Goal: Task Accomplishment & Management: Manage account settings

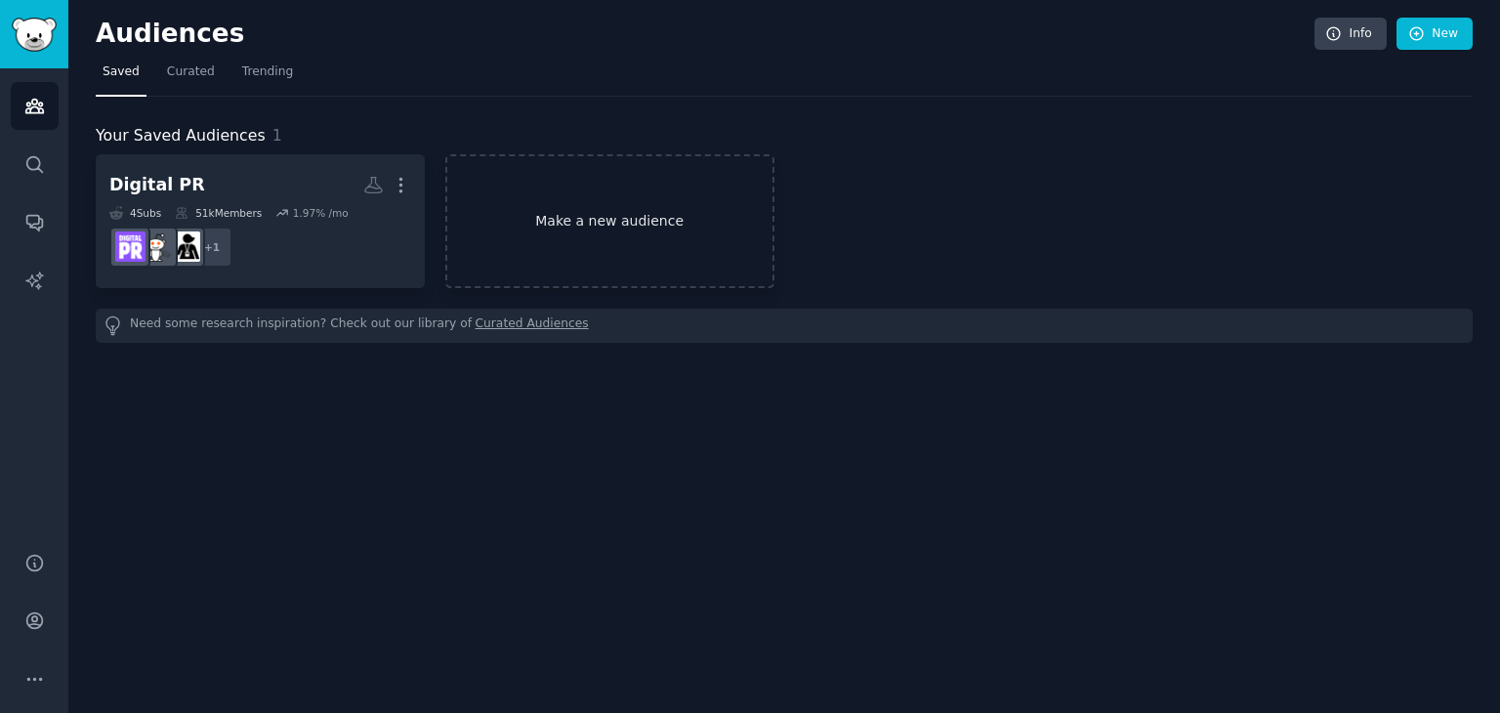
click at [645, 223] on link "Make a new audience" at bounding box center [609, 221] width 329 height 134
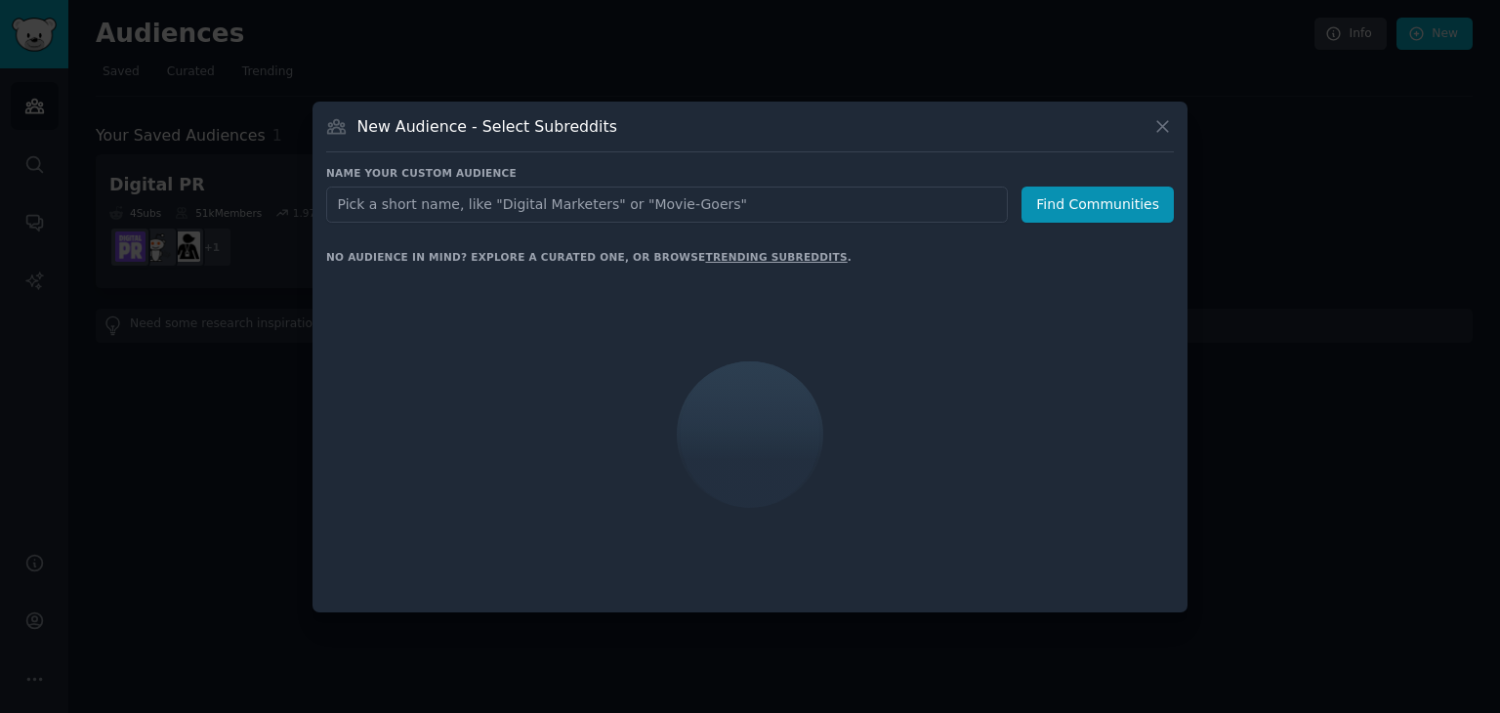
click at [652, 206] on input "text" at bounding box center [666, 204] width 681 height 36
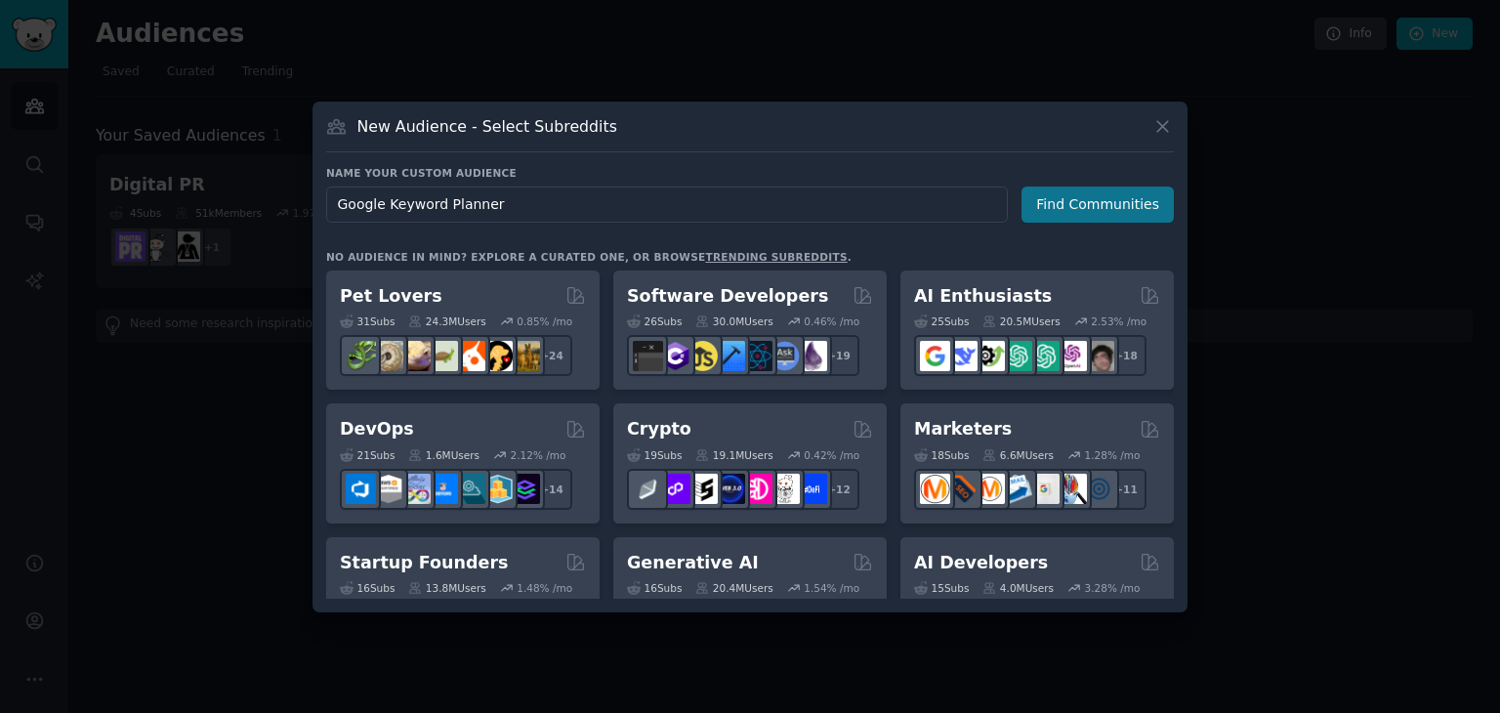
type input "Google Keyword Planner"
click at [1067, 208] on button "Find Communities" at bounding box center [1097, 204] width 152 height 36
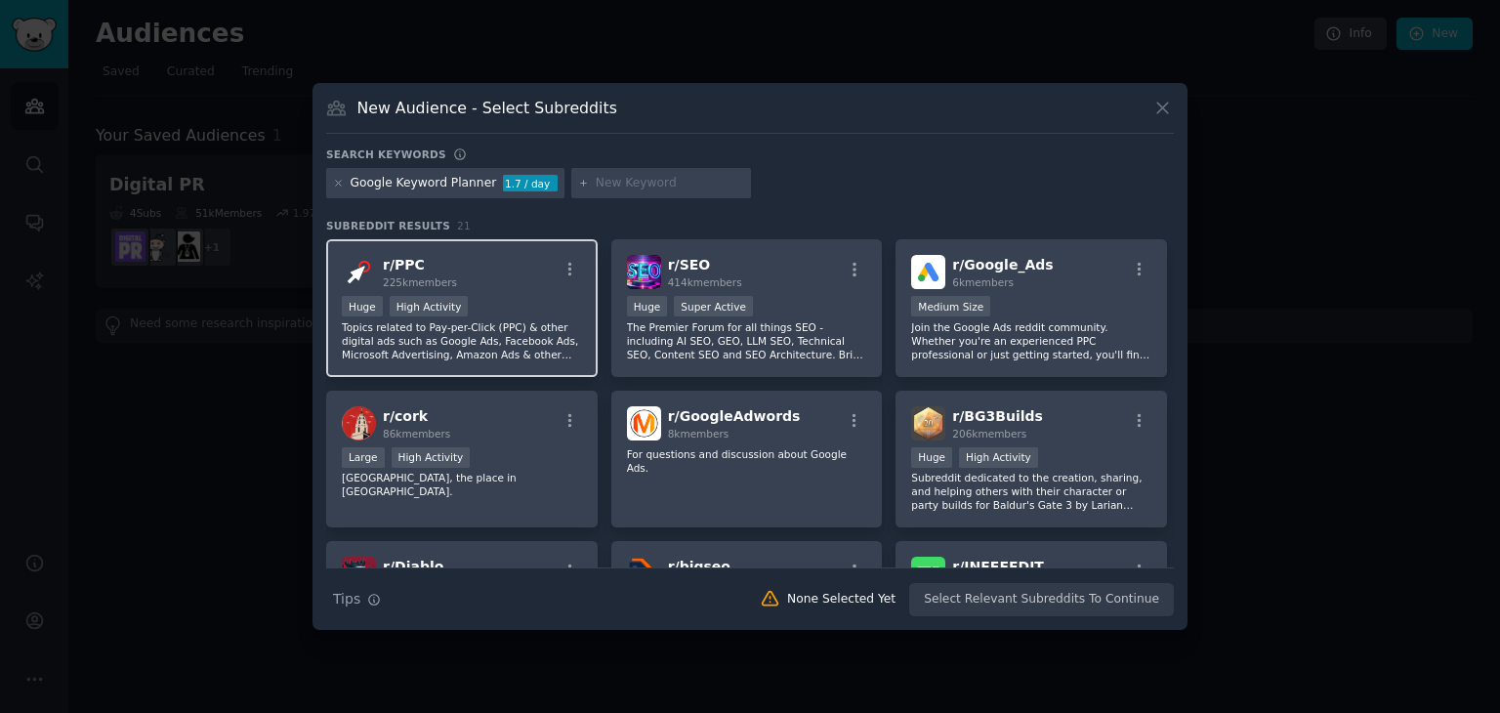
click at [527, 284] on div "r/ PPC 225k members" at bounding box center [462, 272] width 240 height 34
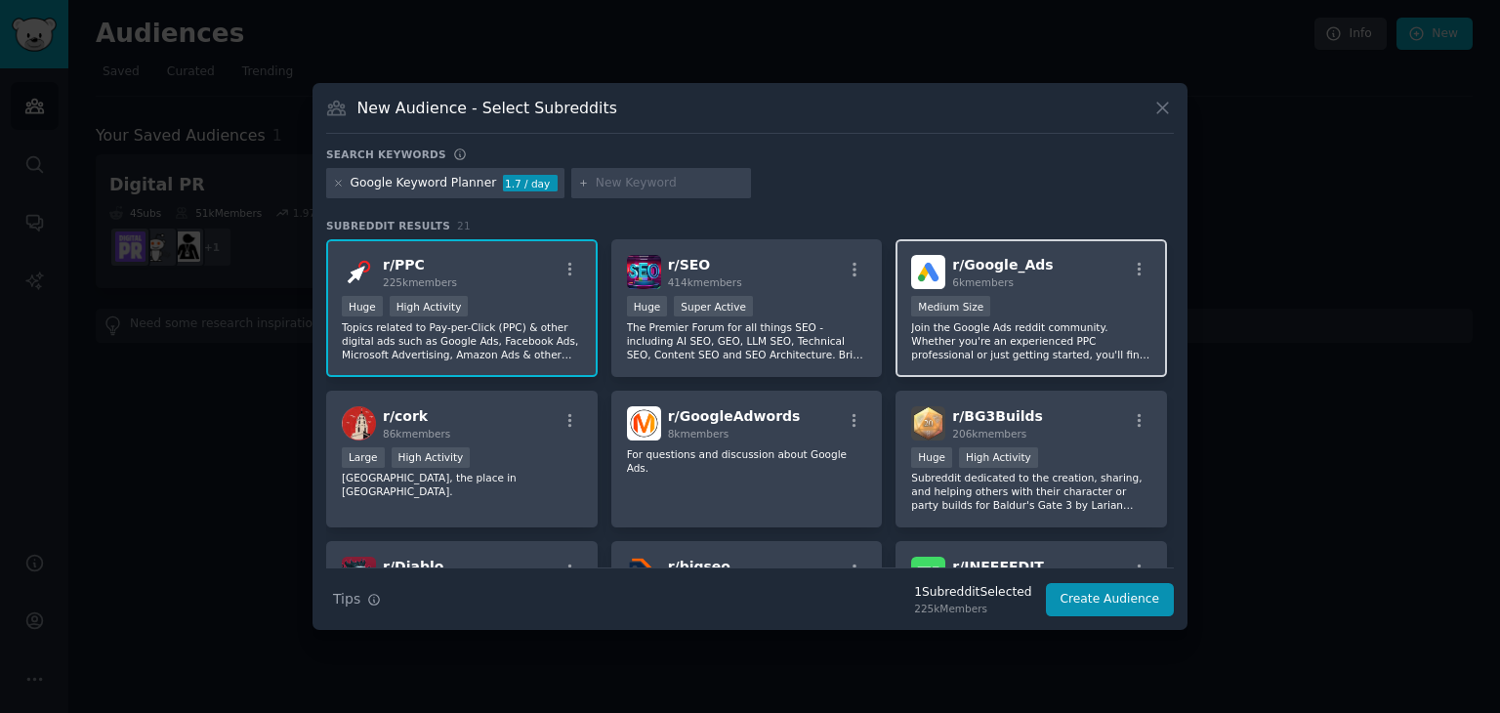
click at [1020, 287] on div "6k members" at bounding box center [1002, 282] width 101 height 14
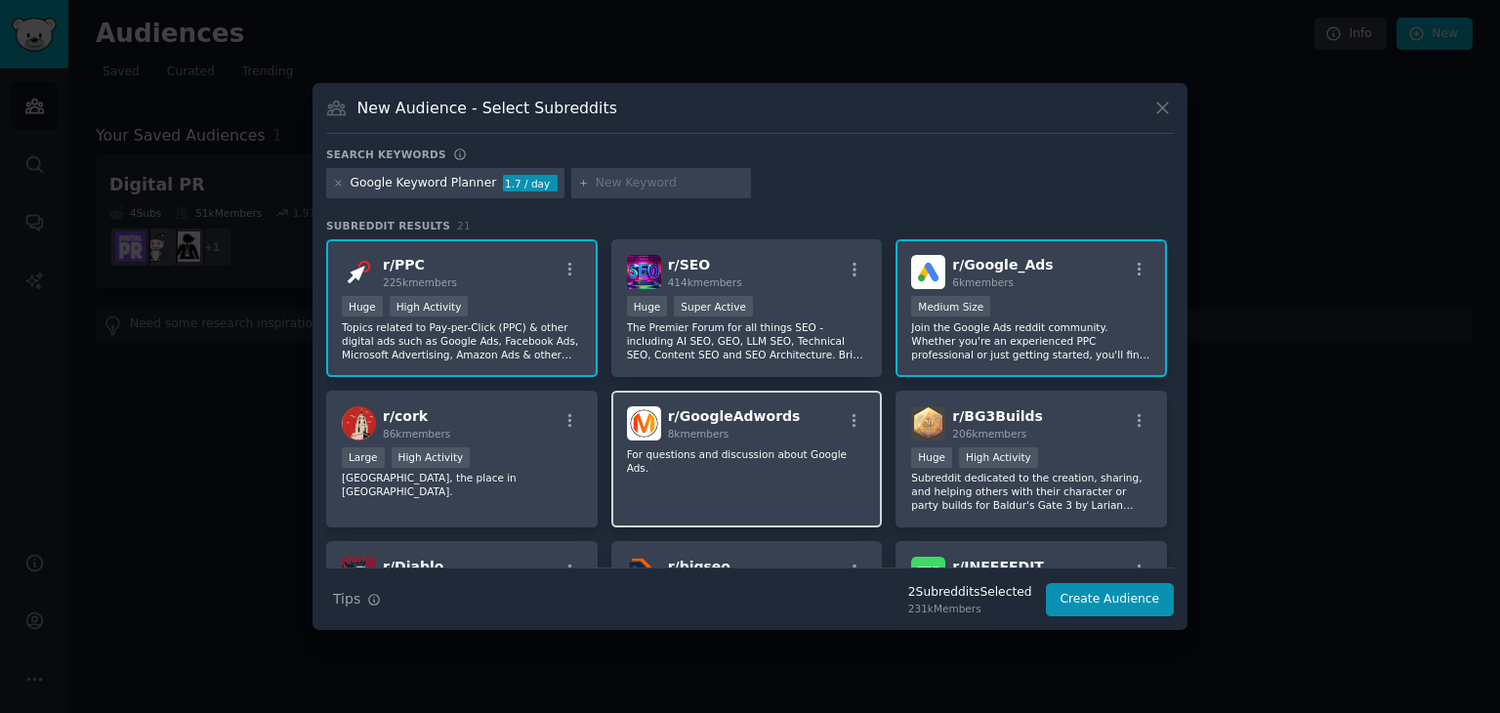
click at [808, 473] on div "r/ GoogleAdwords 8k members For questions and discussion about Google Ads." at bounding box center [746, 460] width 271 height 138
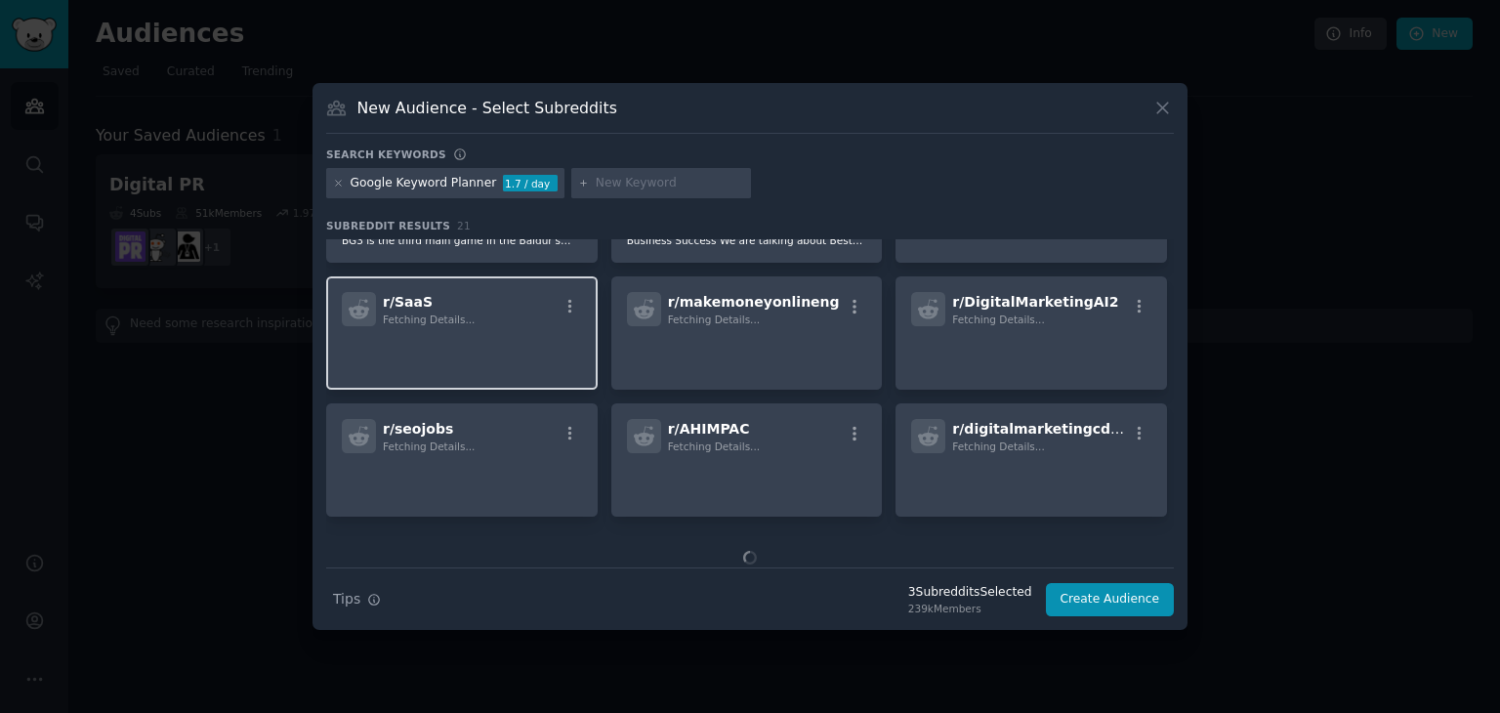
scroll to position [593, 0]
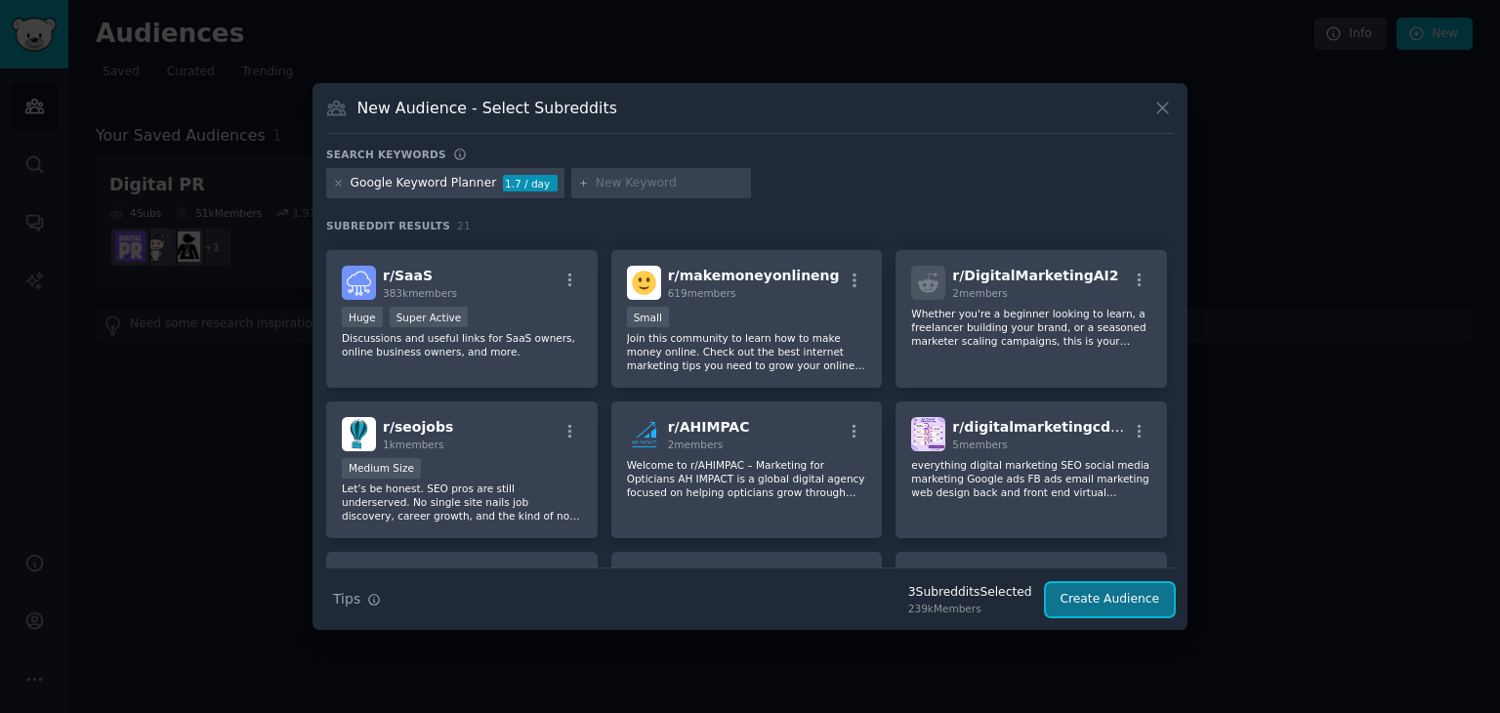
click at [1113, 602] on button "Create Audience" at bounding box center [1110, 599] width 129 height 33
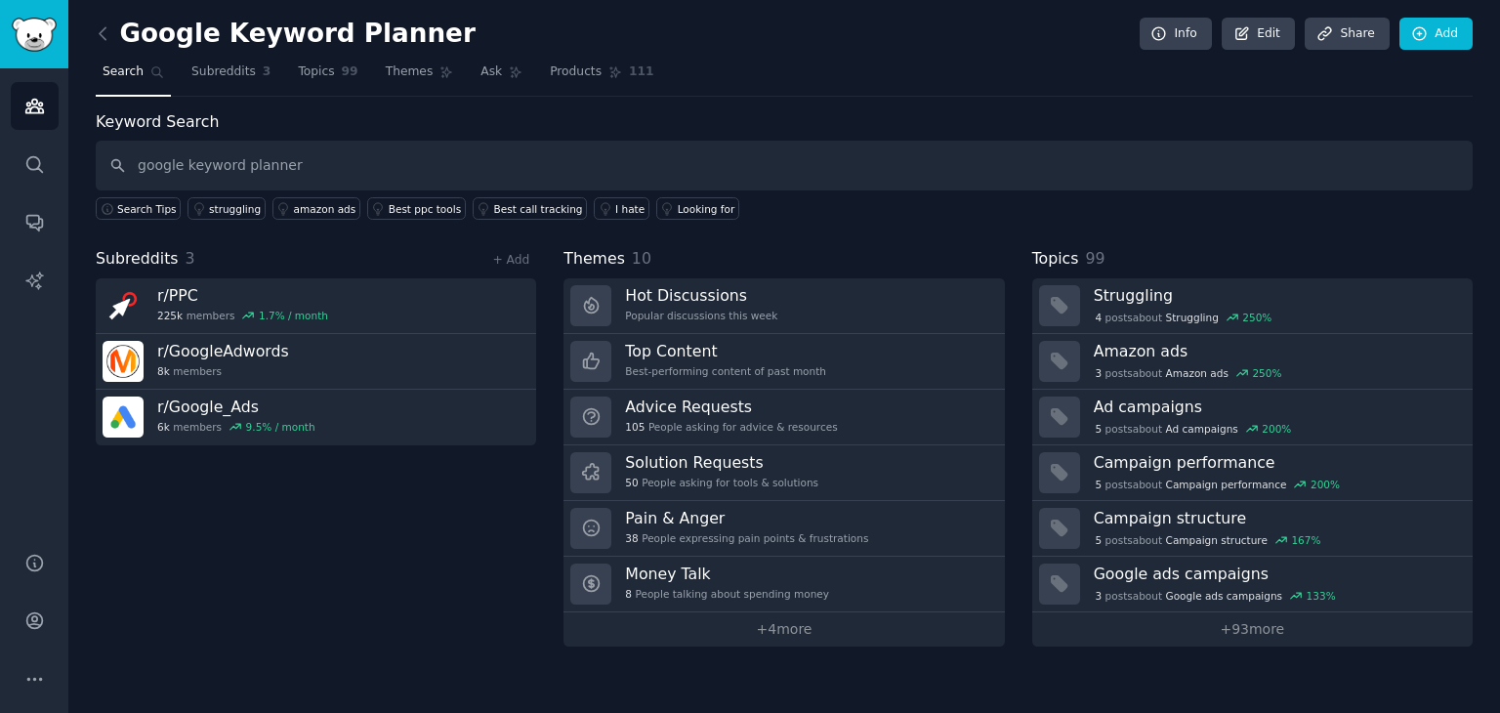
type input "google keyword planner"
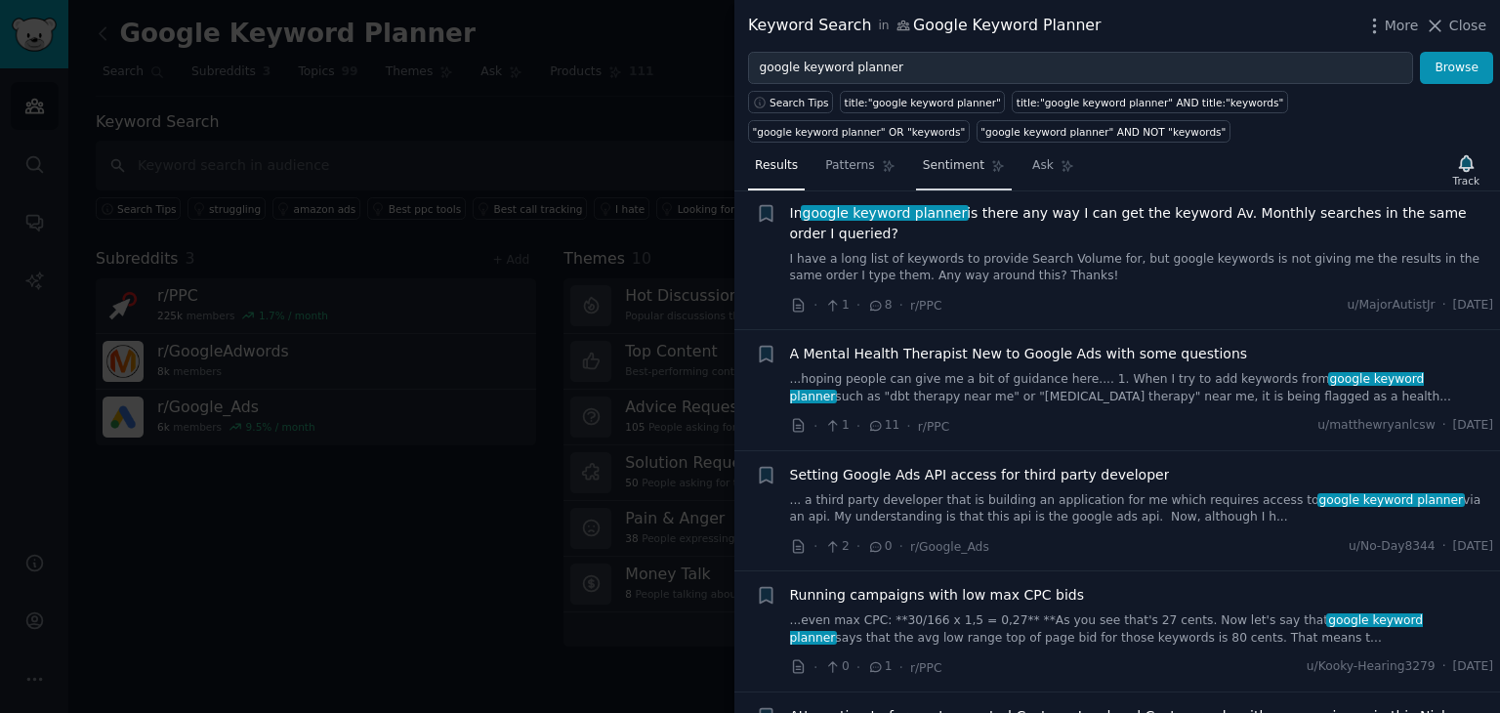
scroll to position [1757, 0]
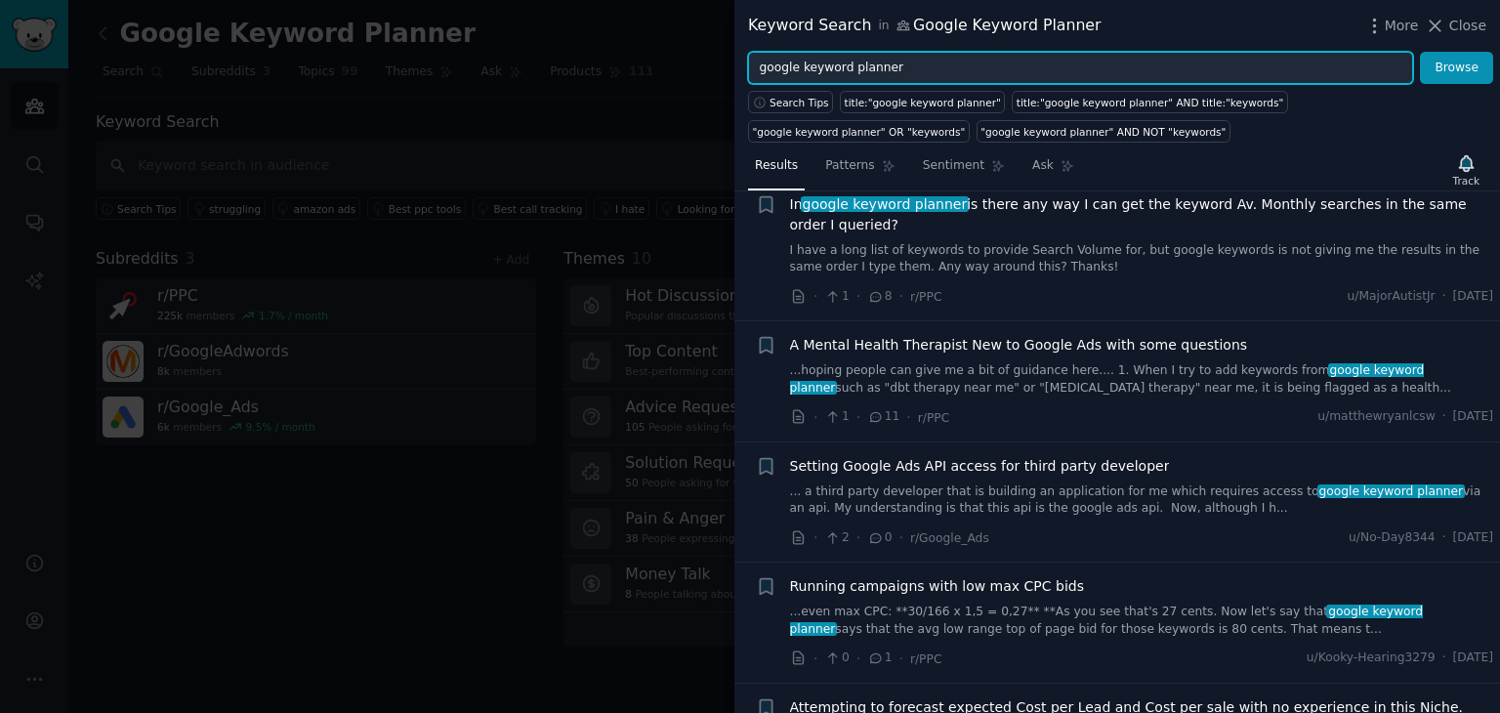
click at [921, 72] on input "google keyword planner" at bounding box center [1080, 68] width 665 height 33
click at [1419, 52] on button "Browse" at bounding box center [1455, 68] width 73 height 33
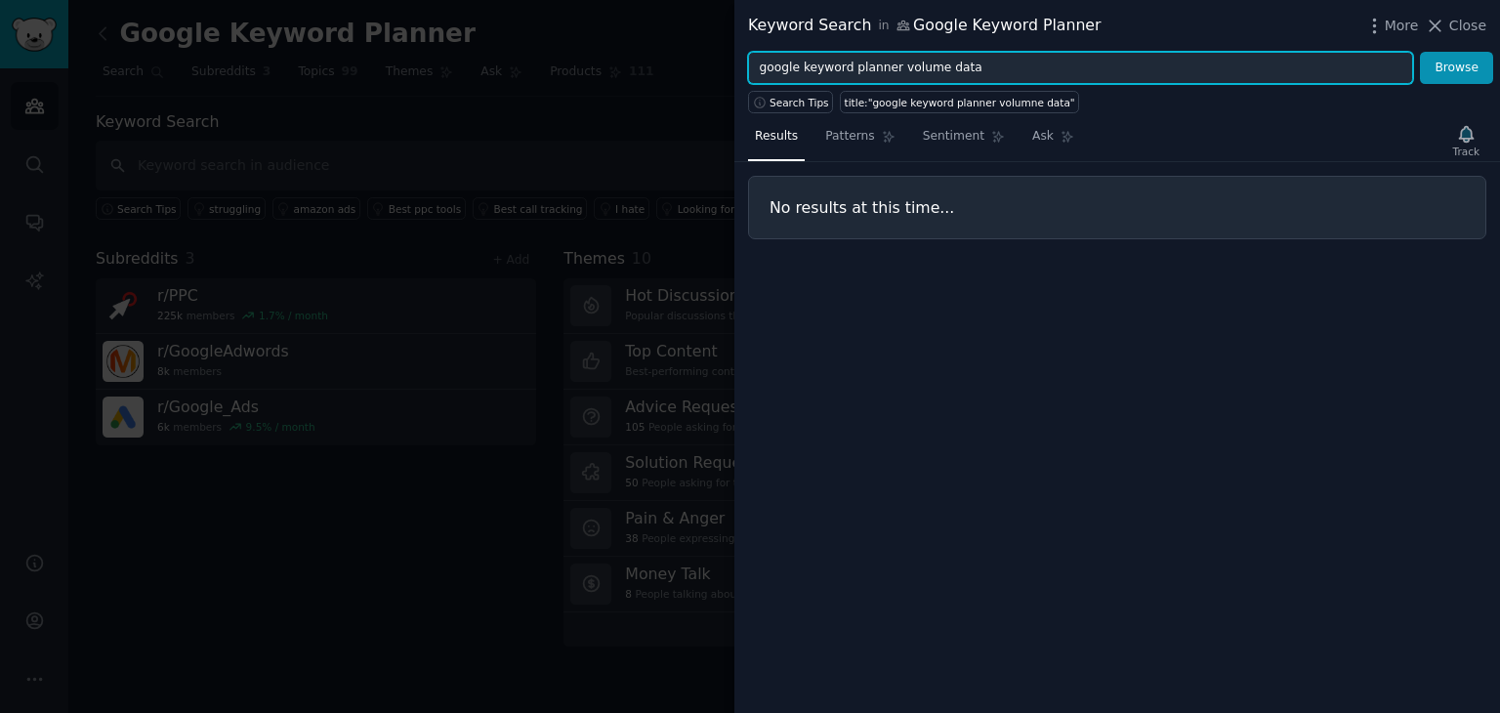
click at [1009, 71] on input "google keyword planner volume data" at bounding box center [1080, 68] width 665 height 33
click at [1419, 52] on button "Browse" at bounding box center [1455, 68] width 73 height 33
drag, startPoint x: 894, startPoint y: 64, endPoint x: 1074, endPoint y: 68, distance: 179.7
click at [1074, 68] on input "google keyword planner volume data" at bounding box center [1080, 68] width 665 height 33
type input "google keyword planner data"
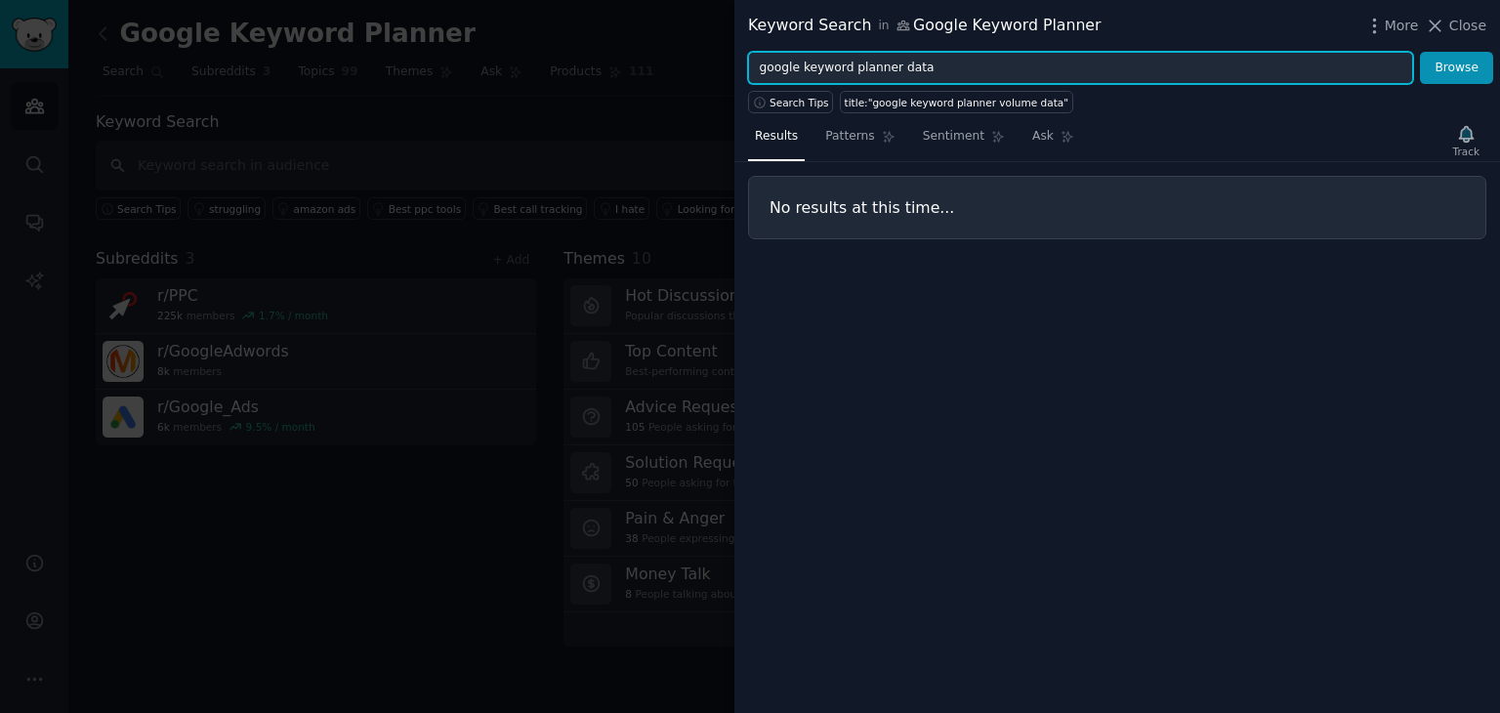
click at [1419, 52] on button "Browse" at bounding box center [1455, 68] width 73 height 33
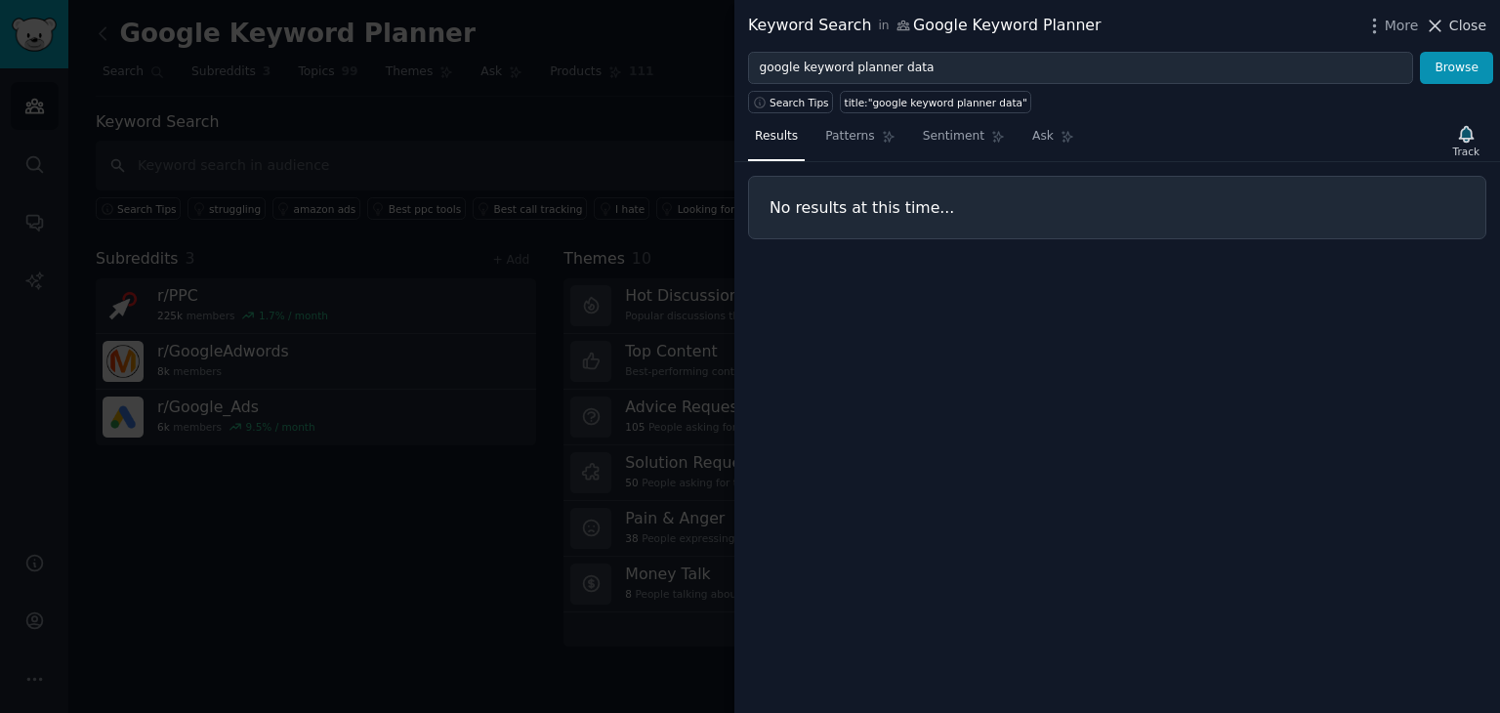
click at [1467, 24] on span "Close" at bounding box center [1467, 26] width 37 height 21
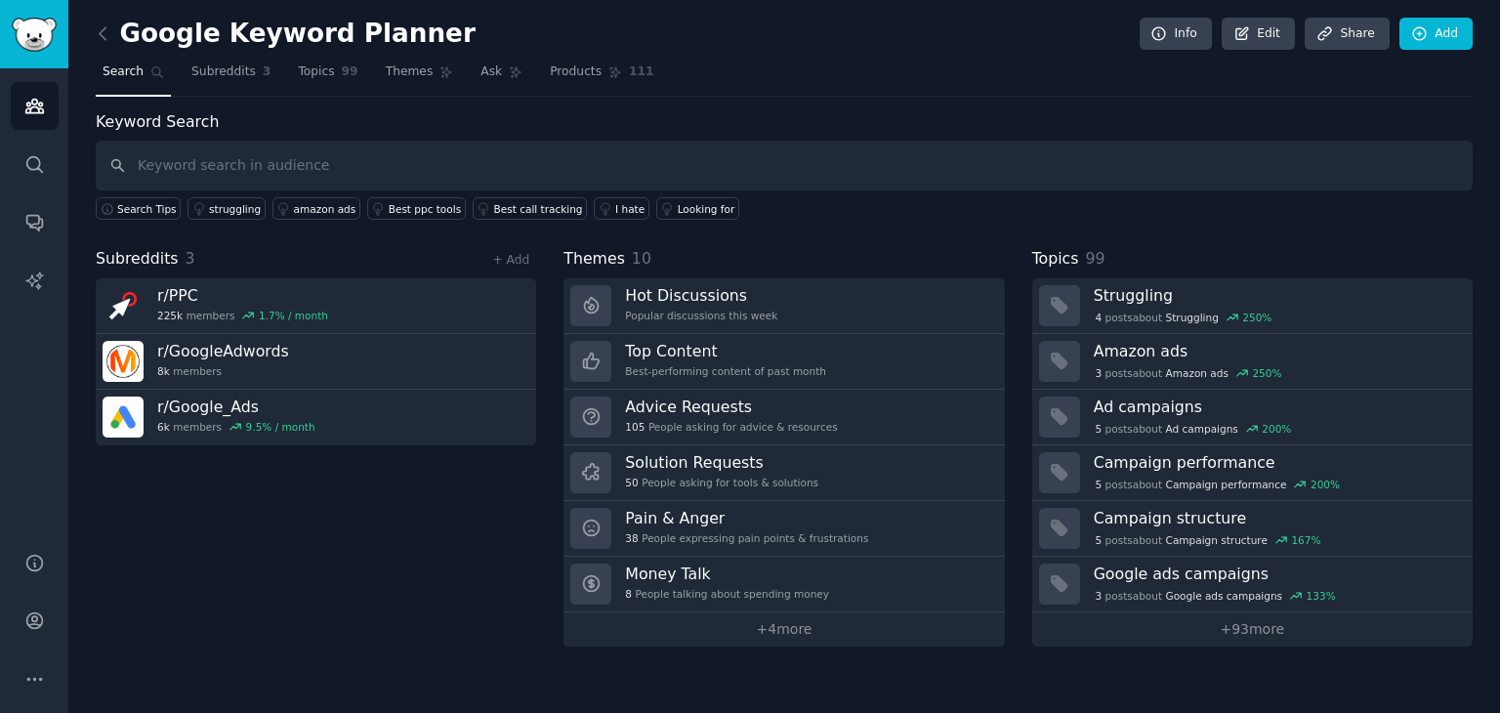
click at [260, 42] on h2 "Google Keyword Planner" at bounding box center [286, 34] width 380 height 31
click at [1280, 39] on link "Edit" at bounding box center [1257, 34] width 73 height 33
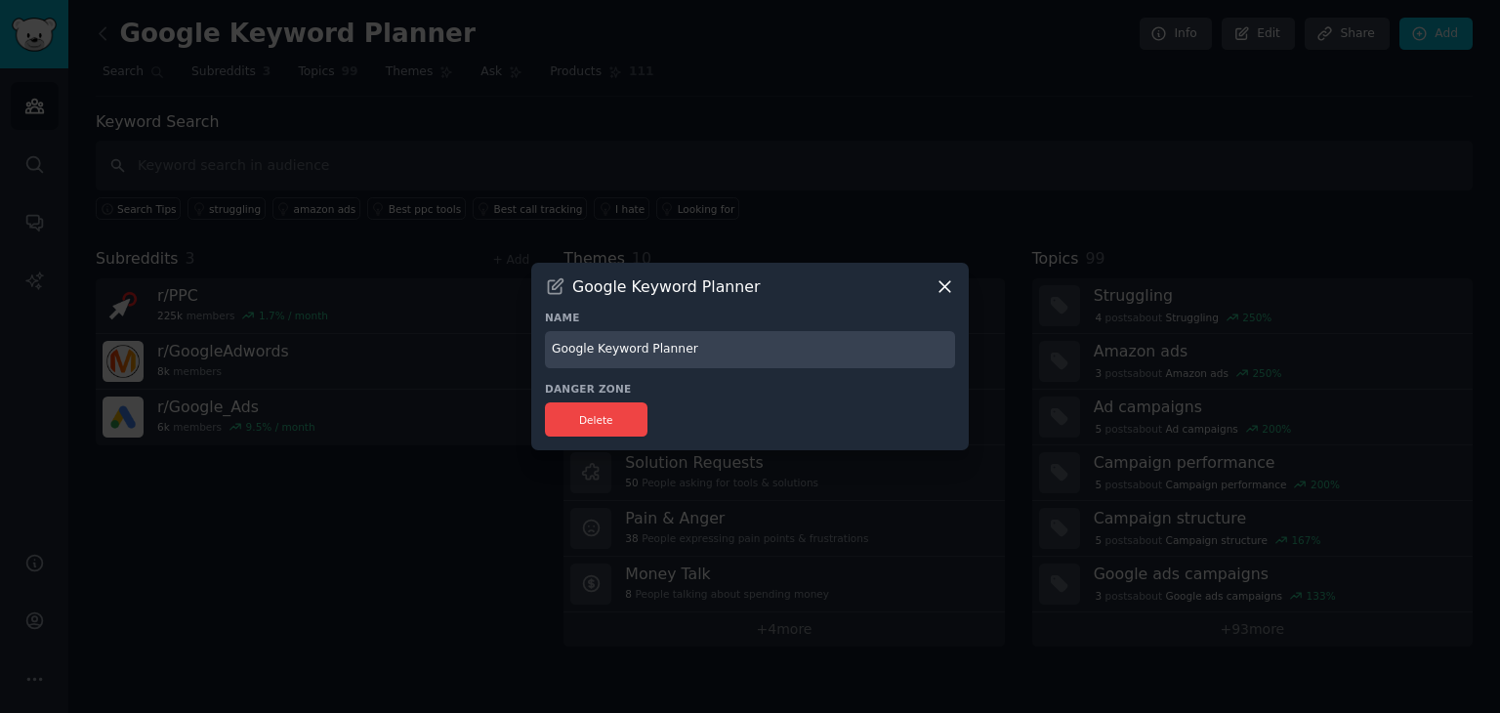
drag, startPoint x: 685, startPoint y: 354, endPoint x: 820, endPoint y: 351, distance: 134.8
click at [820, 351] on input "Google Keyword Planner" at bounding box center [750, 350] width 410 height 38
type input "Google Ads"
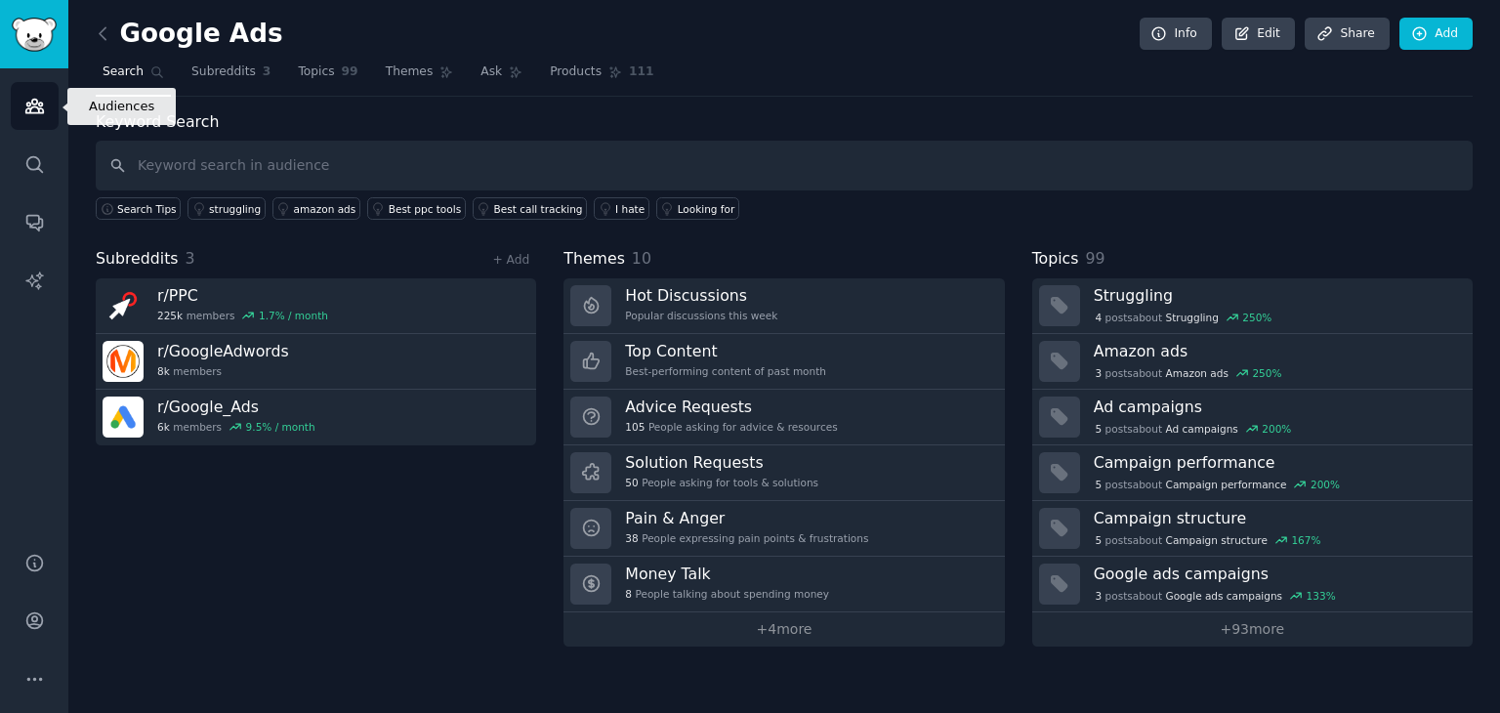
click at [24, 109] on icon "Sidebar" at bounding box center [34, 106] width 21 height 21
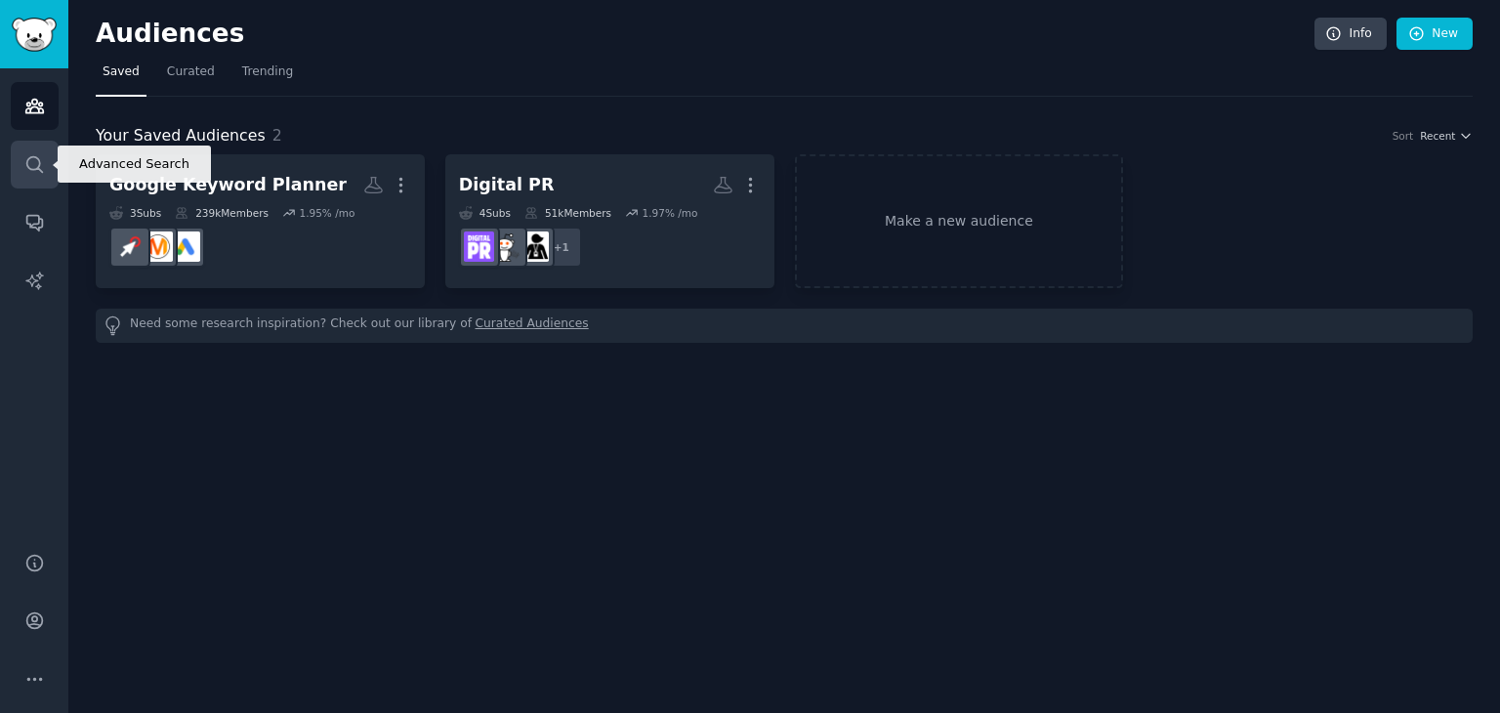
click at [32, 156] on icon "Sidebar" at bounding box center [34, 164] width 16 height 16
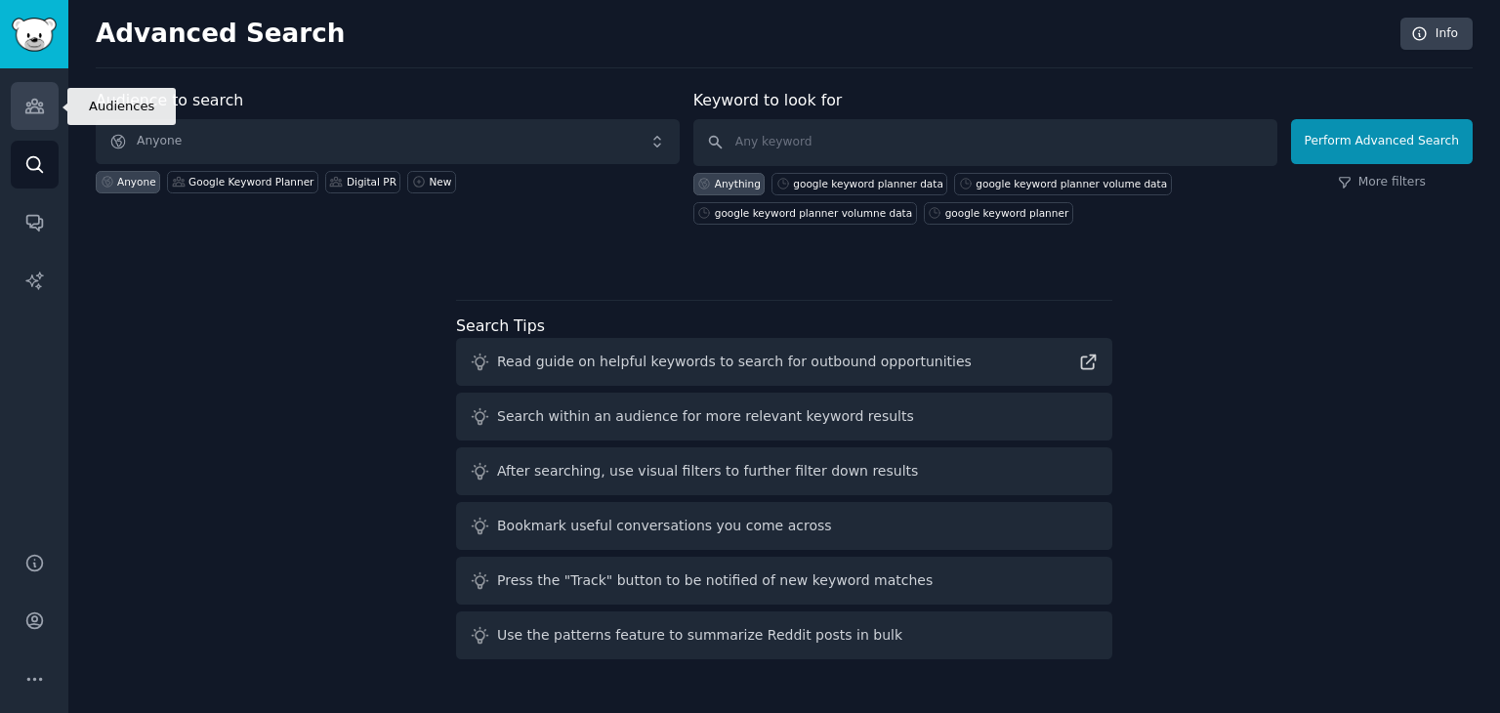
click at [49, 123] on link "Audiences" at bounding box center [35, 106] width 48 height 48
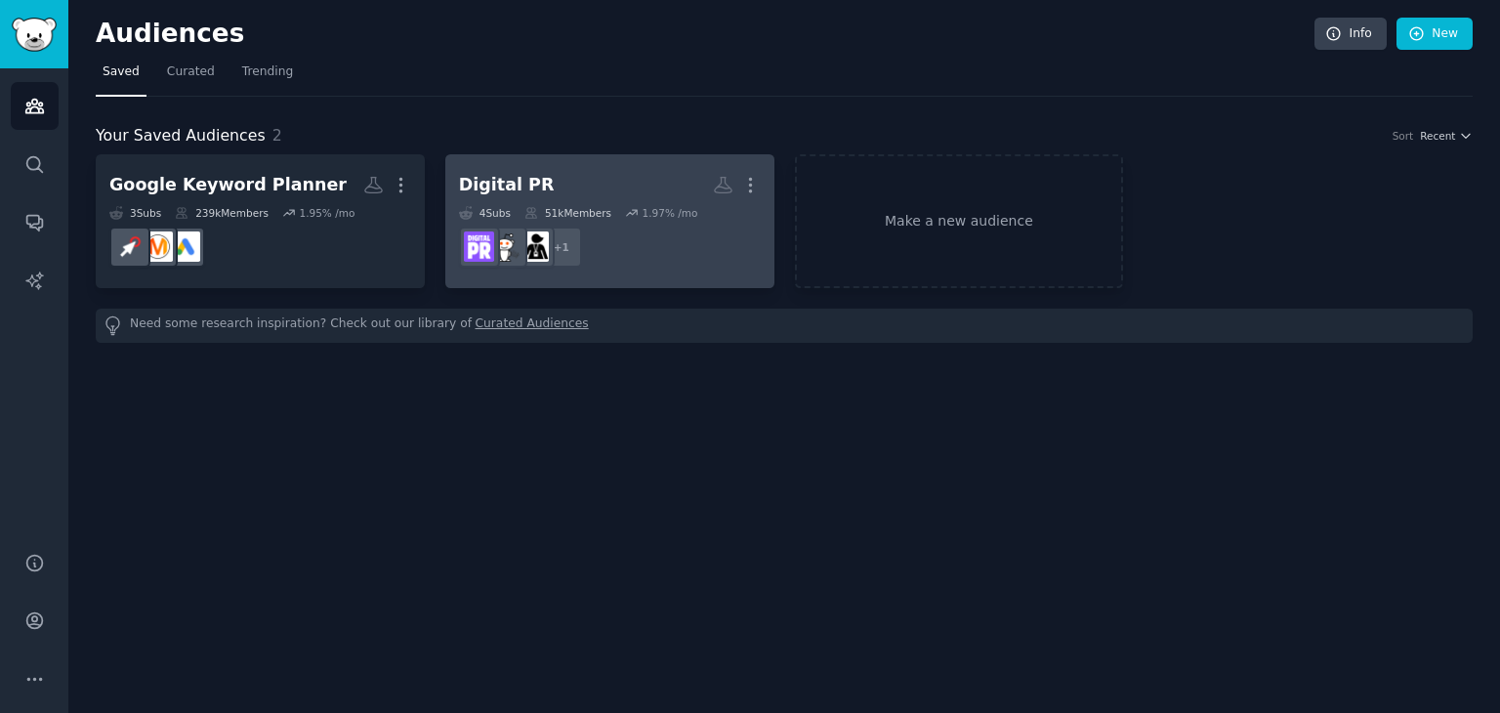
click at [599, 184] on h2 "Digital PR More" at bounding box center [610, 185] width 302 height 34
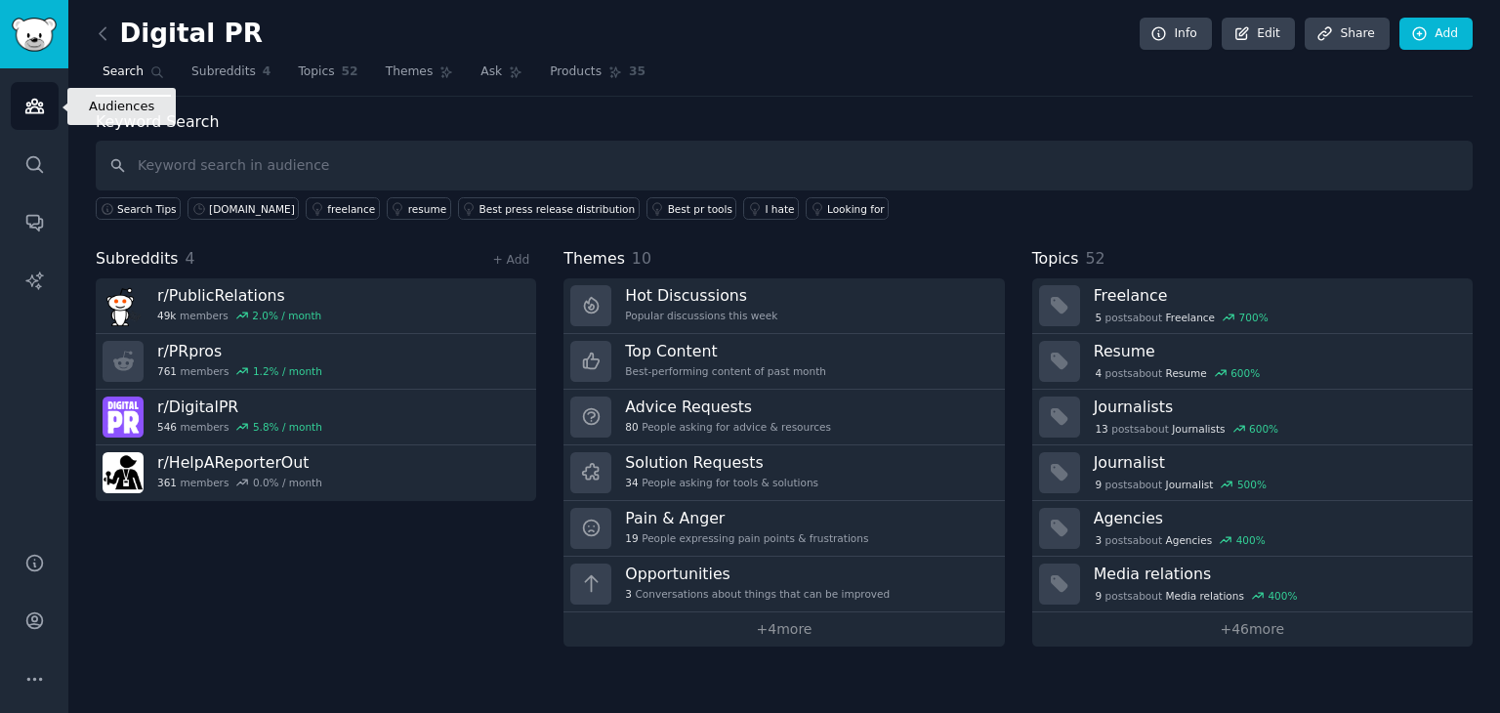
click at [35, 107] on icon "Sidebar" at bounding box center [34, 106] width 21 height 21
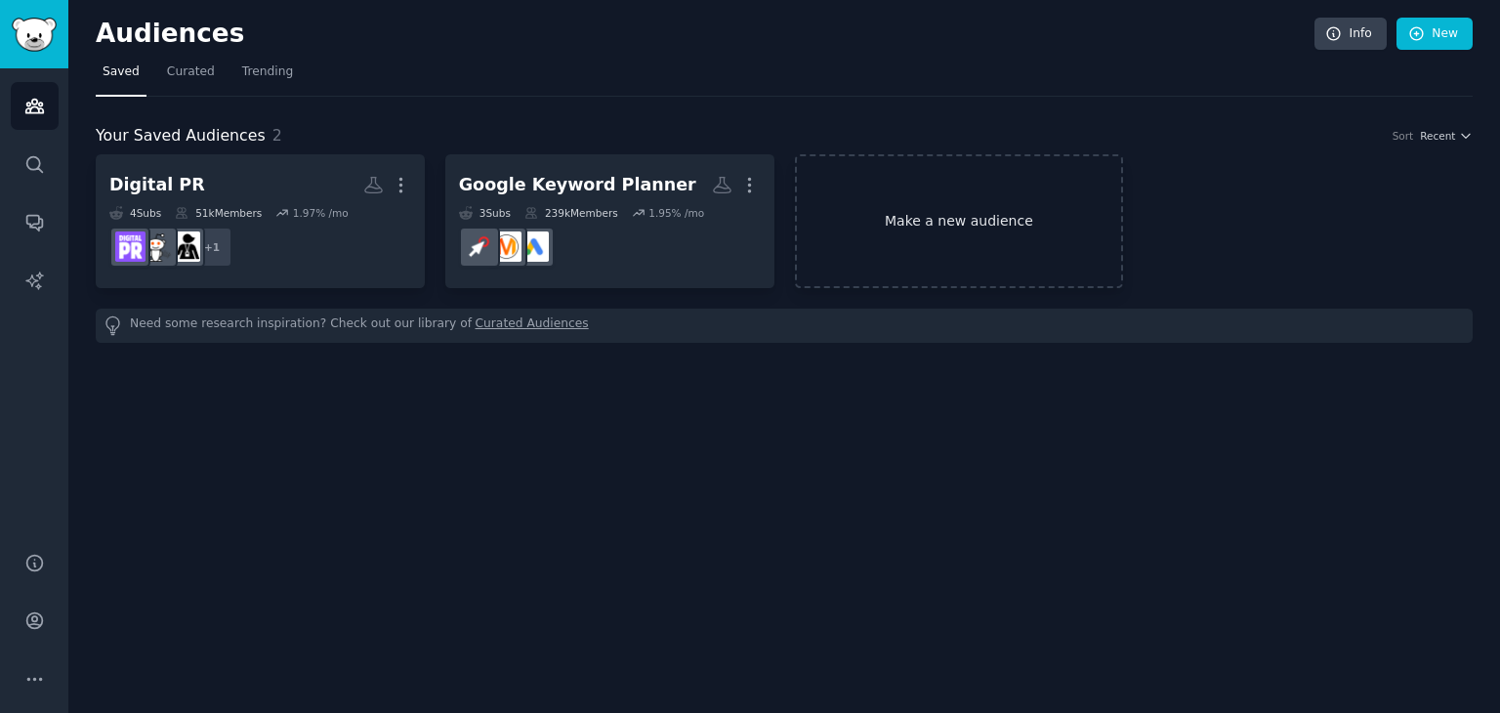
click at [946, 222] on link "Make a new audience" at bounding box center [959, 221] width 329 height 134
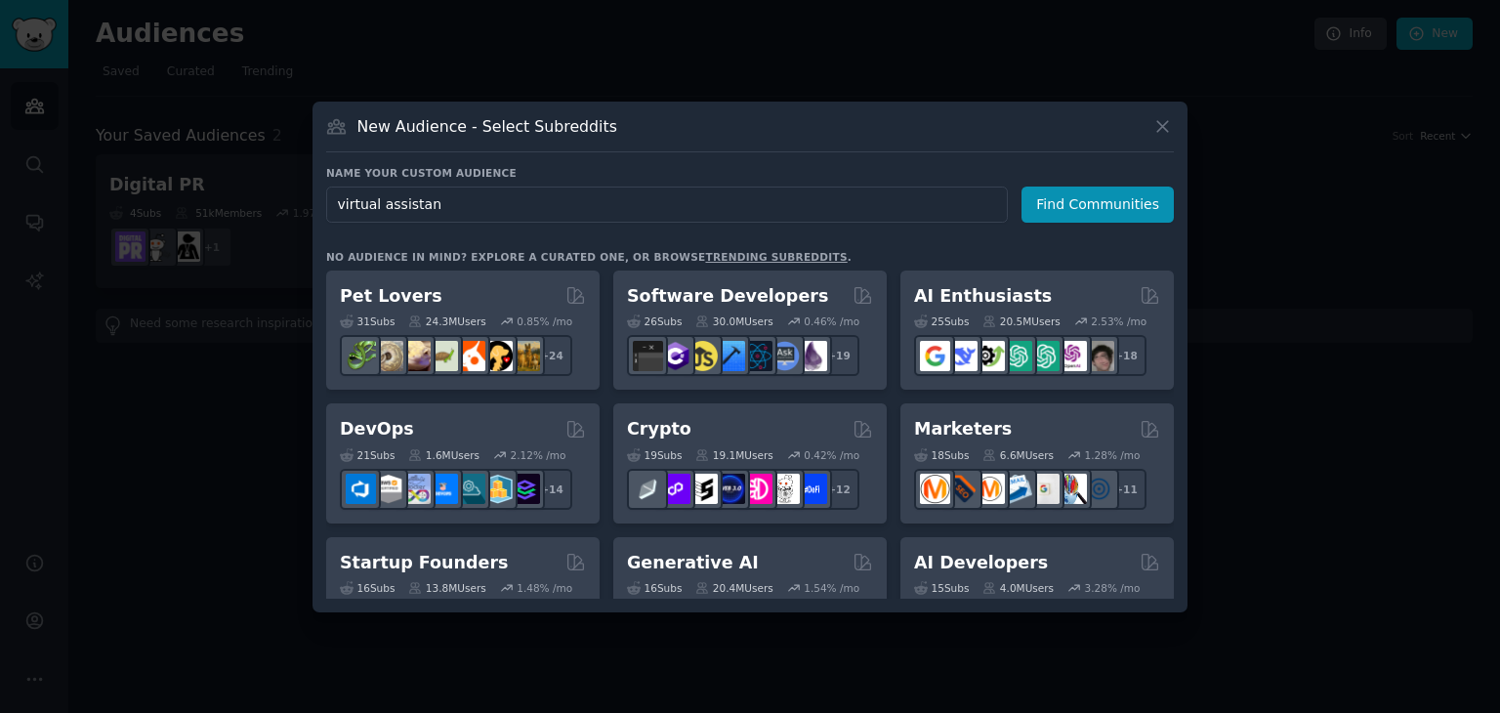
type input "virtual assistant"
click button "Find Communities" at bounding box center [1097, 204] width 152 height 36
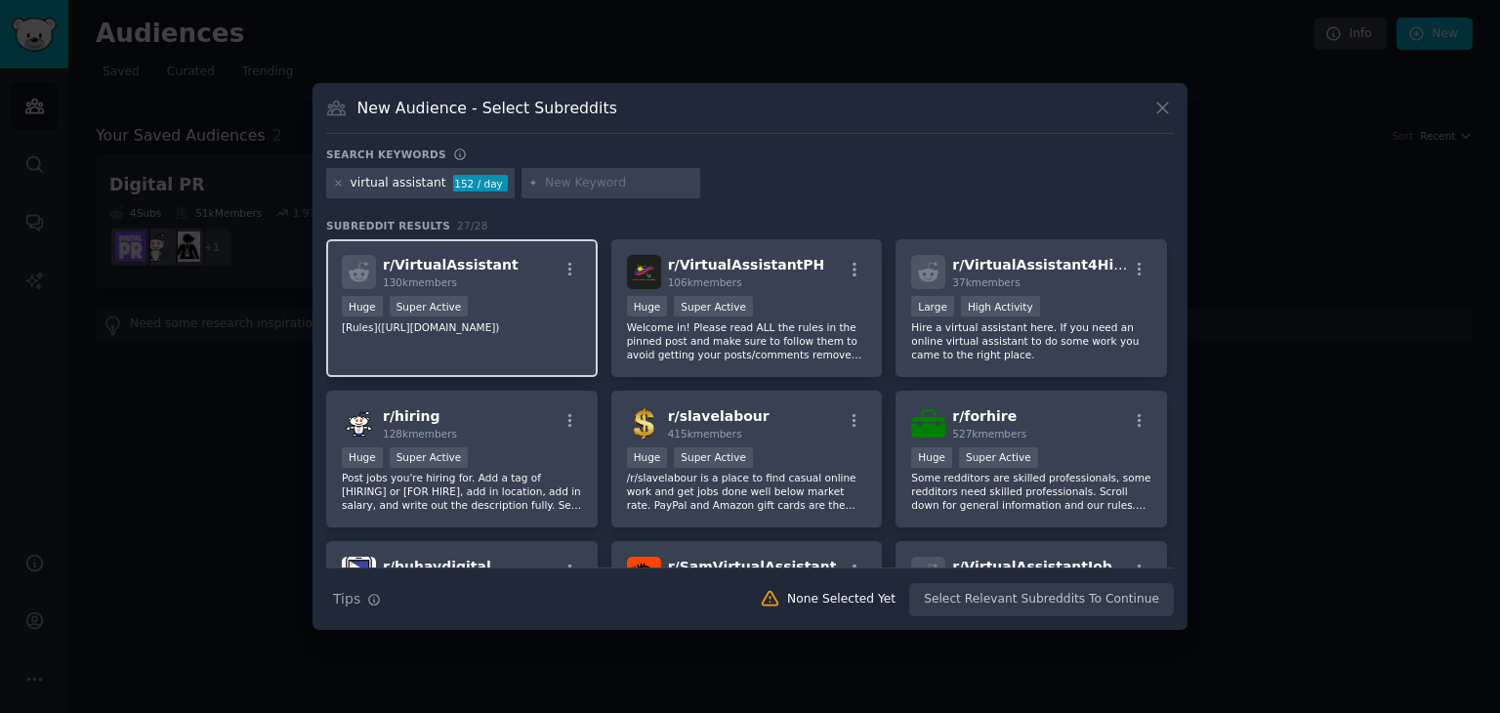
click at [533, 291] on div "r/ VirtualAssistant 130k members Huge Super Active [Rules]([URL][DOMAIN_NAME])" at bounding box center [461, 308] width 271 height 138
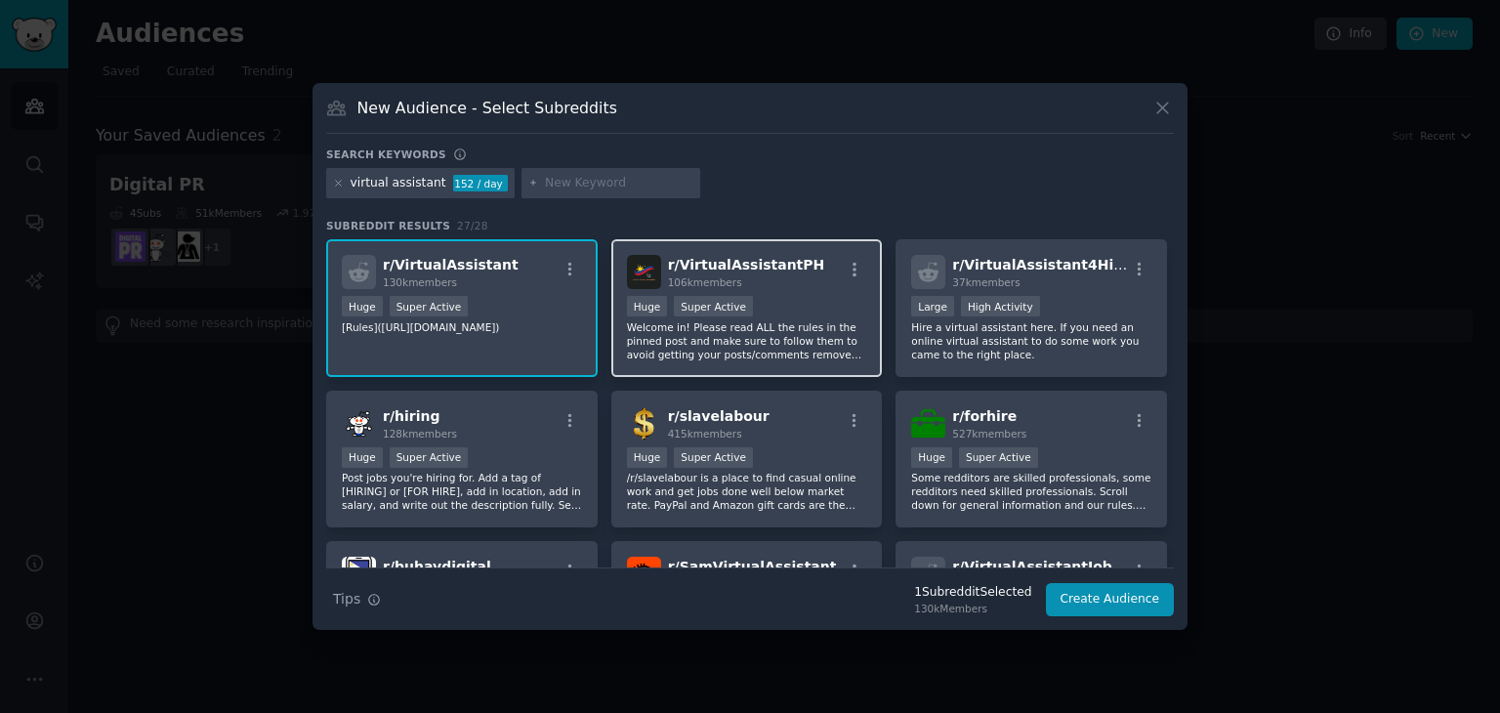
click at [816, 301] on div "Huge Super Active" at bounding box center [747, 308] width 240 height 24
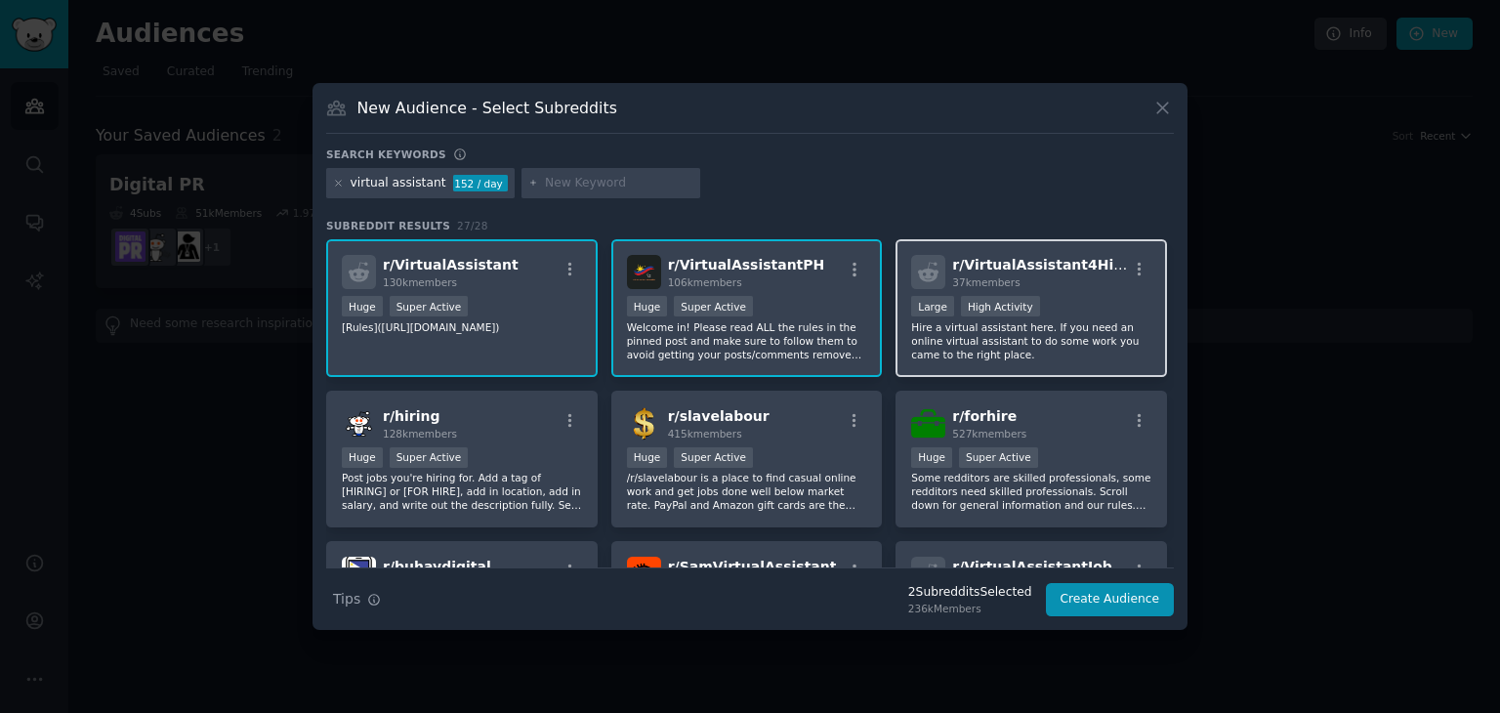
click at [1066, 306] on div ">= 80th percentile for submissions / day Large High Activity" at bounding box center [1031, 308] width 240 height 24
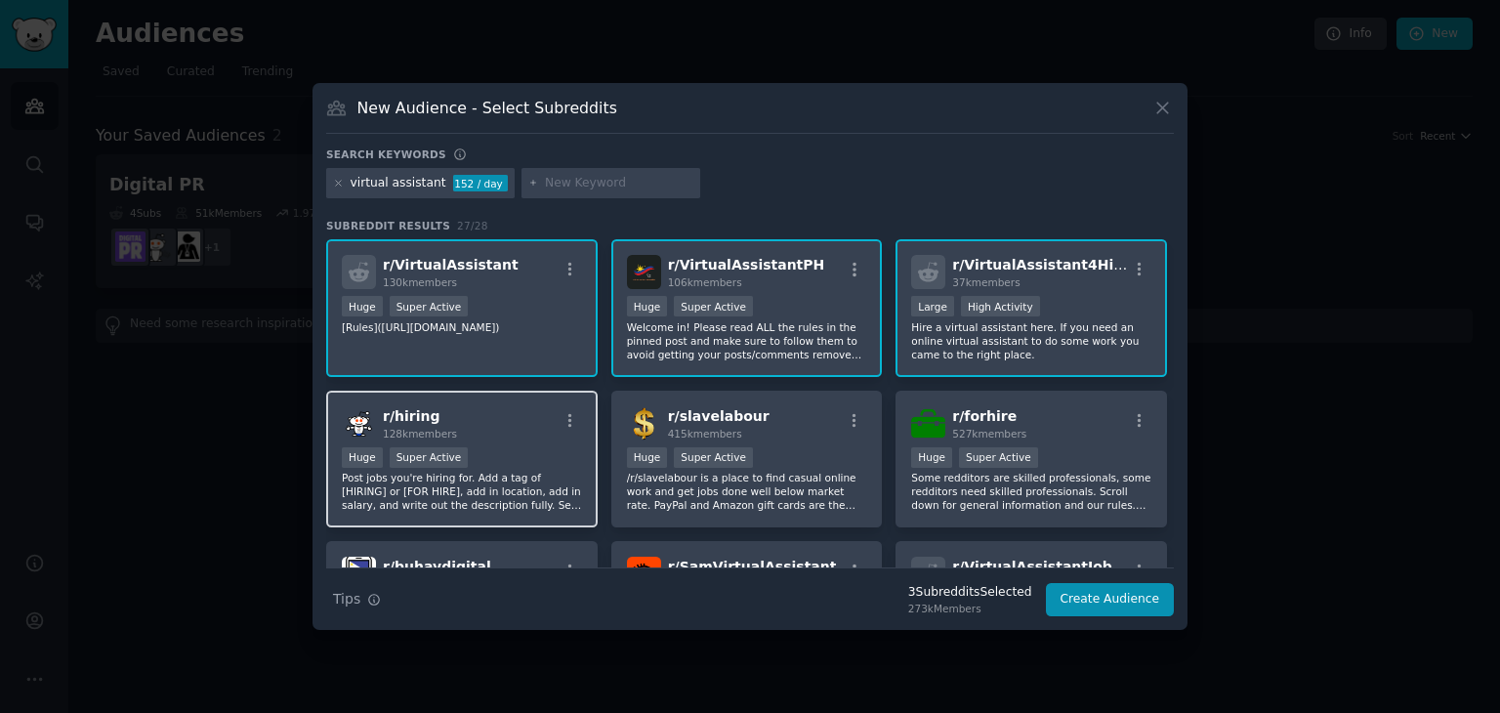
click at [487, 417] on div "r/ hiring 128k members" at bounding box center [462, 423] width 240 height 34
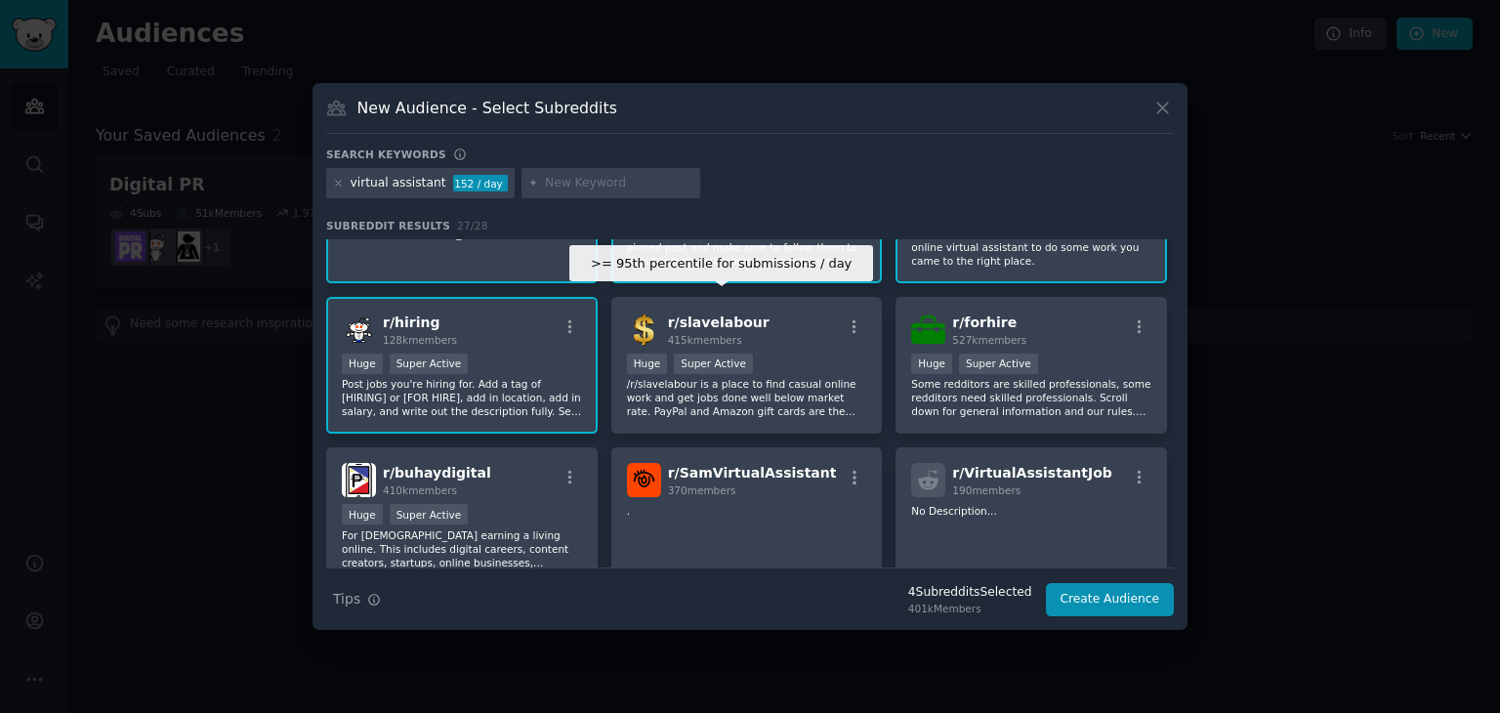
scroll to position [195, 0]
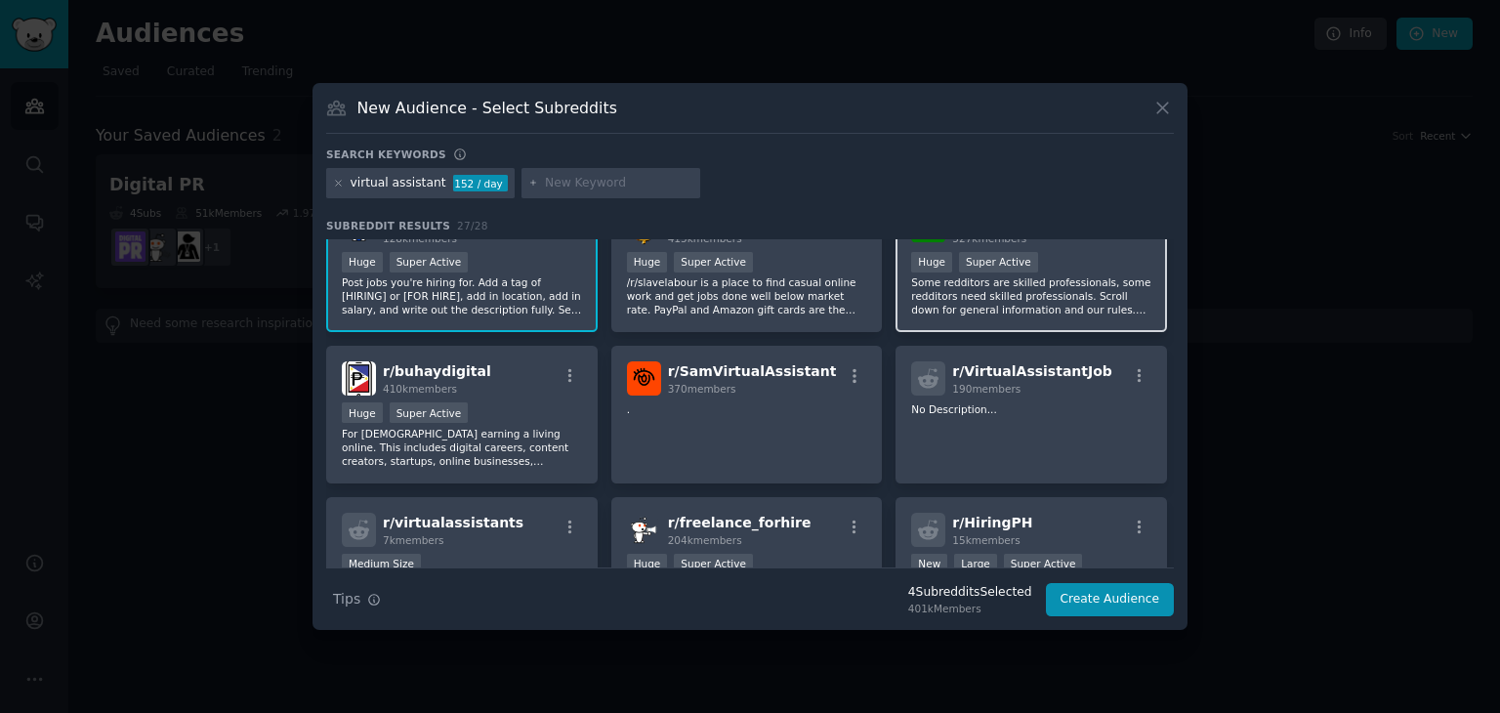
click at [1060, 297] on p "Some redditors are skilled professionals, some redditors need skilled professio…" at bounding box center [1031, 295] width 240 height 41
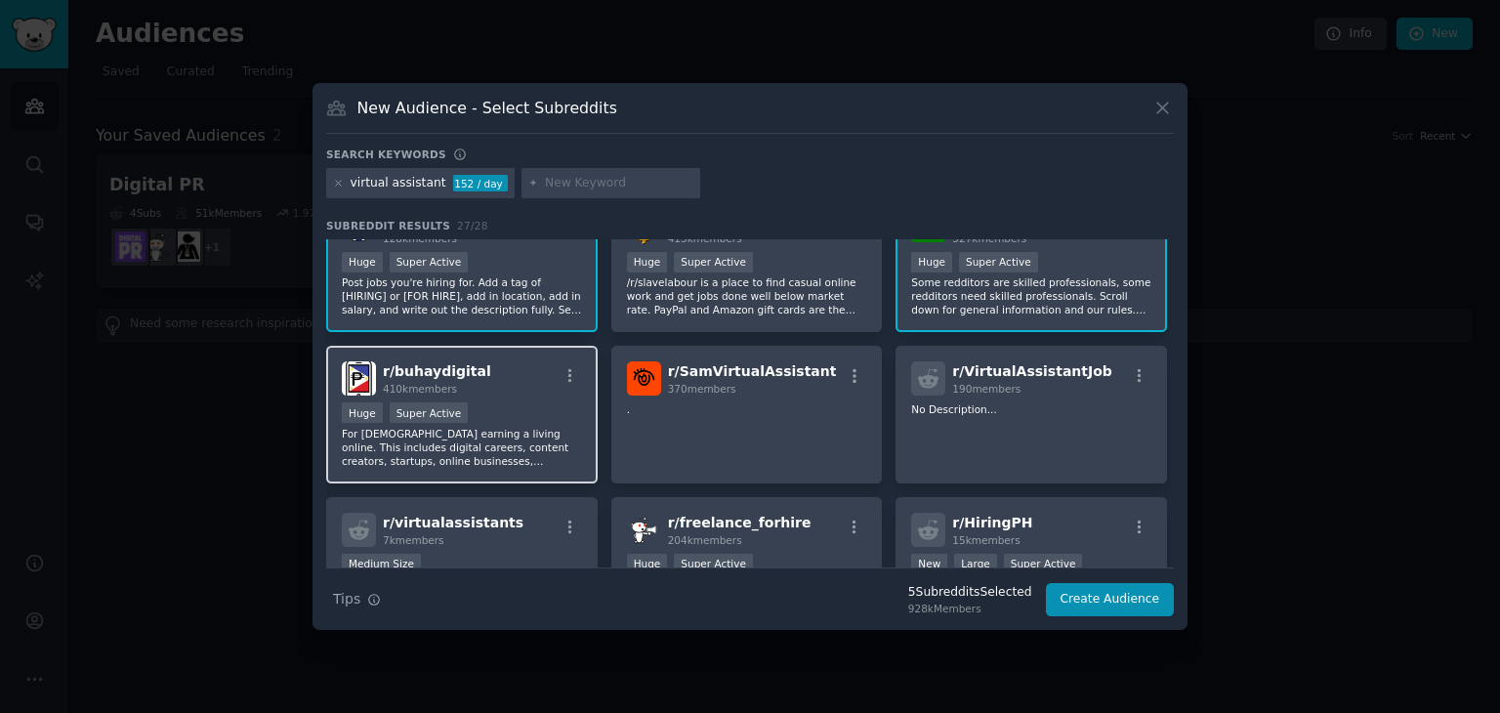
click at [518, 407] on div "Huge Super Active" at bounding box center [462, 414] width 240 height 24
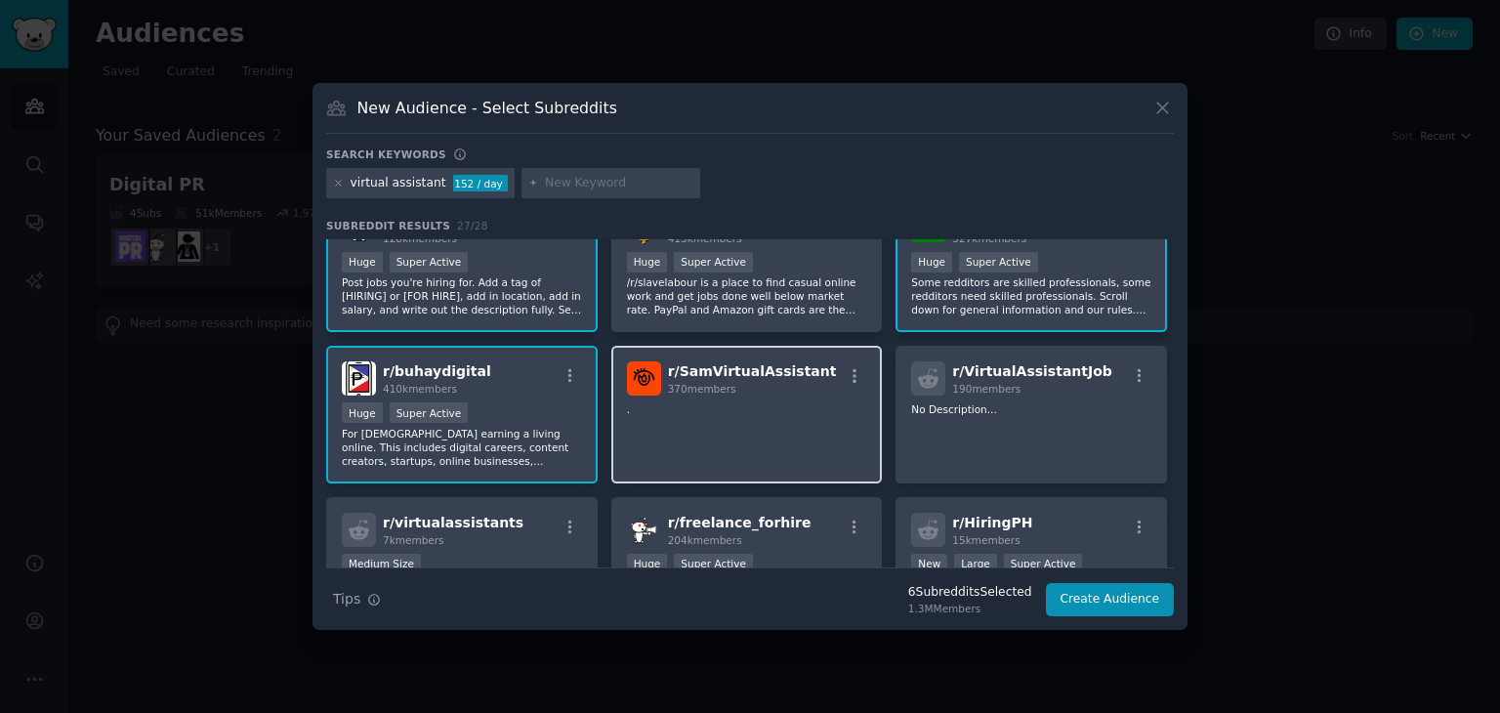
click at [699, 420] on div "r/ [PERSON_NAME] 370 members ." at bounding box center [746, 415] width 271 height 138
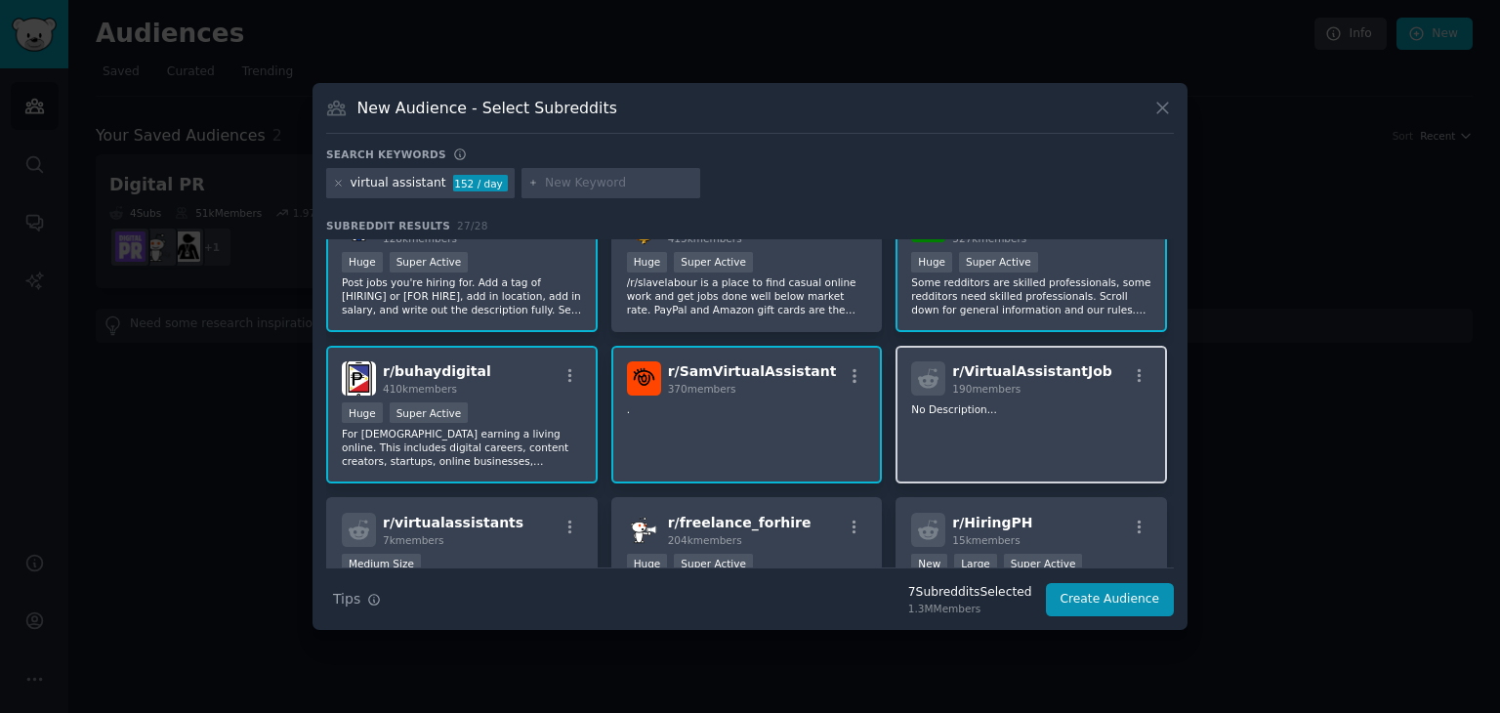
click at [1028, 430] on div "r/ VirtualAssistantJob 190 members No Description..." at bounding box center [1030, 415] width 271 height 138
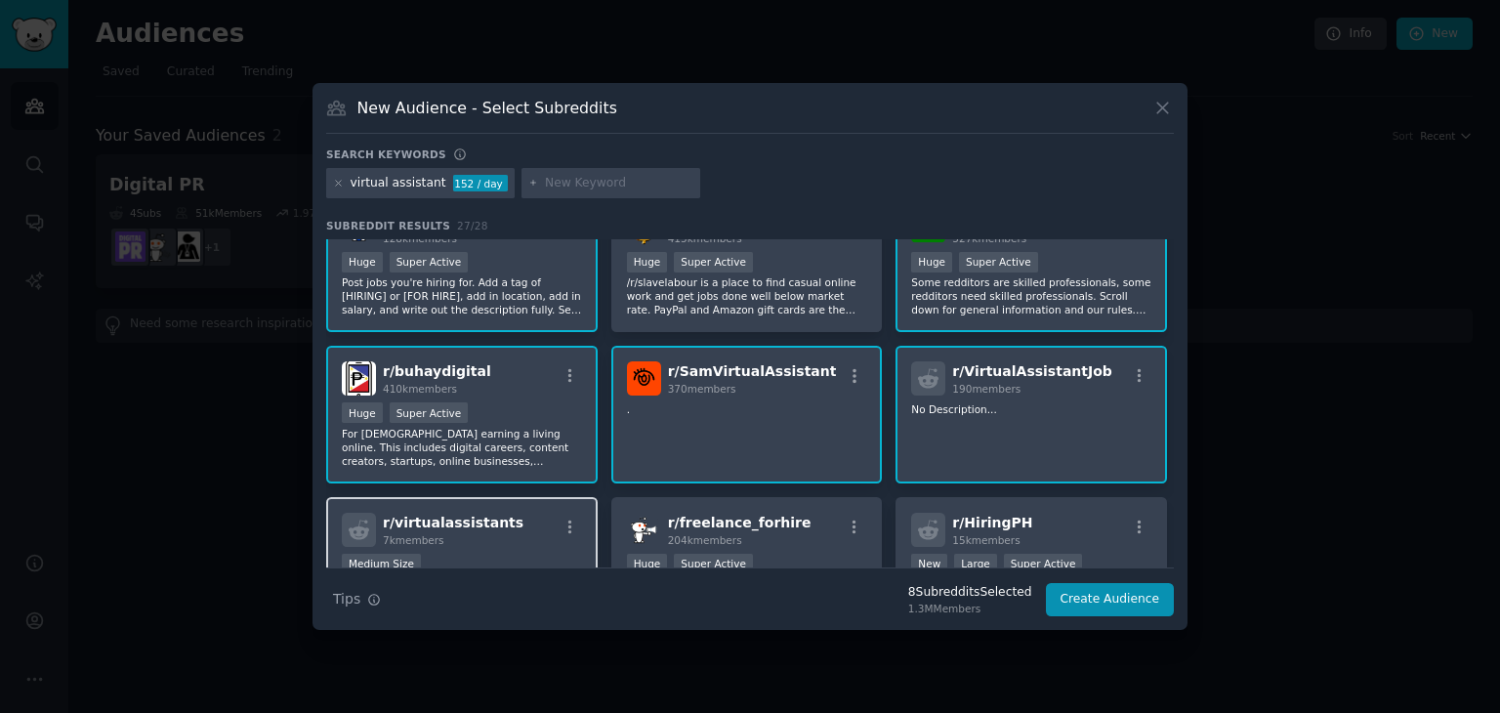
click at [517, 534] on div "r/ virtualassistants 7k members" at bounding box center [462, 530] width 240 height 34
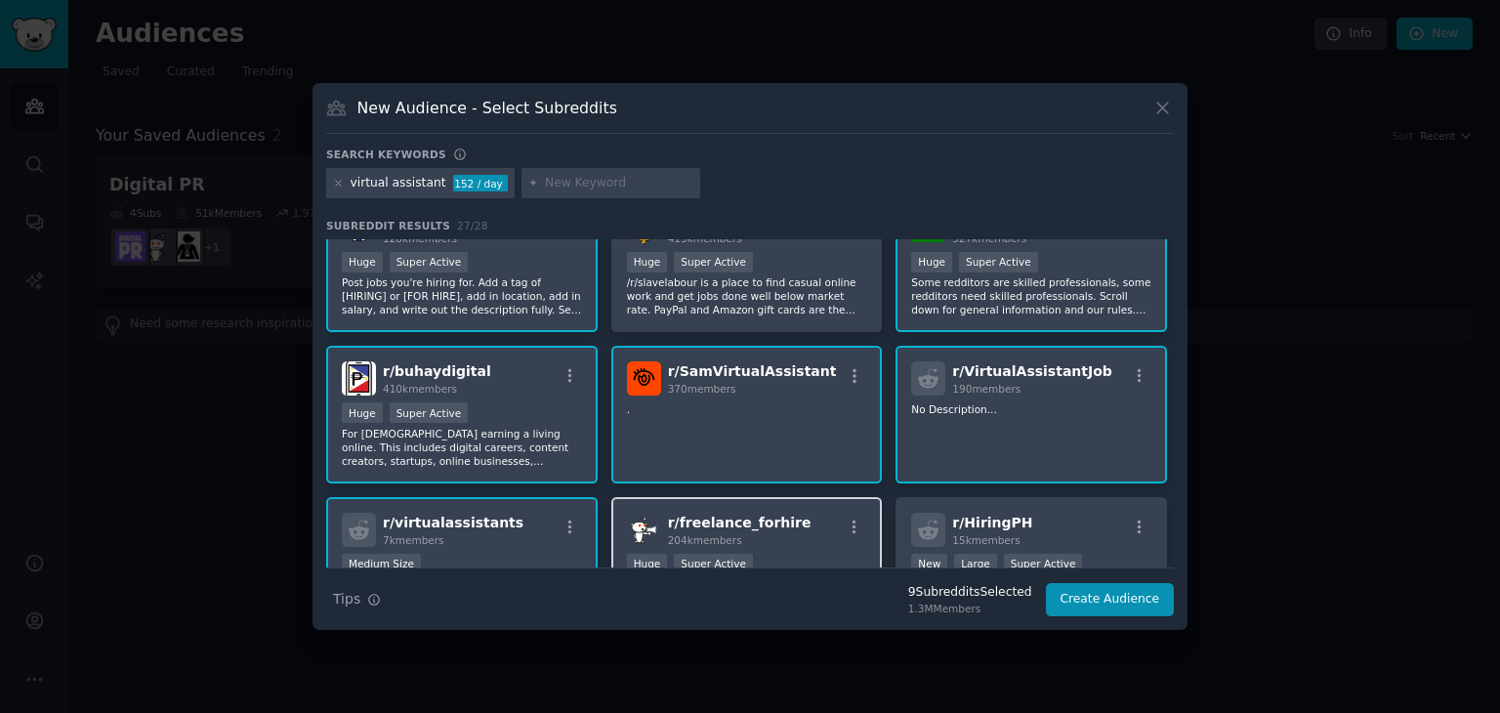
click at [778, 540] on div "204k members" at bounding box center [740, 540] width 144 height 14
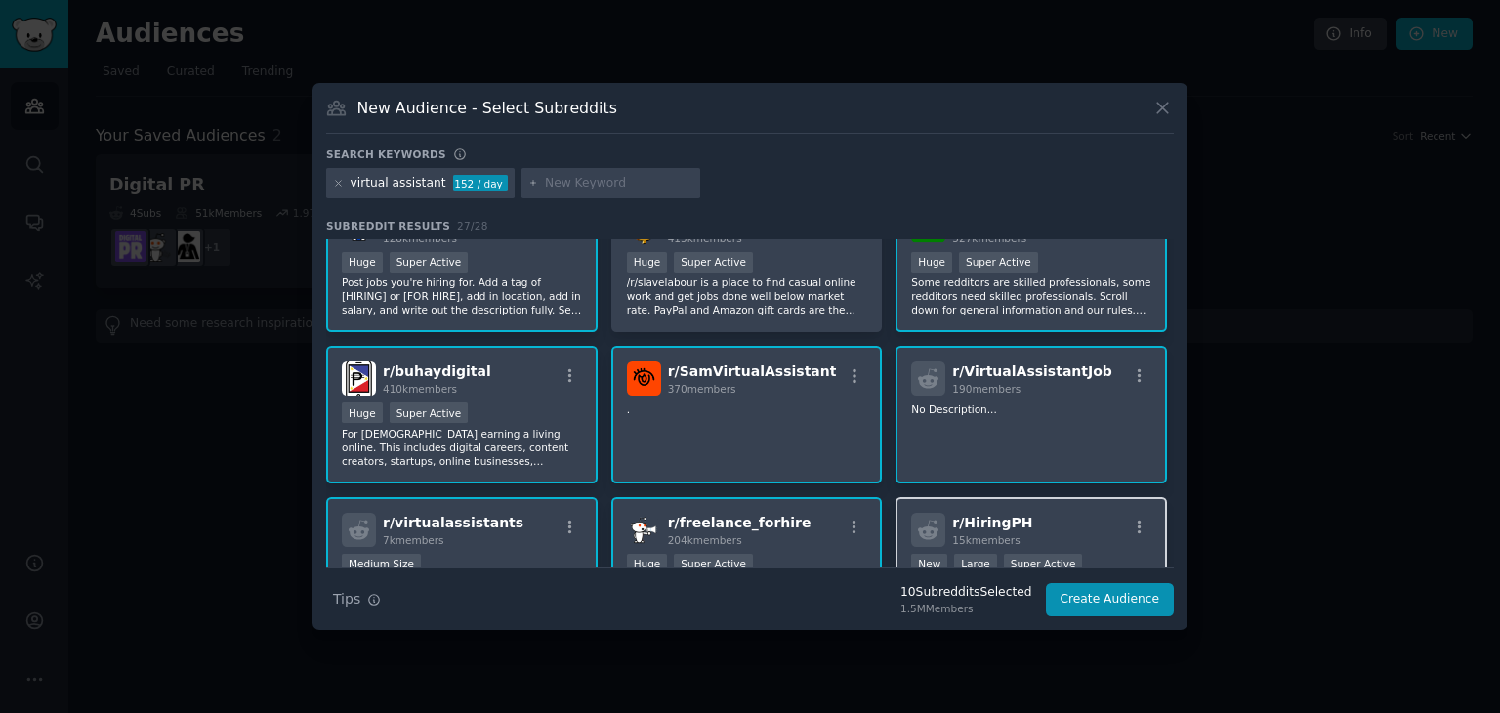
click at [980, 516] on span "r/ HiringPH" at bounding box center [992, 522] width 80 height 16
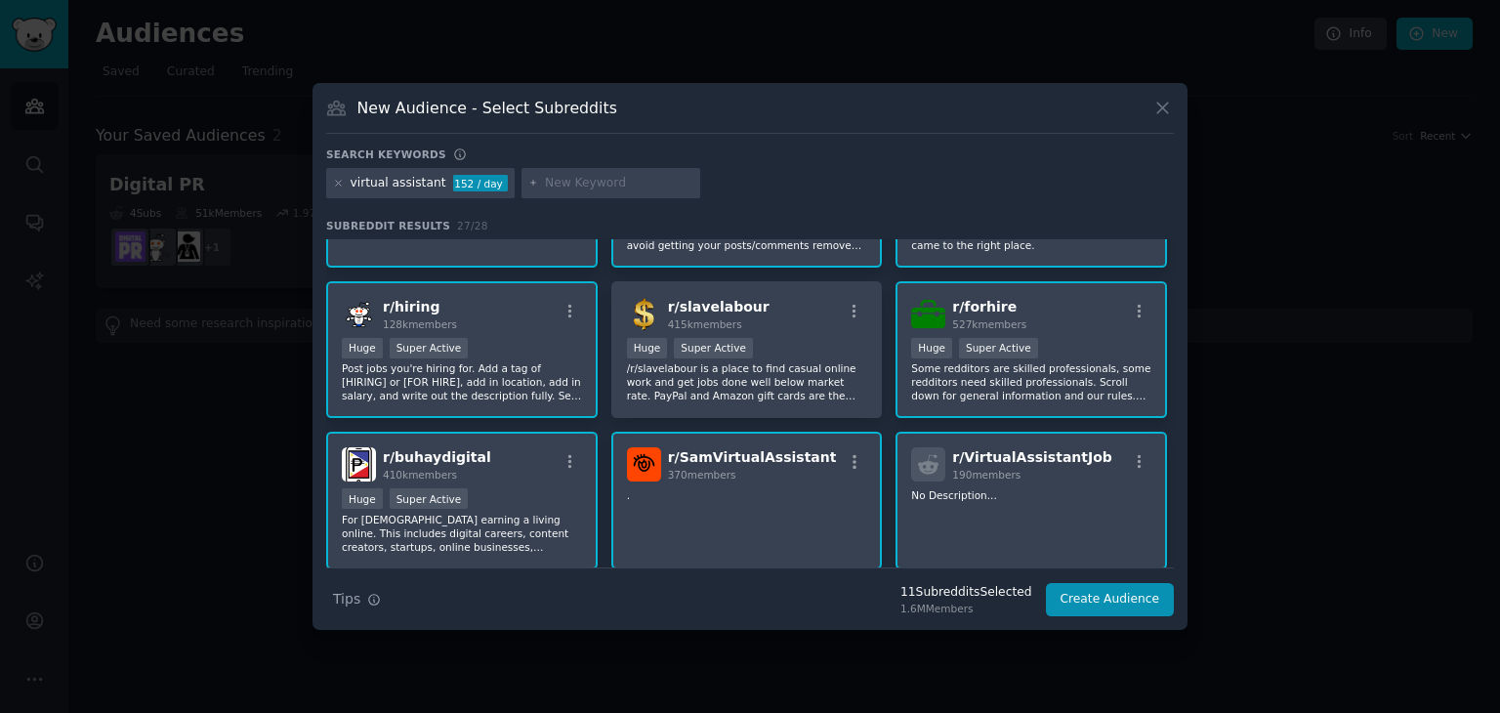
scroll to position [98, 0]
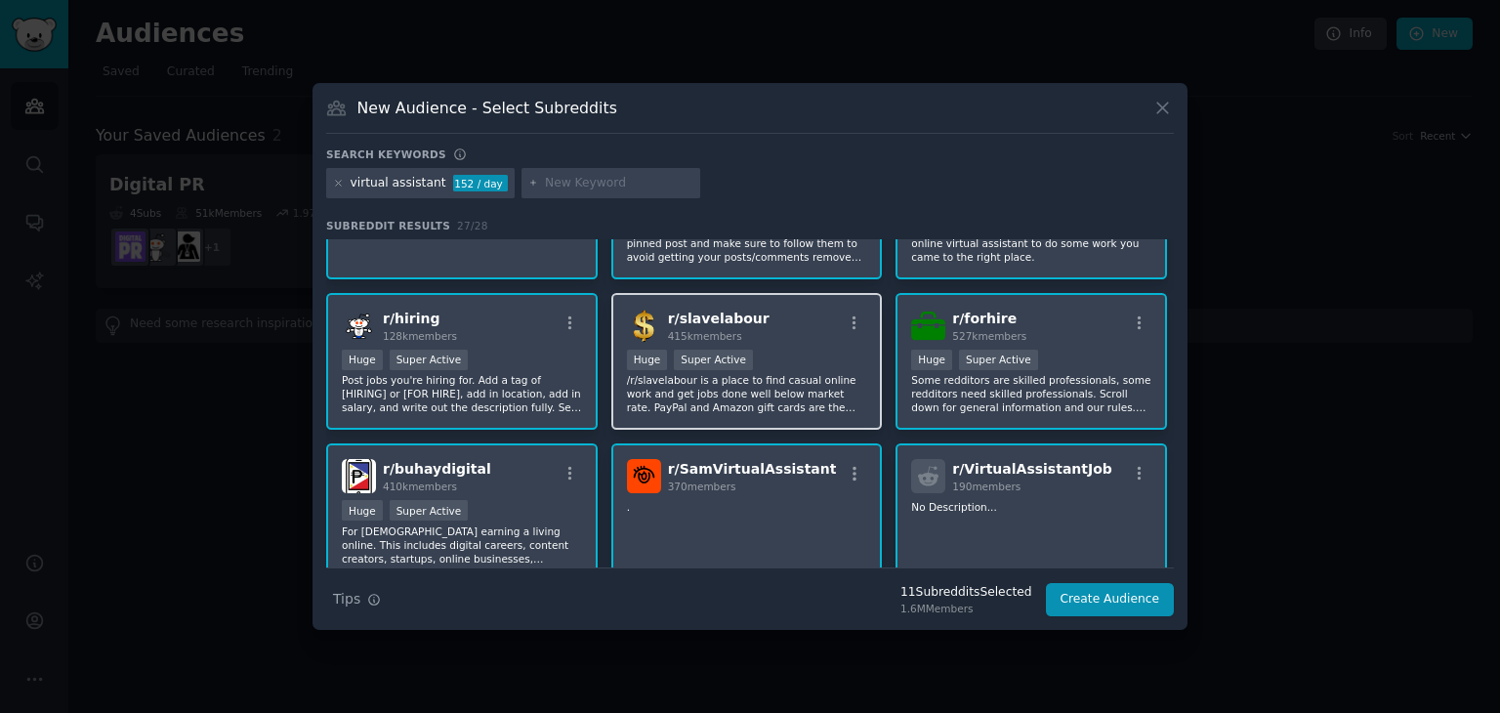
click at [788, 358] on div "Huge Super Active" at bounding box center [747, 361] width 240 height 24
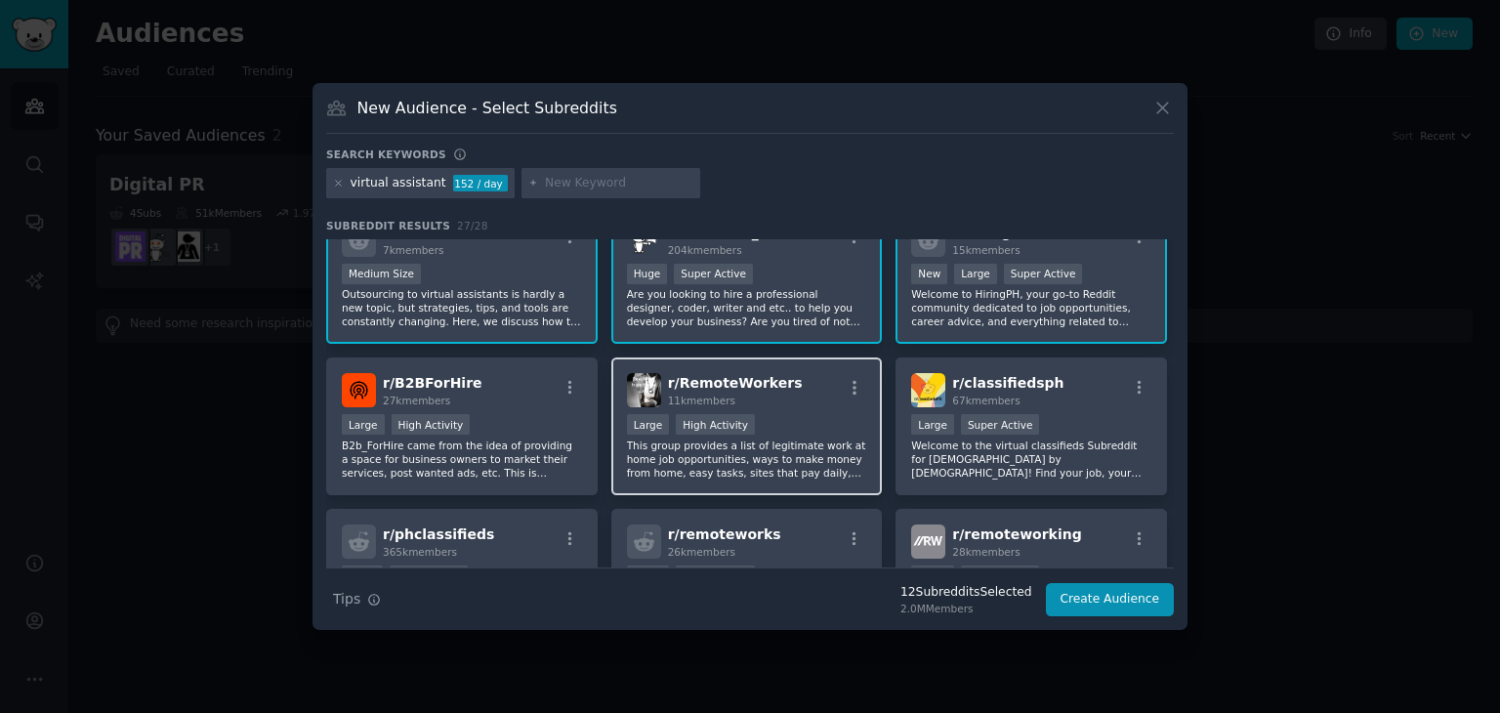
scroll to position [488, 0]
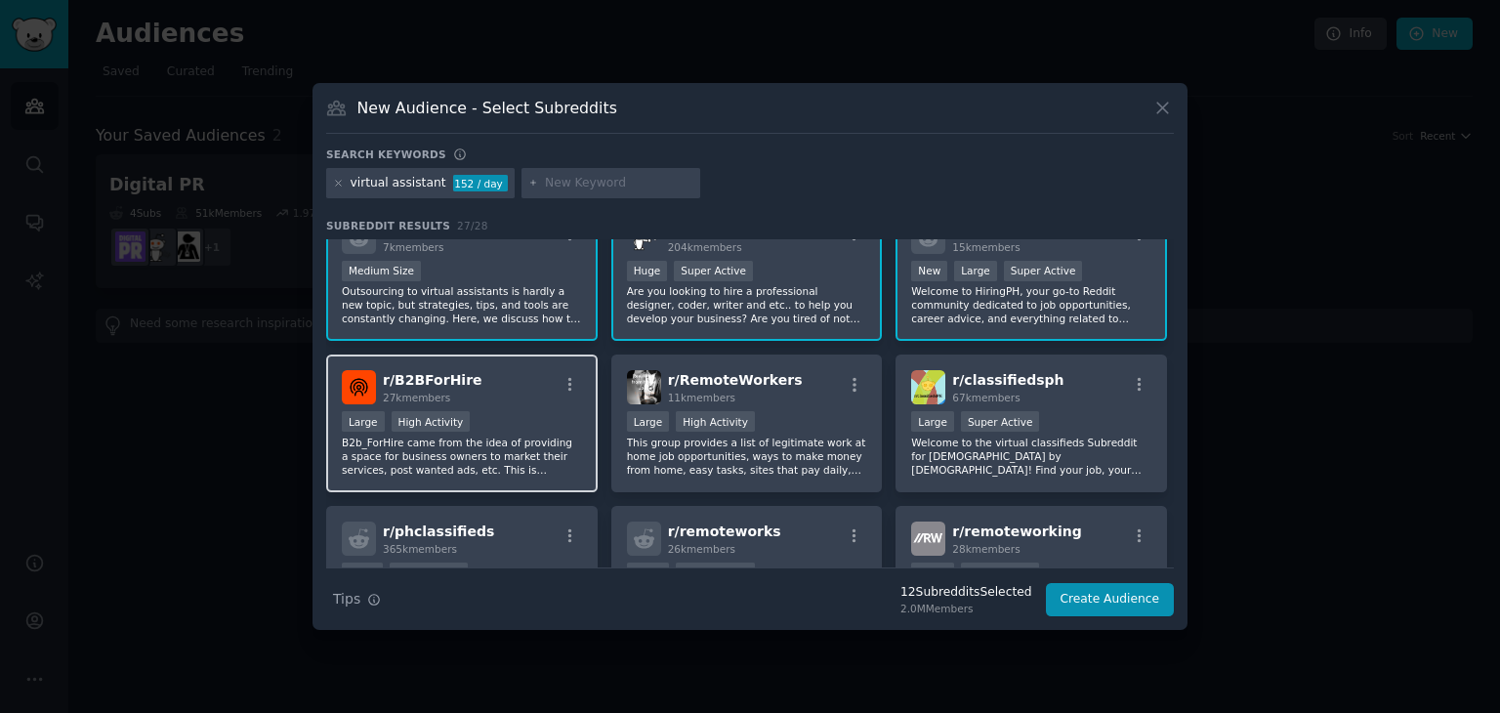
click at [497, 435] on p "B2b_ForHire came from the idea of providing a space for business owners to mark…" at bounding box center [462, 455] width 240 height 41
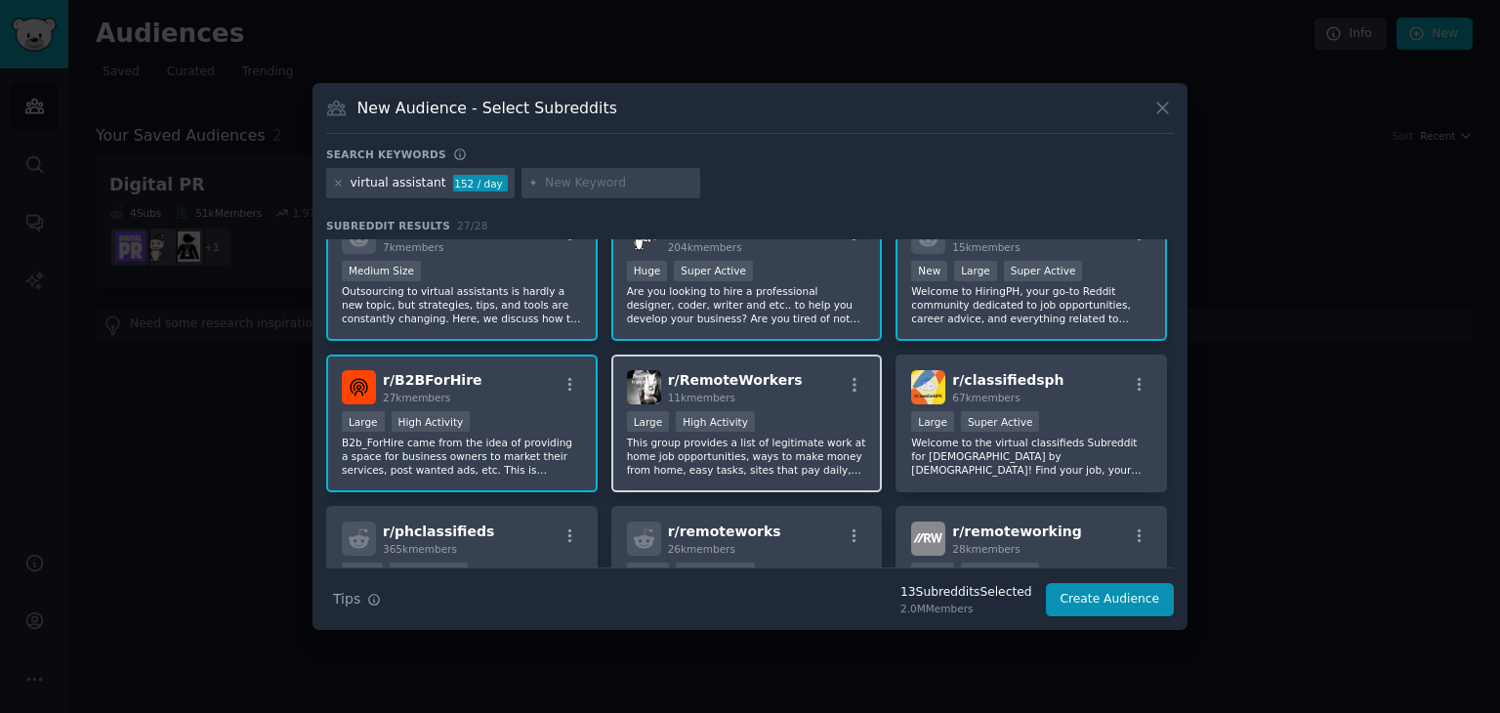
click at [759, 451] on p "This group provides a list of legitimate work at home job opportunities, ways t…" at bounding box center [747, 455] width 240 height 41
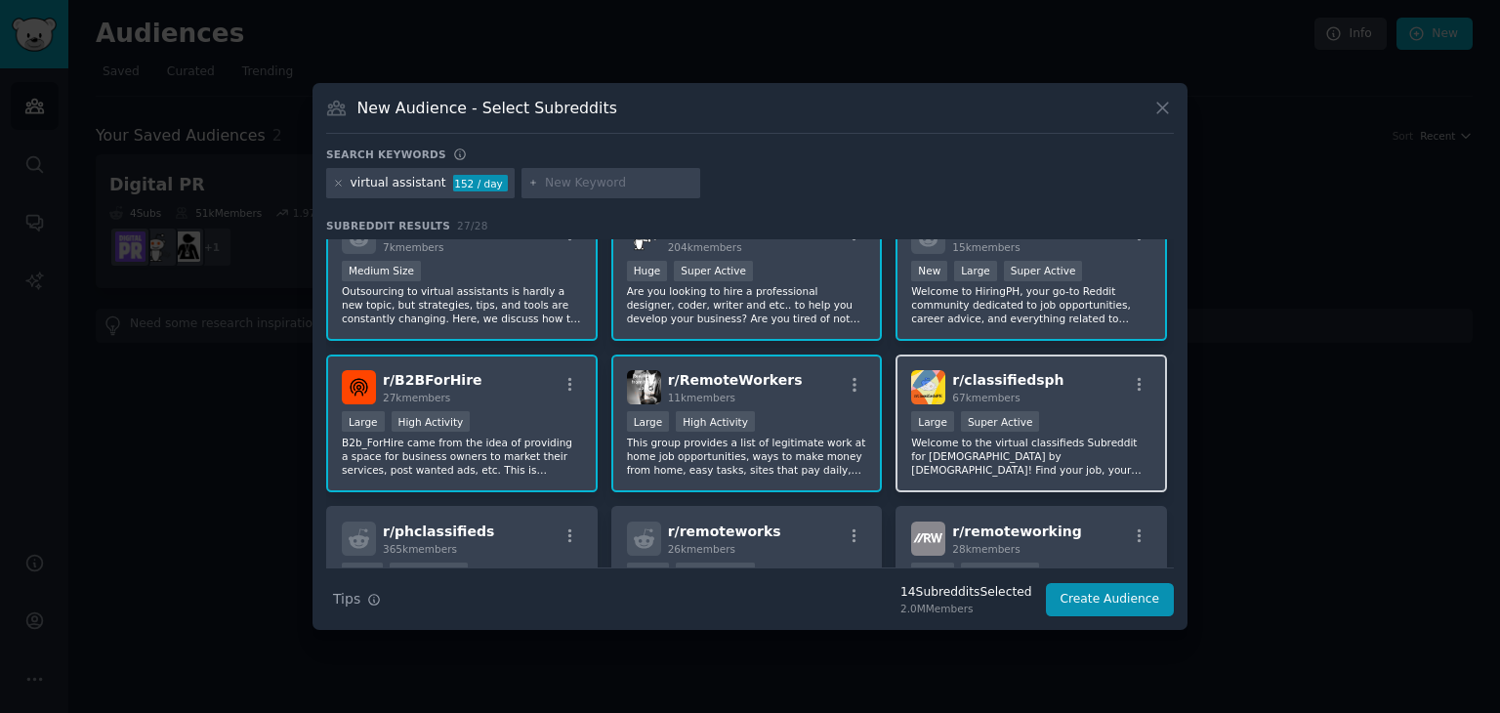
click at [997, 458] on p "Welcome to the virtual classifieds Subreddit for [DEMOGRAPHIC_DATA] by [DEMOGRA…" at bounding box center [1031, 455] width 240 height 41
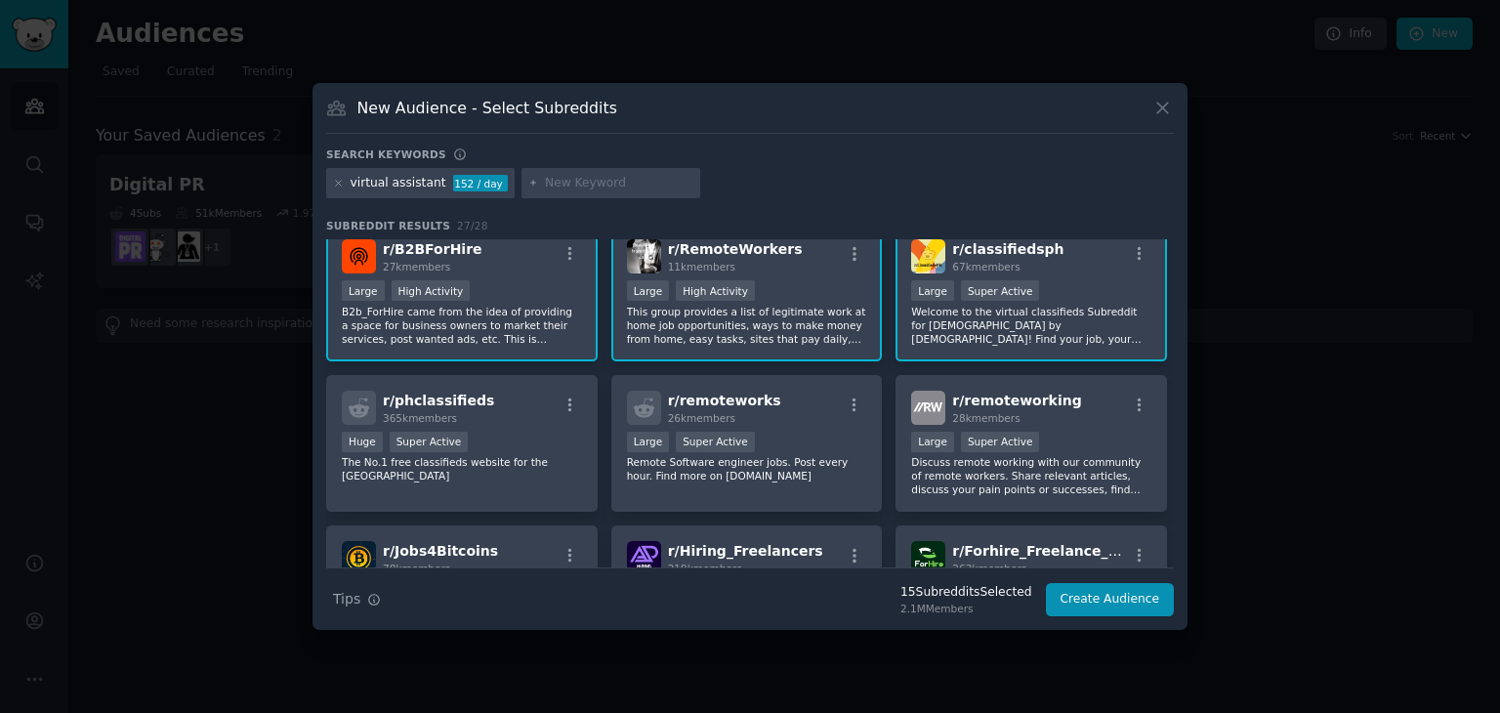
scroll to position [683, 0]
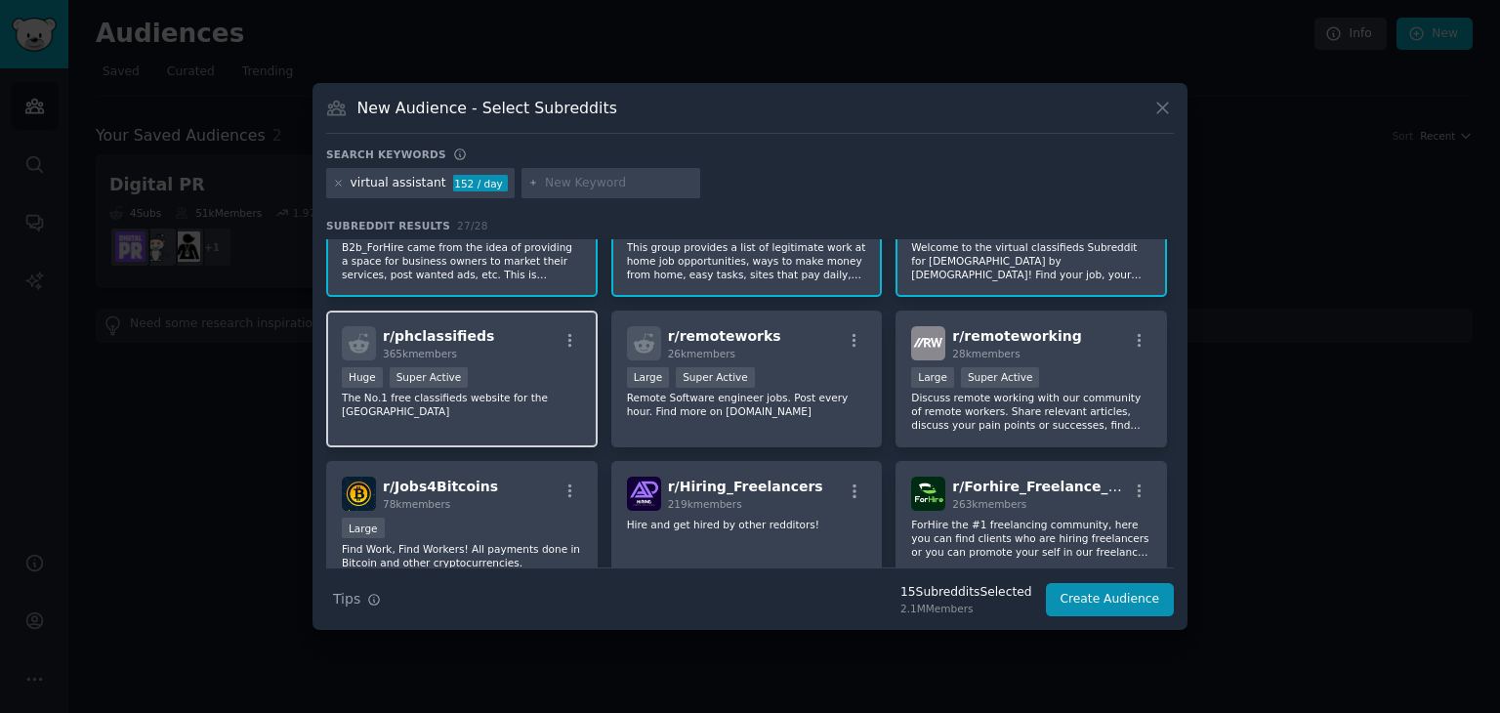
click at [512, 367] on div "Huge Super Active" at bounding box center [462, 379] width 240 height 24
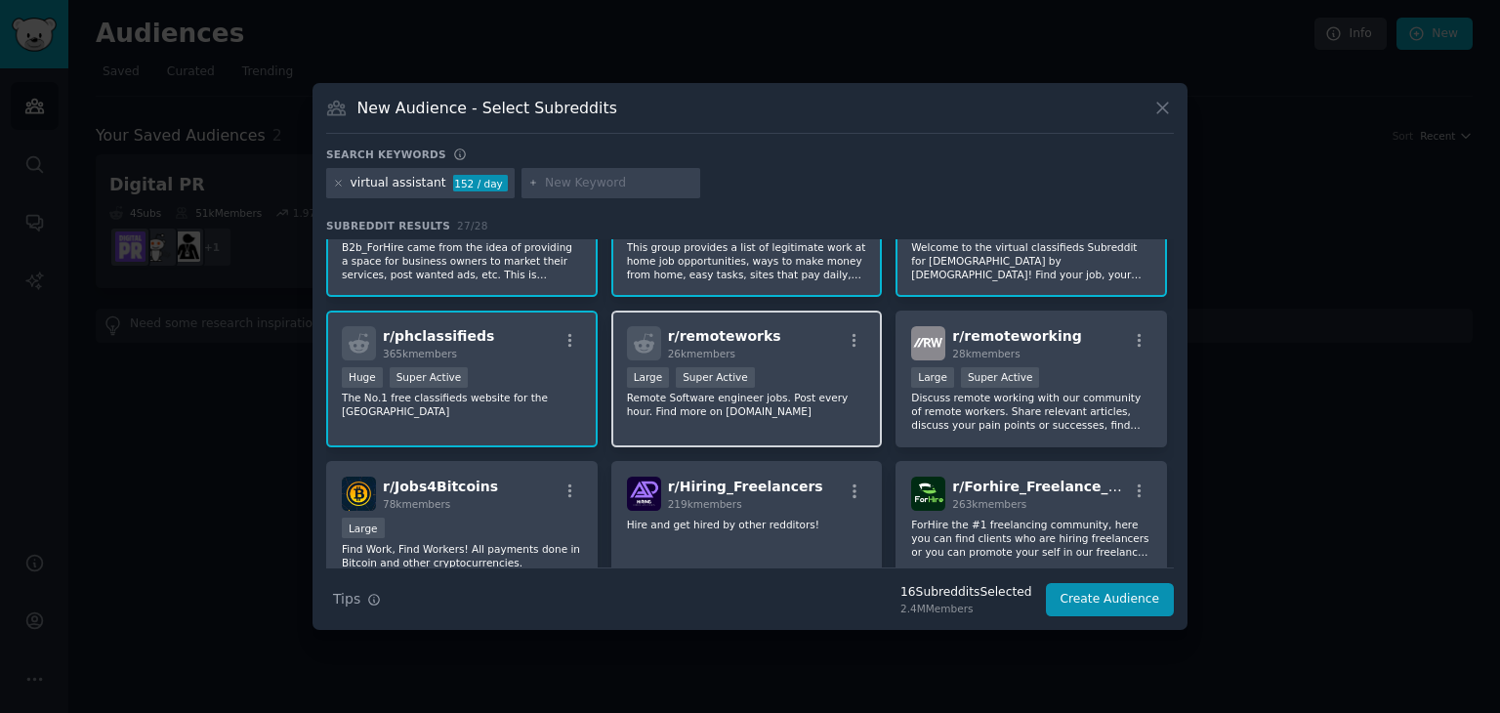
click at [777, 391] on p "Remote Software engineer jobs. Post every hour. Find more on [DOMAIN_NAME]" at bounding box center [747, 404] width 240 height 27
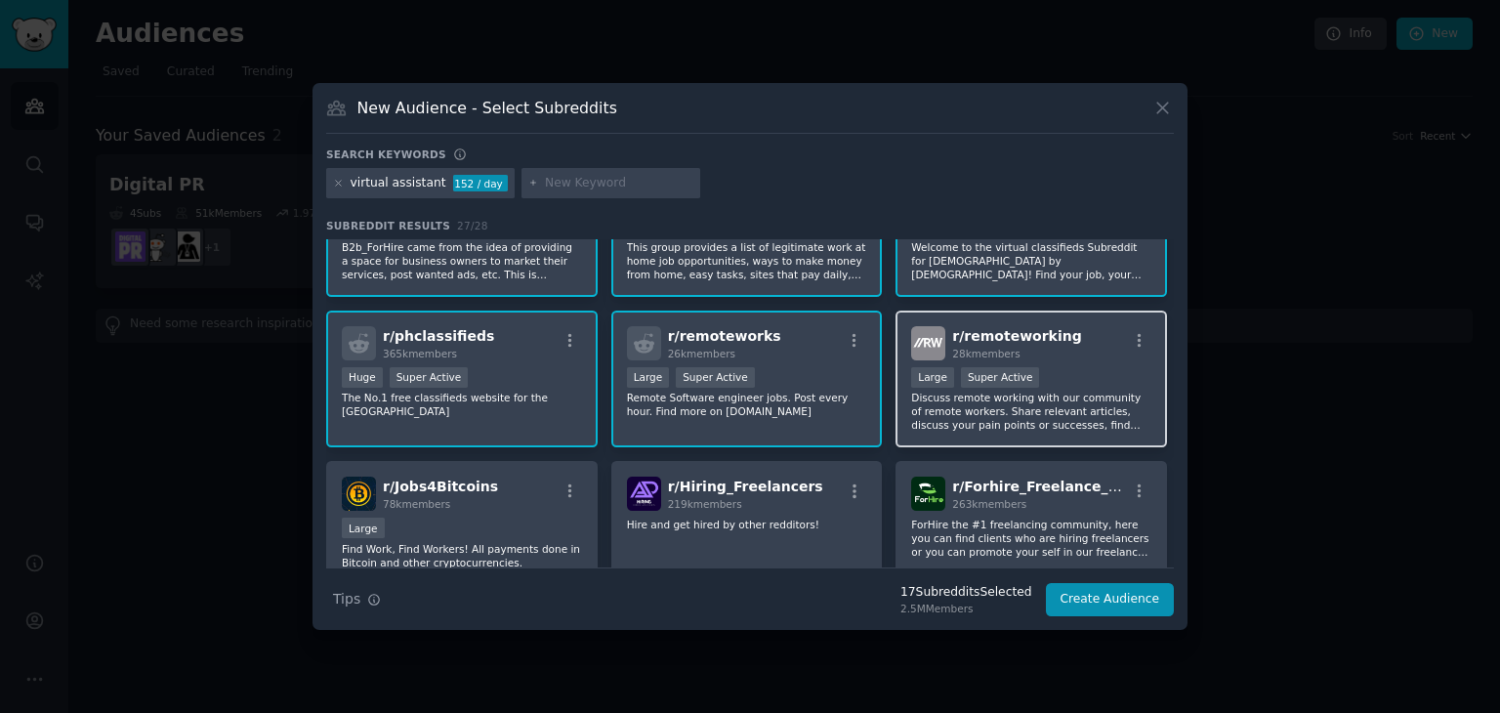
click at [972, 398] on p "Discuss remote working with our community of remote workers. Share relevant art…" at bounding box center [1031, 411] width 240 height 41
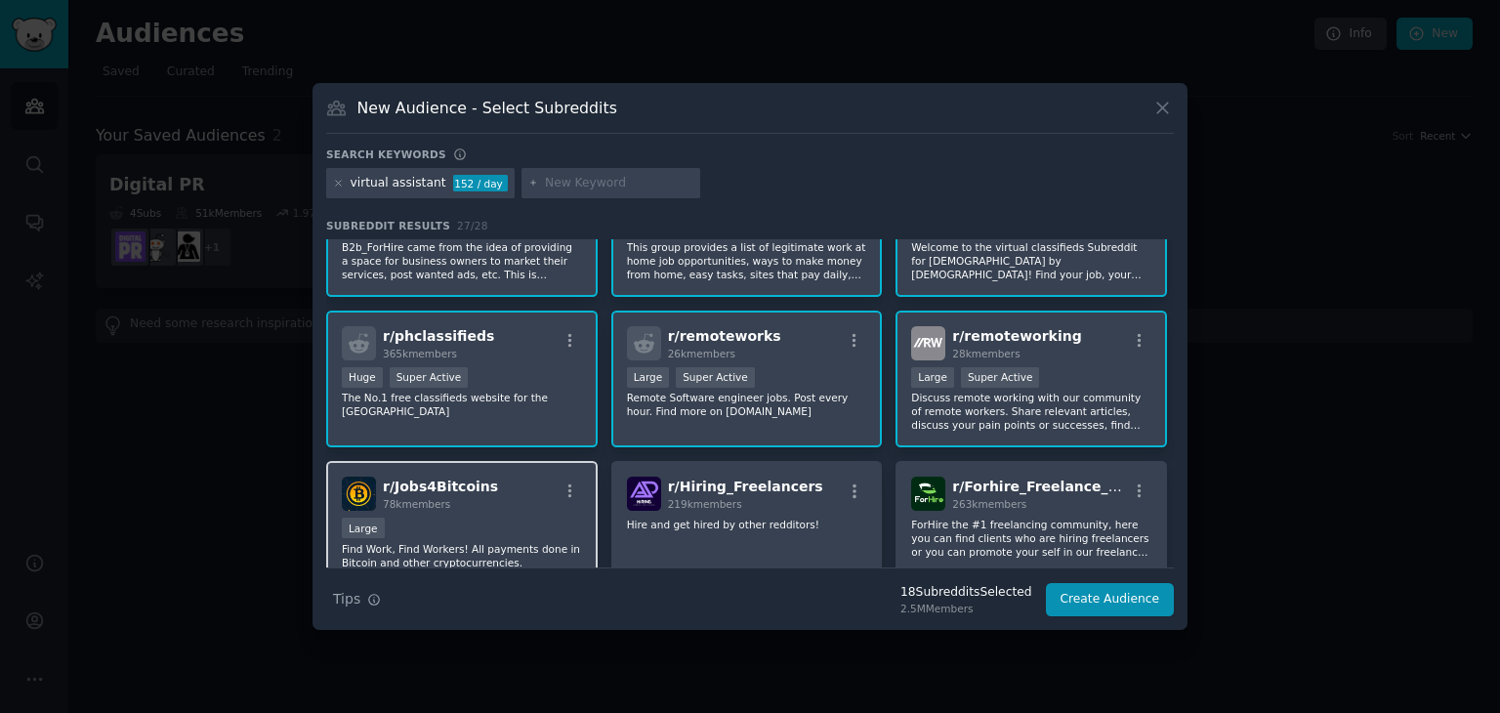
scroll to position [781, 0]
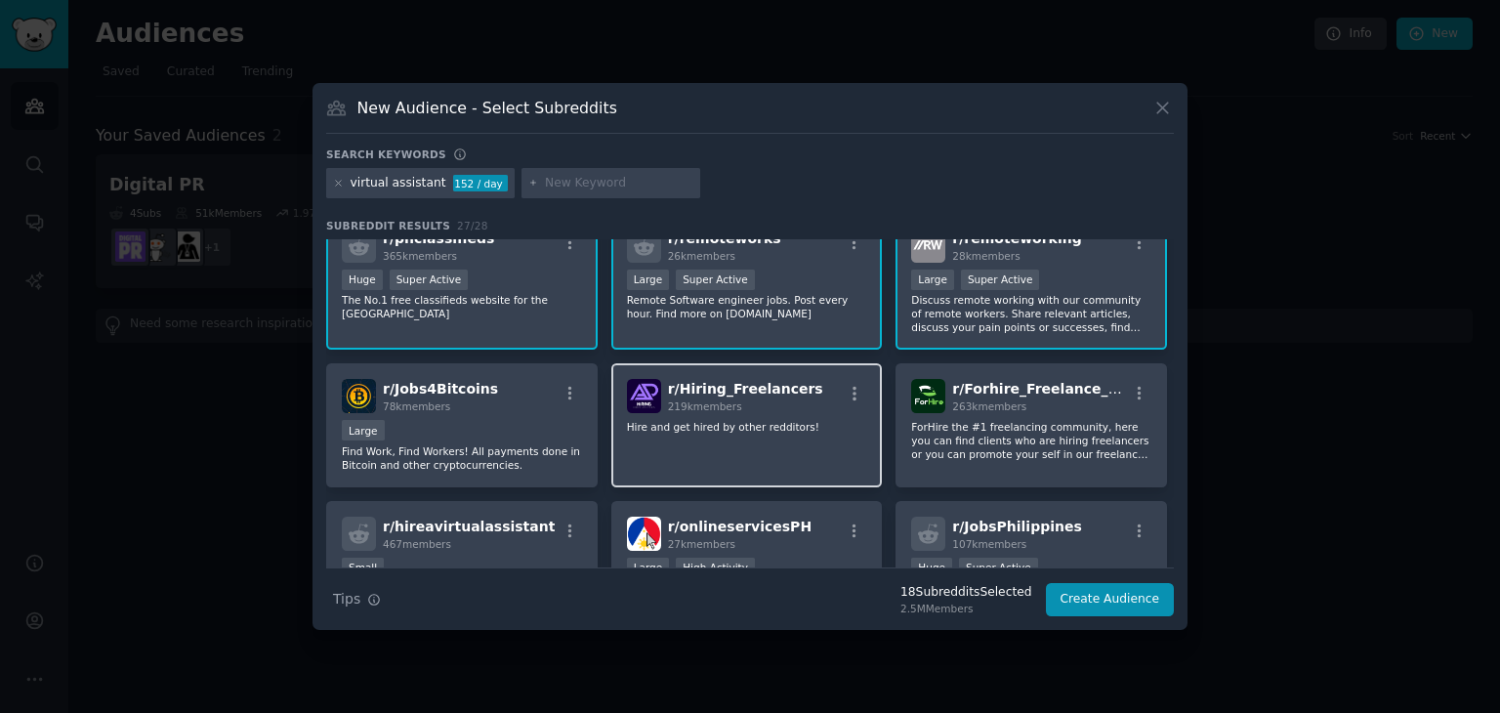
click at [744, 449] on div "r/ Hiring_Freelancers 219k members Hire and get hired by other redditors!" at bounding box center [746, 425] width 271 height 124
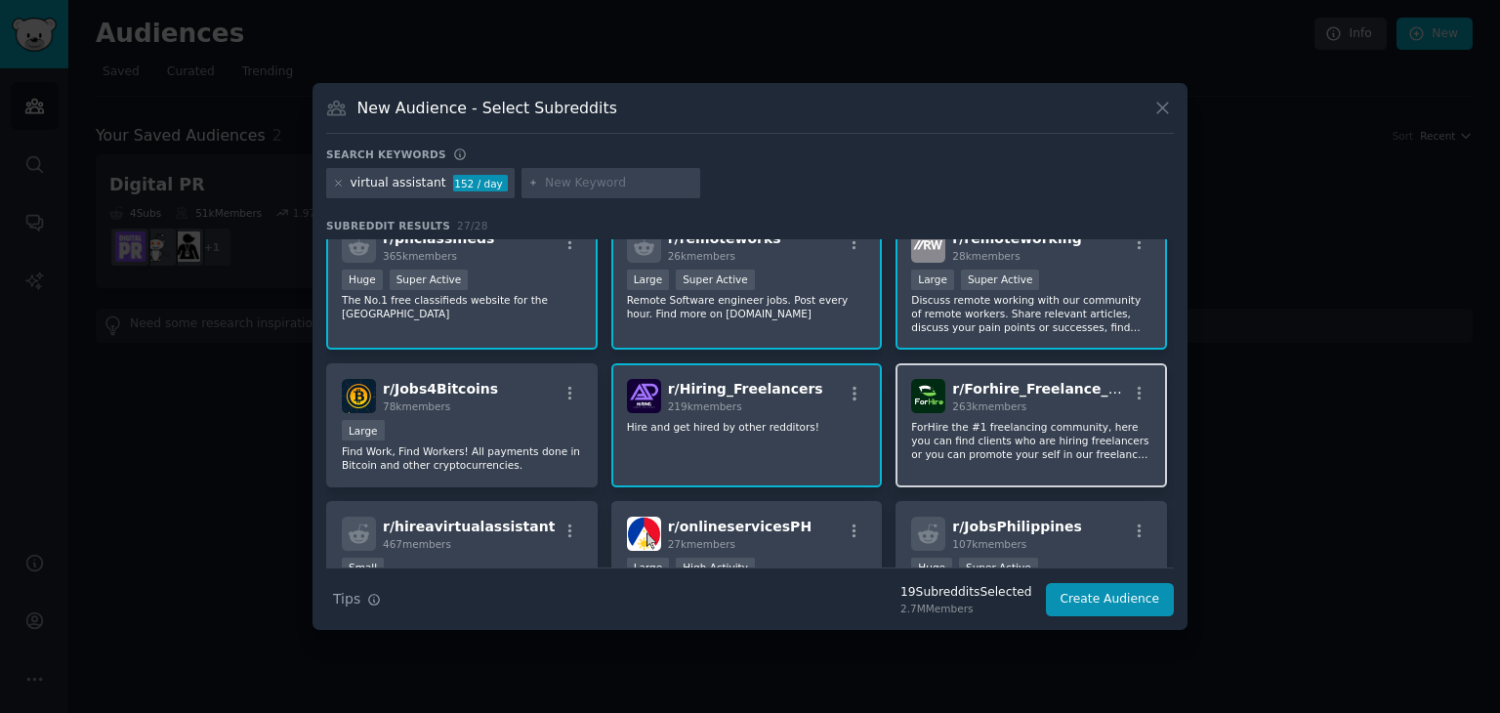
click at [986, 445] on p "ForHire the #1 freelancing community, here you can find clients who are hiring …" at bounding box center [1031, 440] width 240 height 41
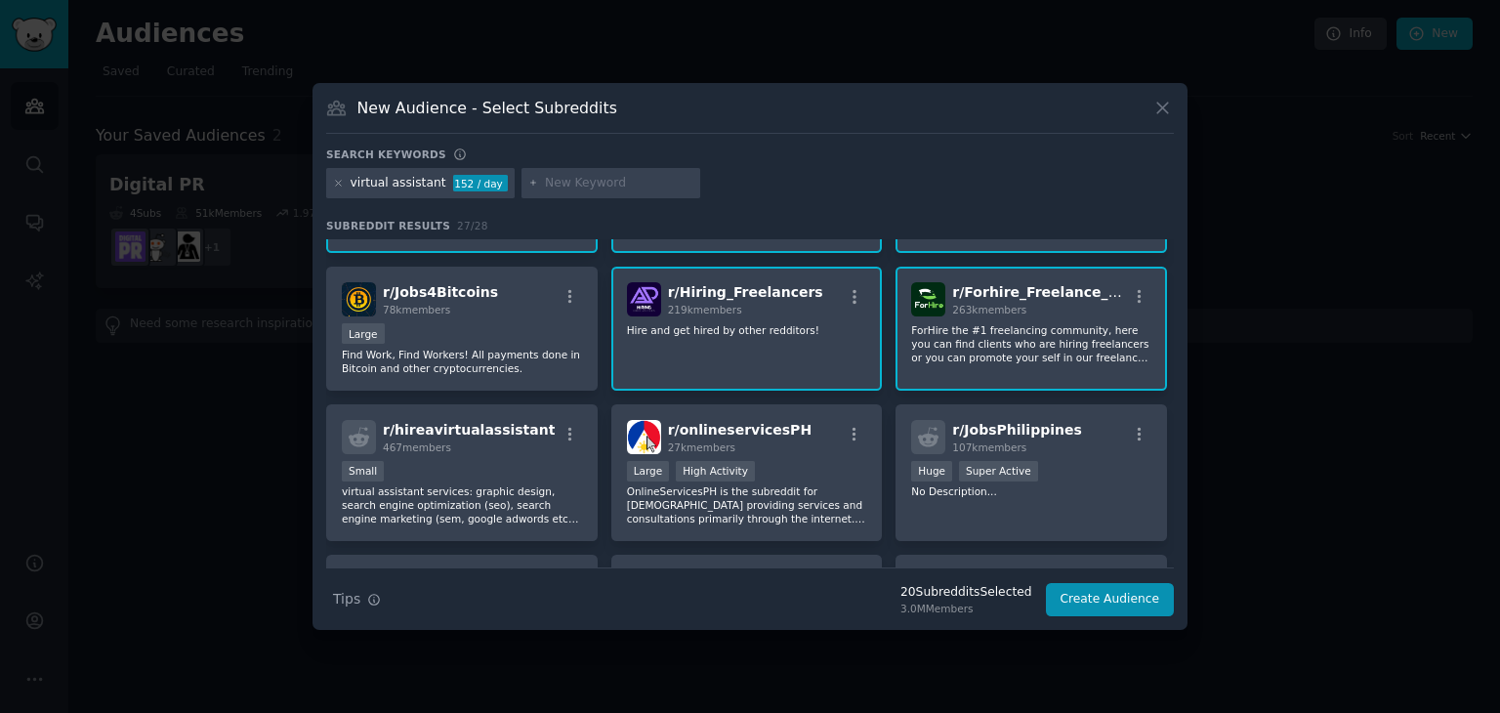
scroll to position [976, 0]
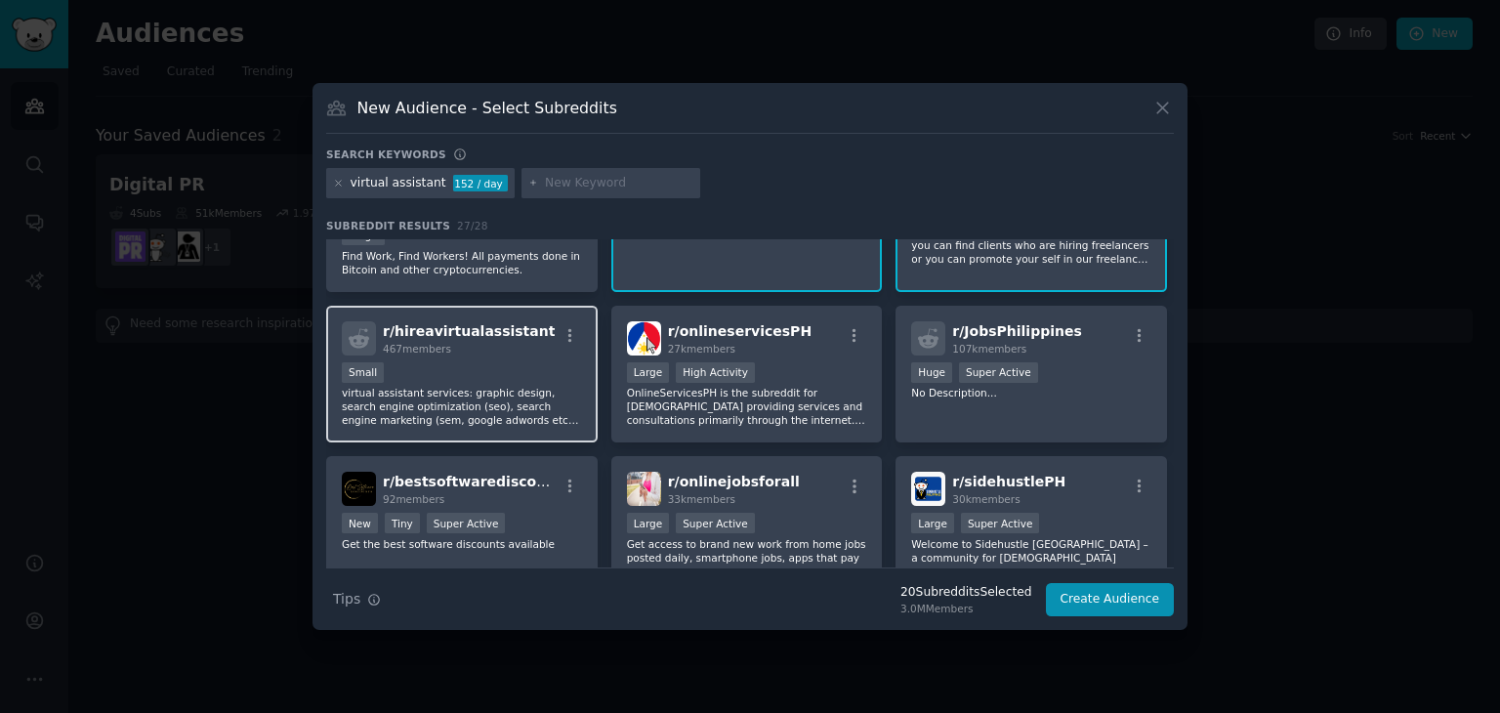
click at [528, 363] on div "Small" at bounding box center [462, 374] width 240 height 24
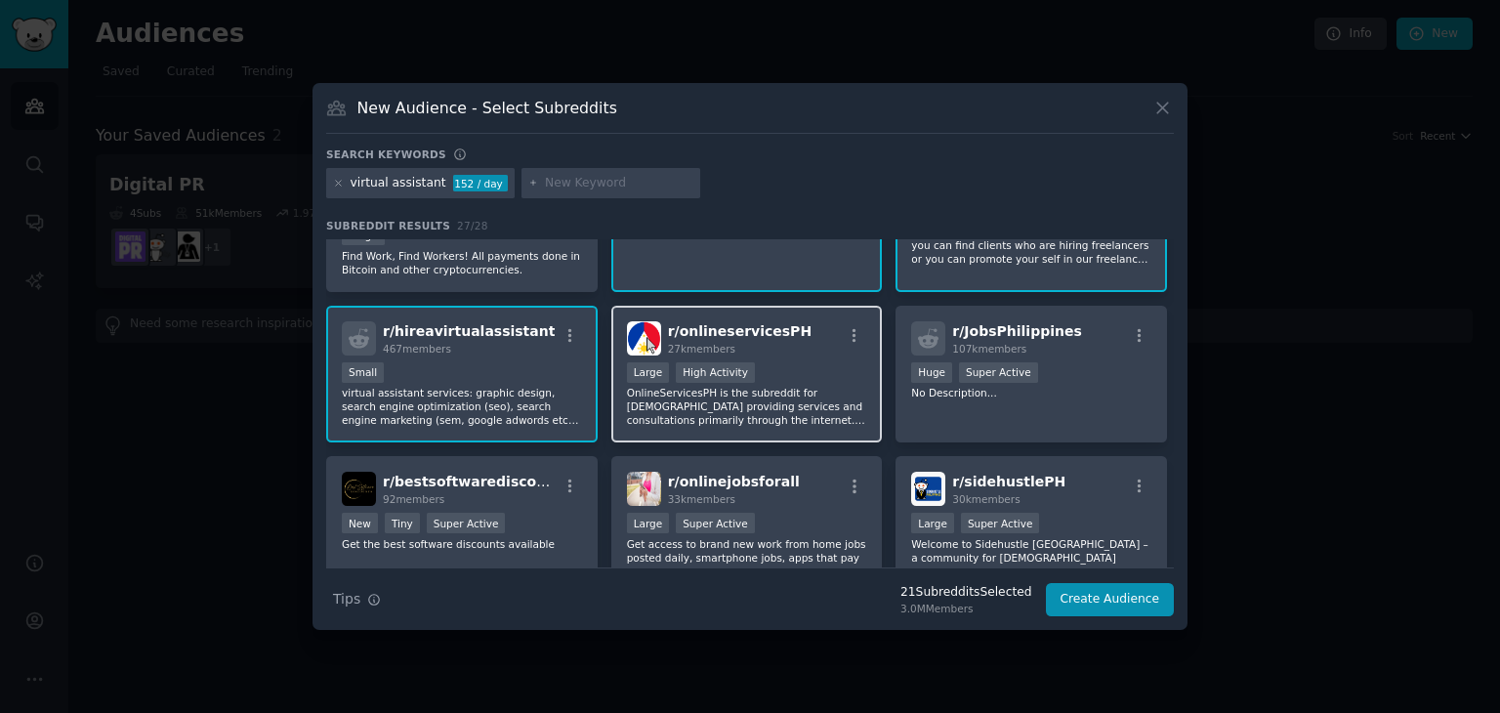
click at [716, 395] on p "OnlineServicesPH is the subreddit for [DEMOGRAPHIC_DATA] providing services and…" at bounding box center [747, 406] width 240 height 41
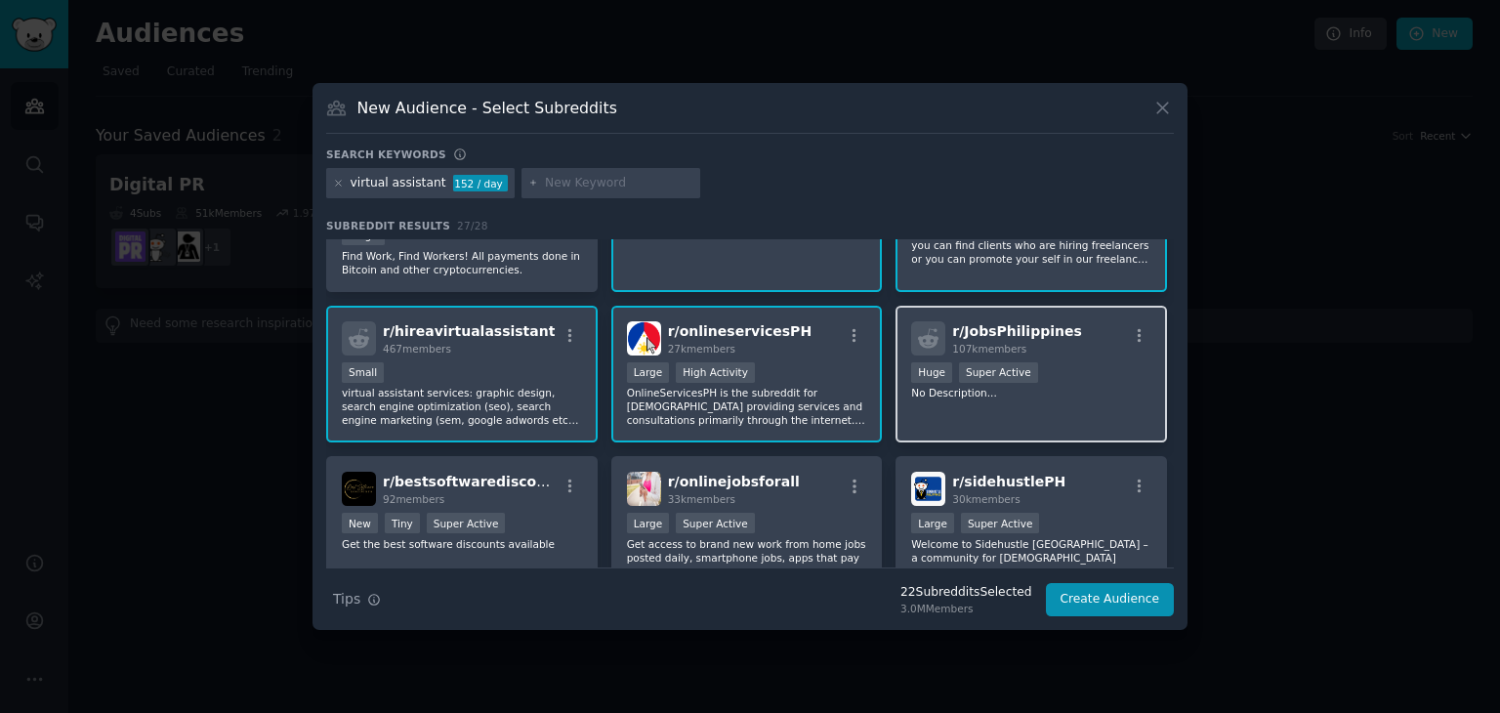
click at [976, 420] on div "r/ JobsPhilippines 107k members Huge Super Active No Description..." at bounding box center [1030, 375] width 271 height 138
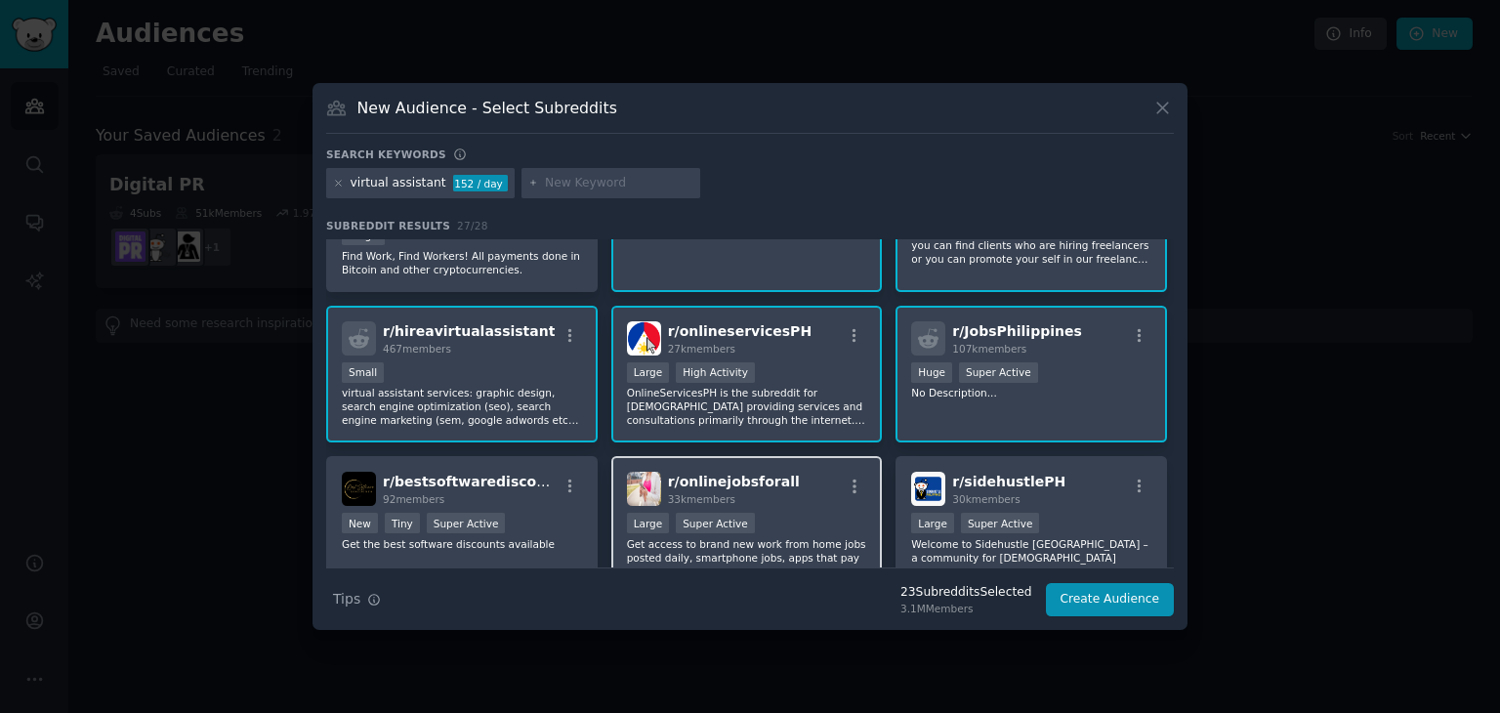
click at [805, 537] on p "Get access to brand new work from home jobs posted daily, smartphone jobs, apps…" at bounding box center [747, 557] width 240 height 41
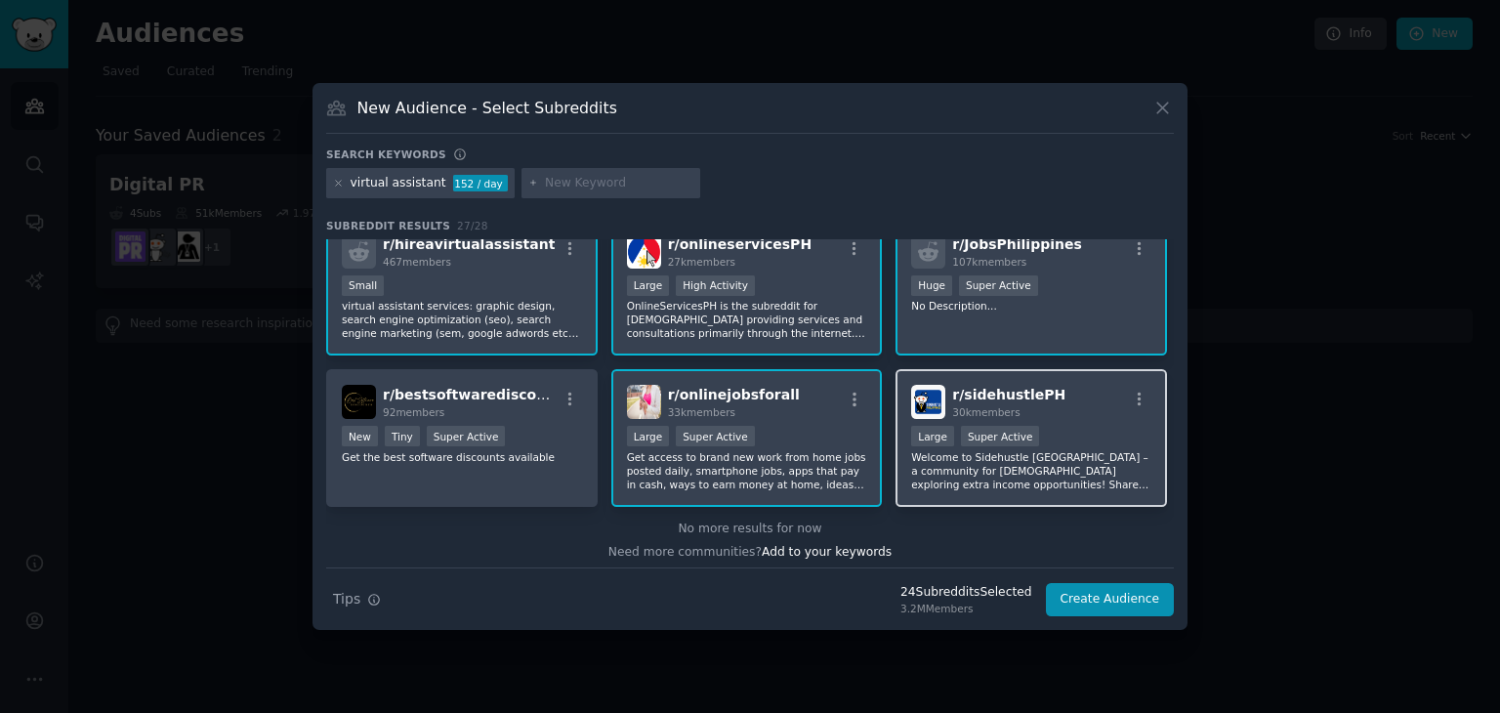
click at [955, 459] on p "Welcome to Sidehustle [GEOGRAPHIC_DATA] – a community for [DEMOGRAPHIC_DATA] ex…" at bounding box center [1031, 470] width 240 height 41
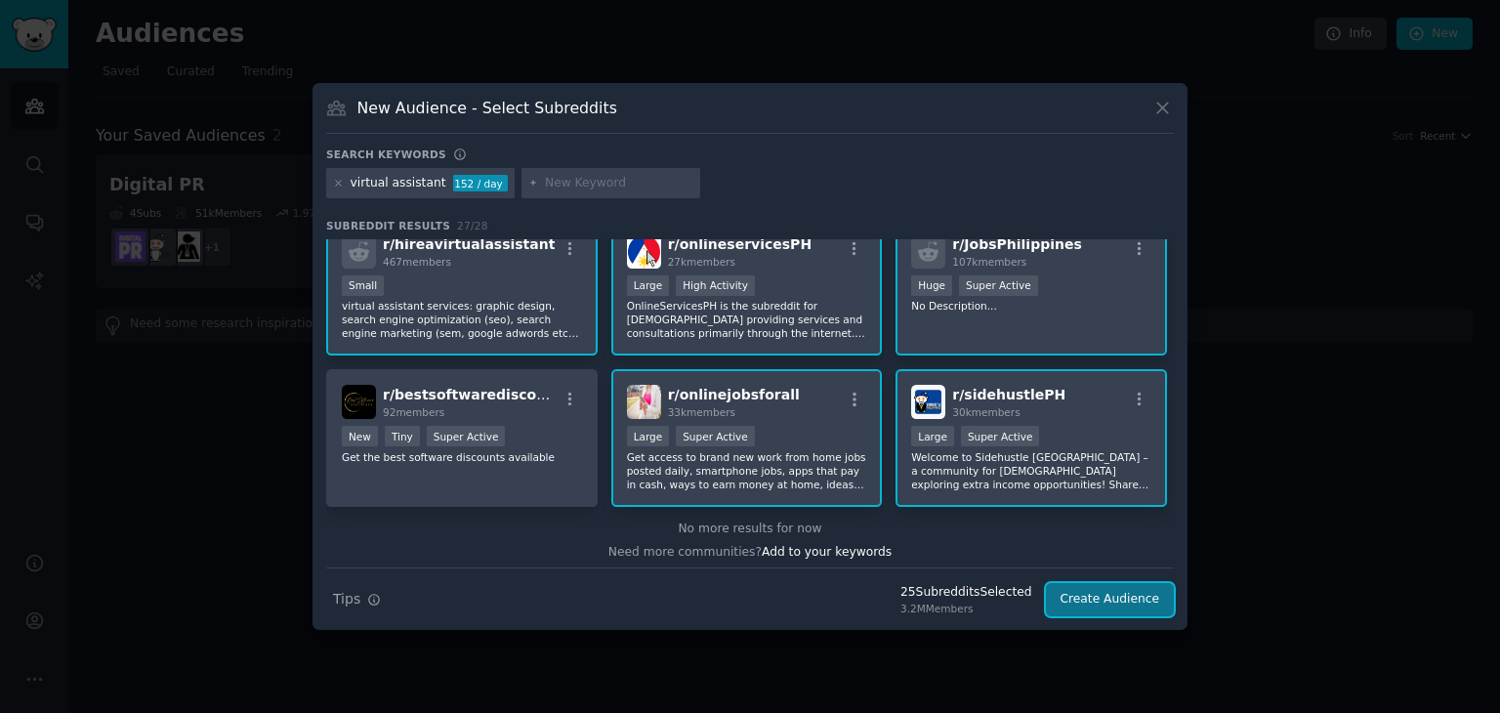
click at [1121, 600] on button "Create Audience" at bounding box center [1110, 599] width 129 height 33
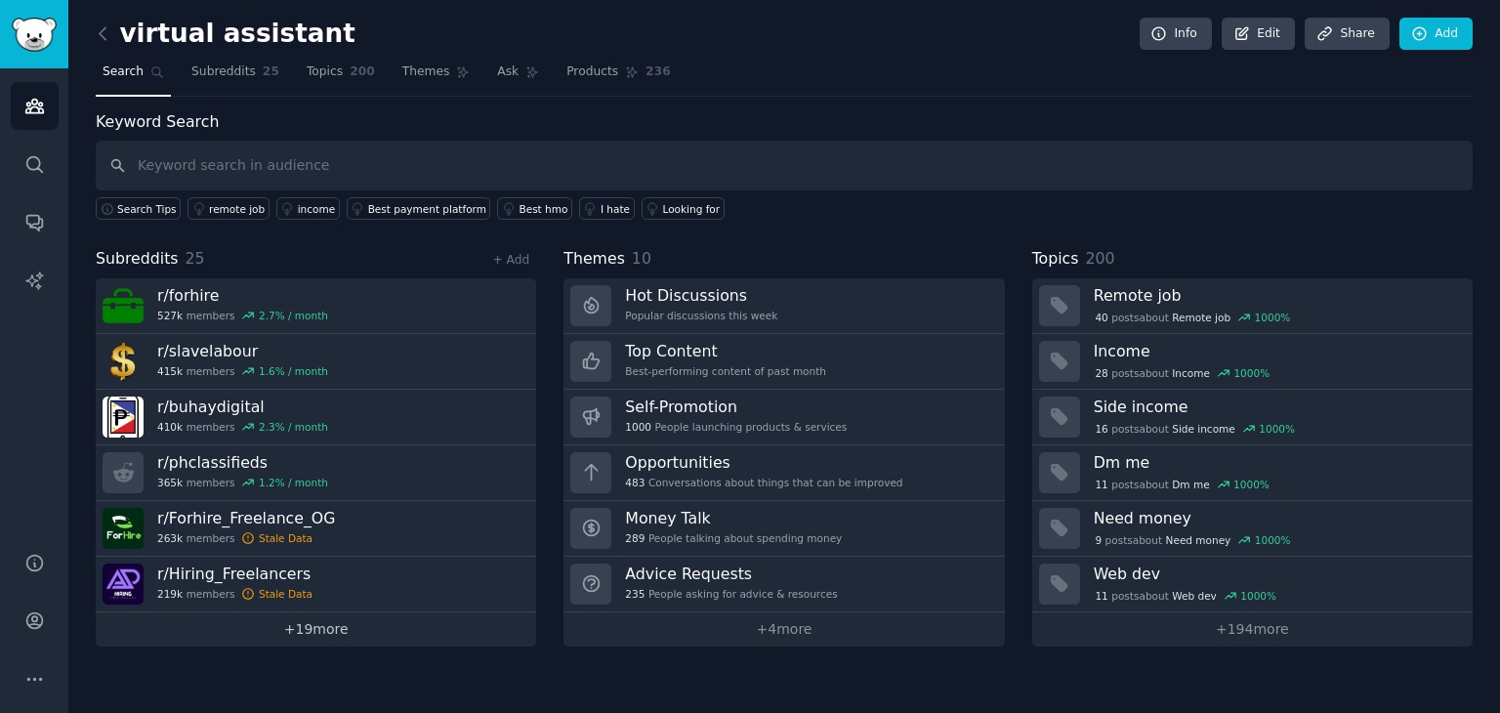
click at [320, 622] on link "+ 19 more" at bounding box center [316, 629] width 440 height 34
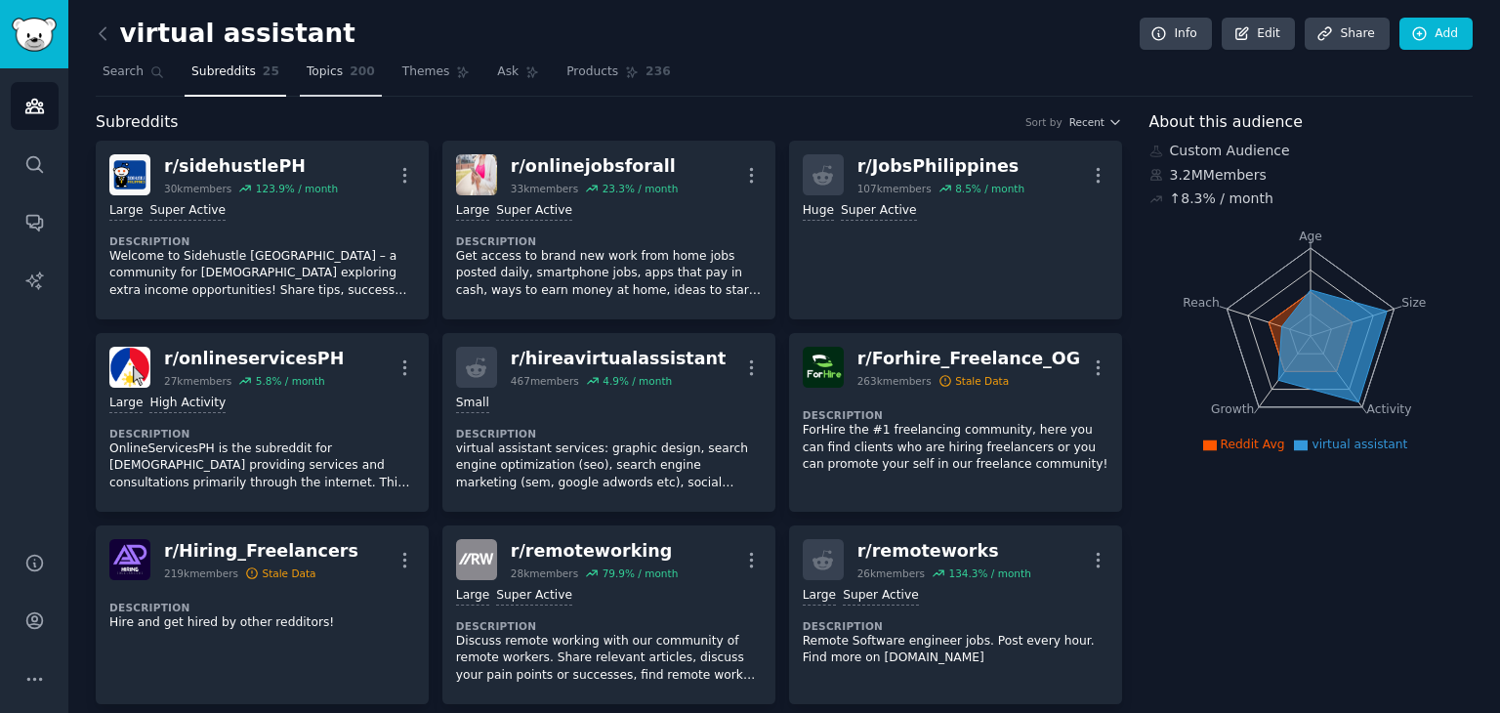
click at [329, 74] on link "Topics 200" at bounding box center [341, 77] width 82 height 40
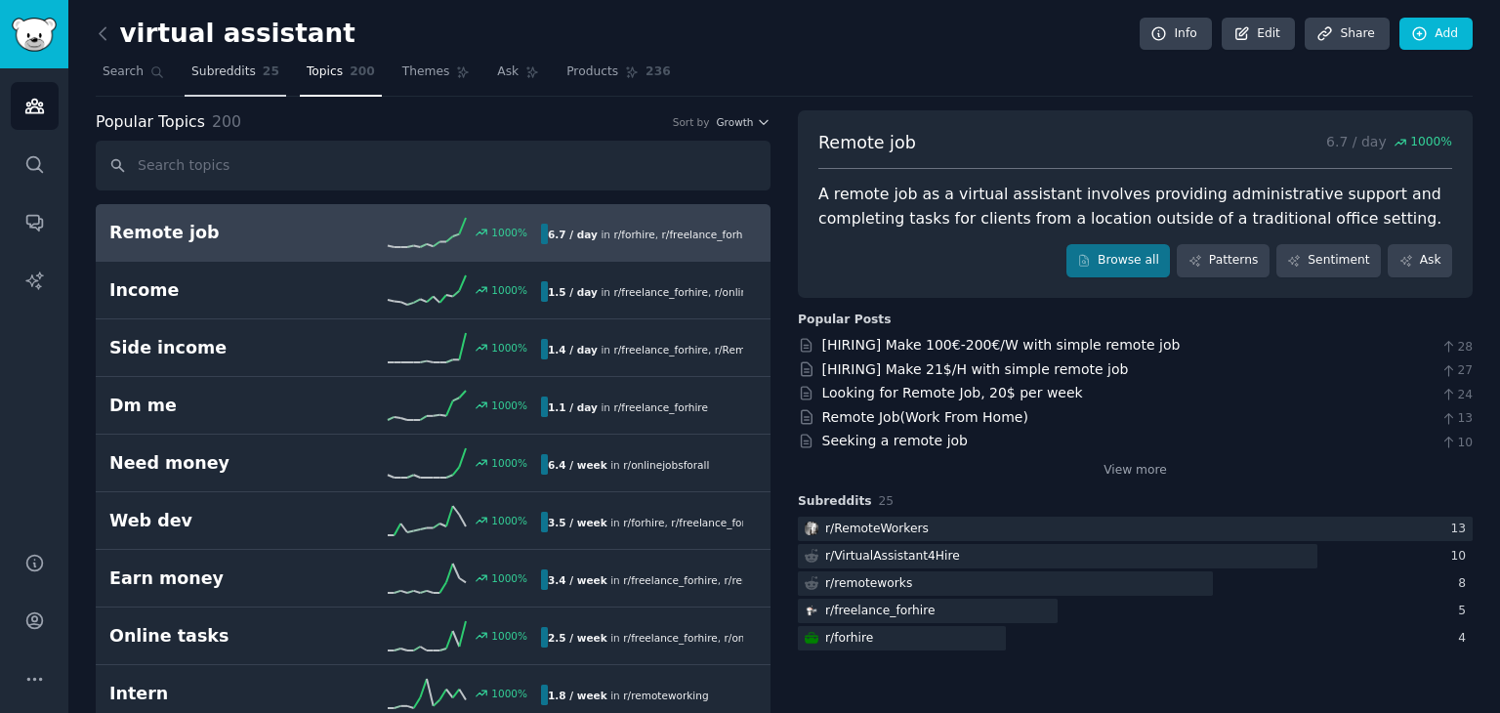
click at [217, 71] on span "Subreddits" at bounding box center [223, 72] width 64 height 18
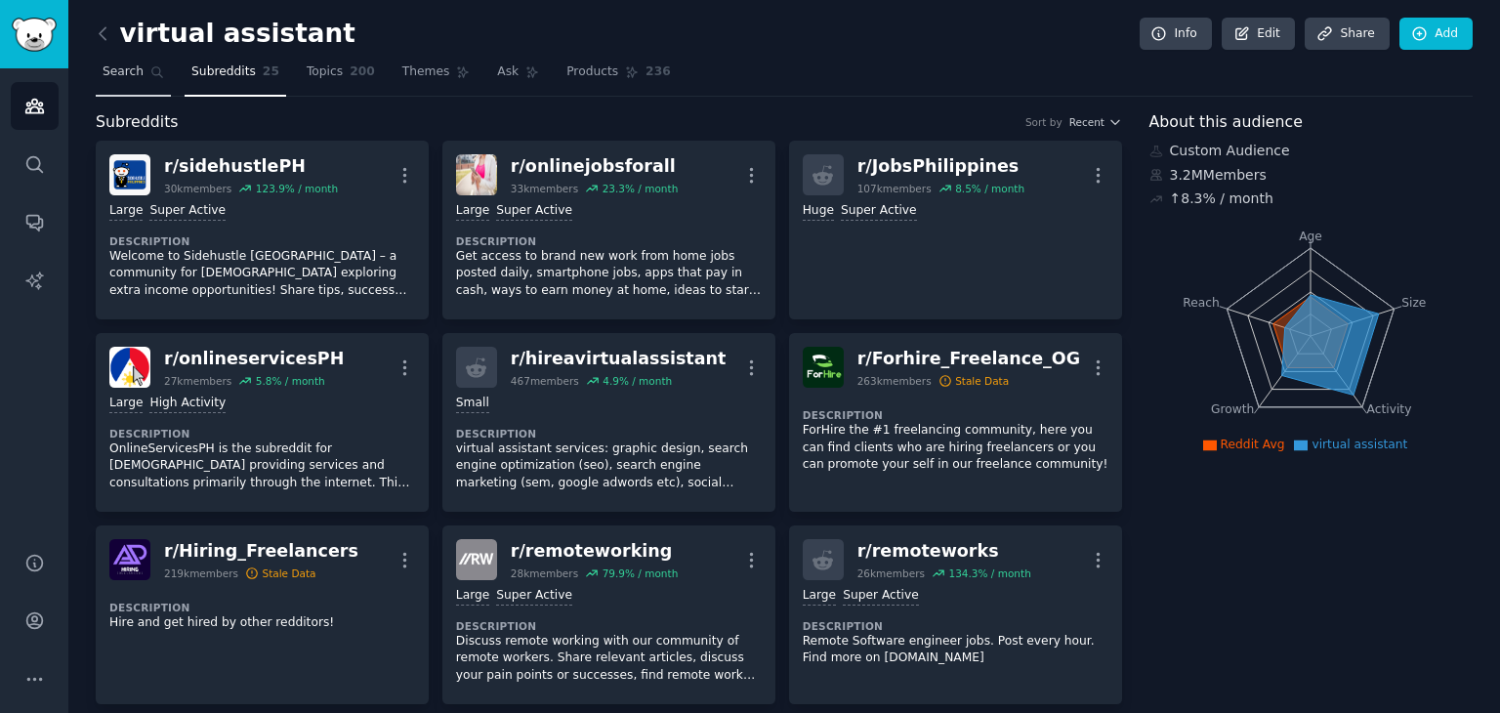
click at [128, 70] on span "Search" at bounding box center [123, 72] width 41 height 18
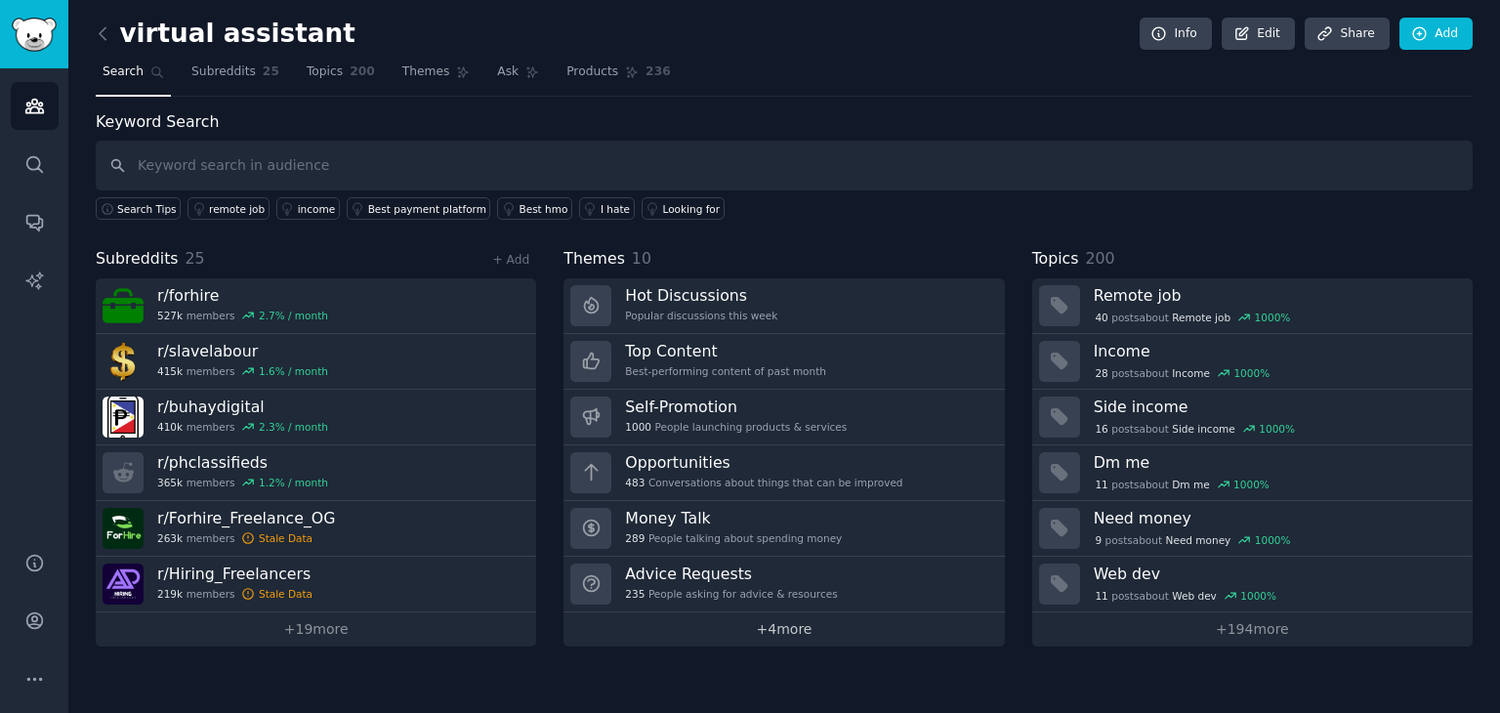
click at [674, 635] on link "+ 4 more" at bounding box center [783, 629] width 440 height 34
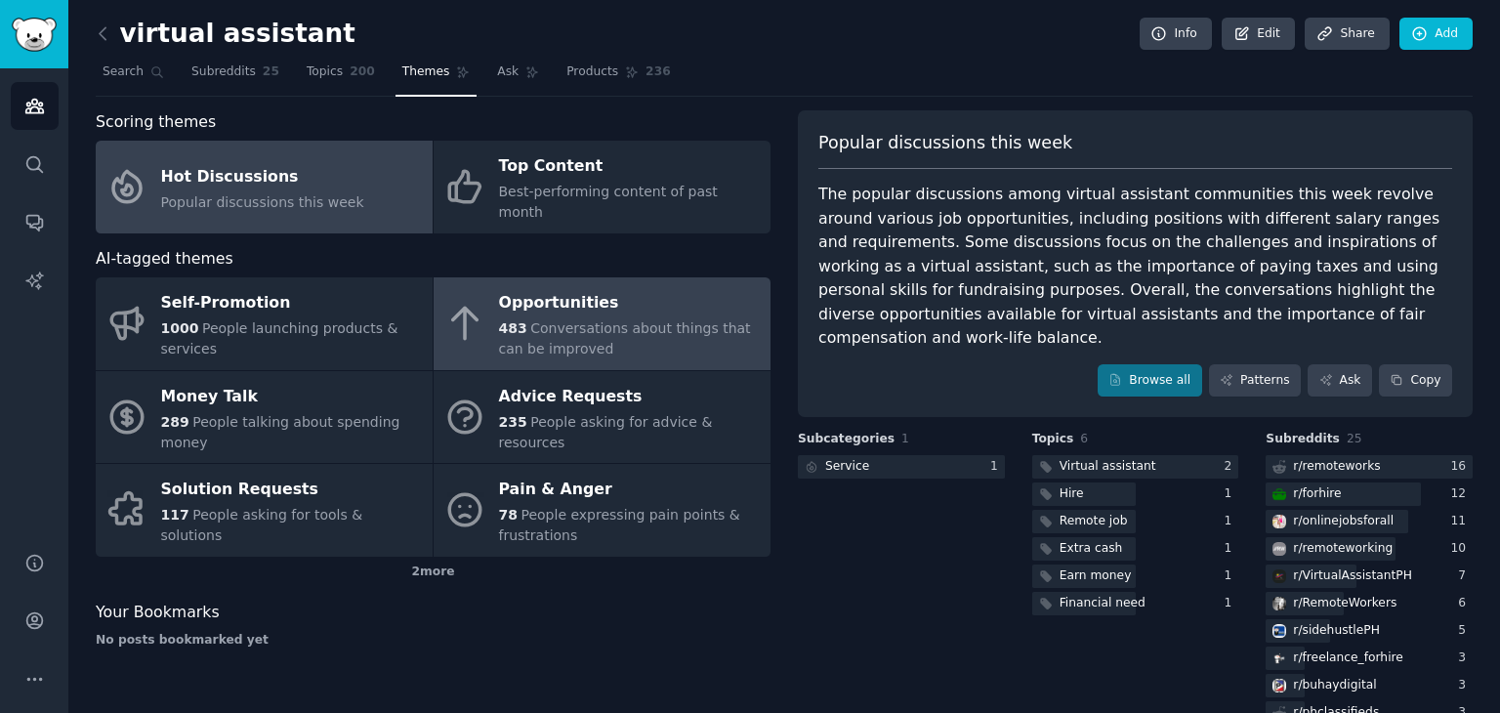
click at [699, 327] on div "483 Conversations about things that can be improved" at bounding box center [630, 338] width 262 height 41
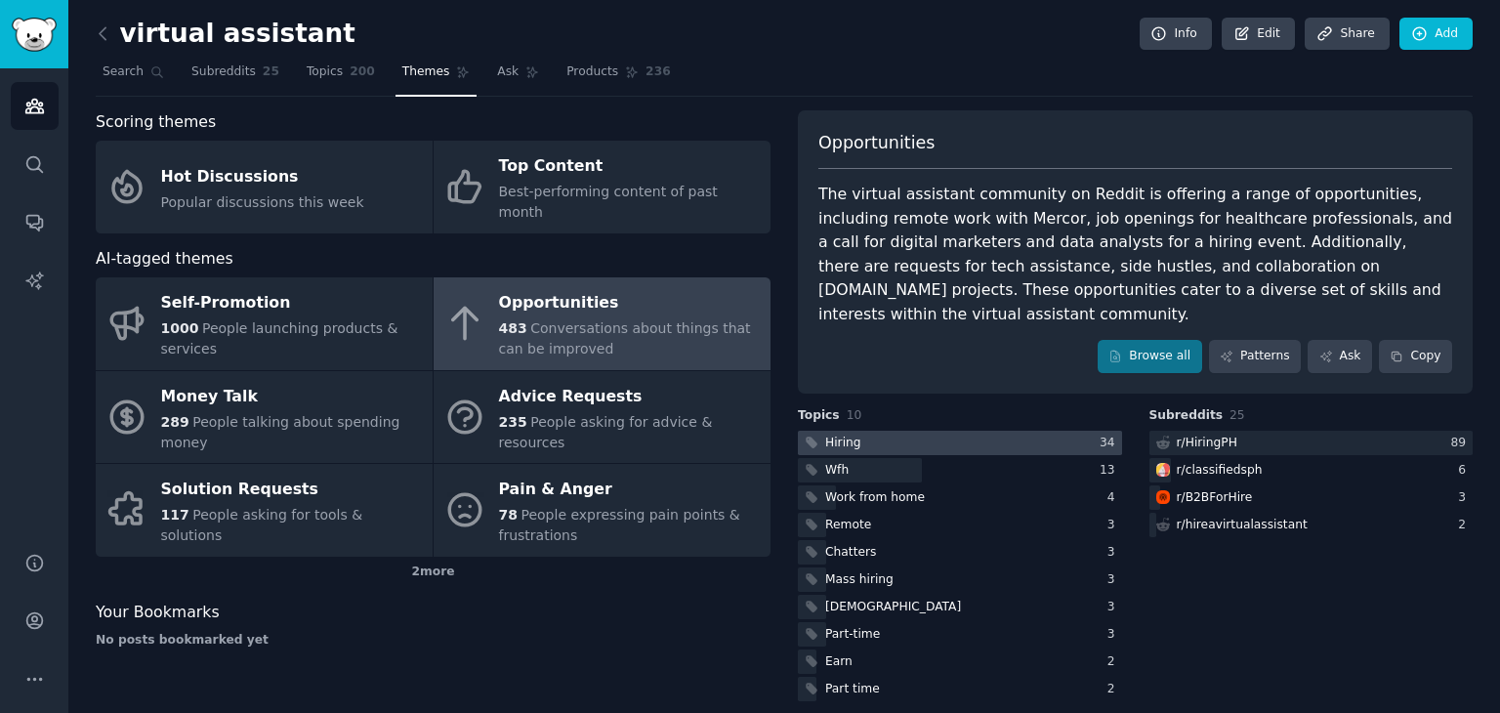
click at [918, 431] on div at bounding box center [960, 443] width 324 height 24
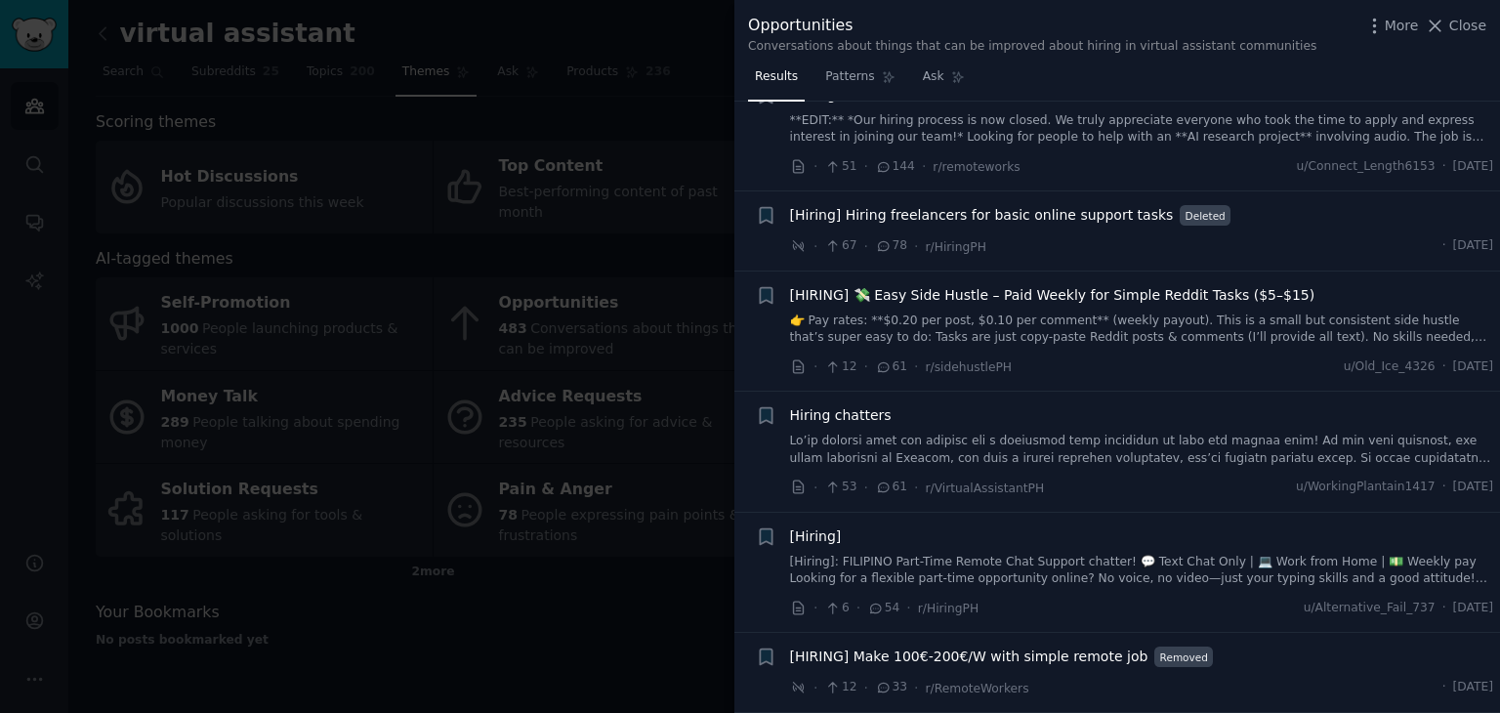
scroll to position [683, 0]
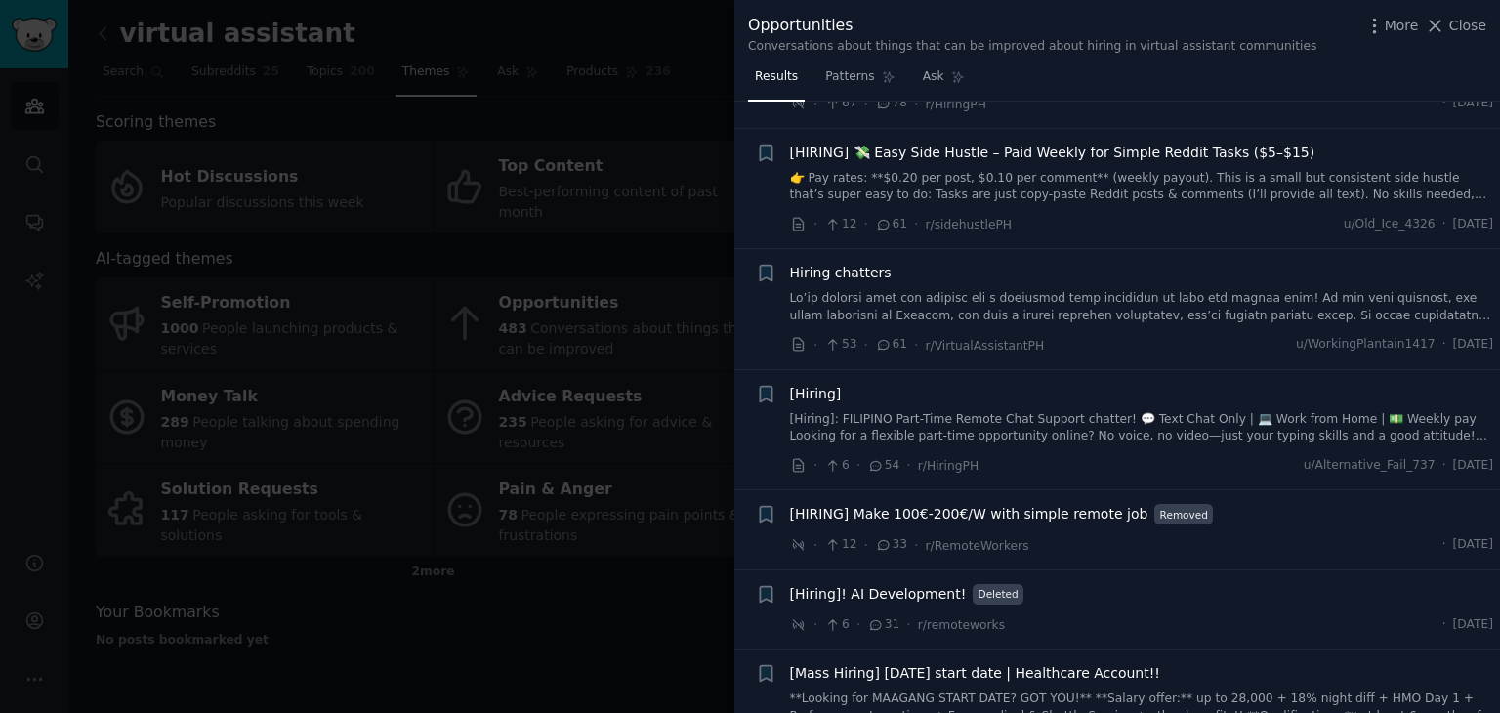
click at [655, 591] on div at bounding box center [750, 356] width 1500 height 713
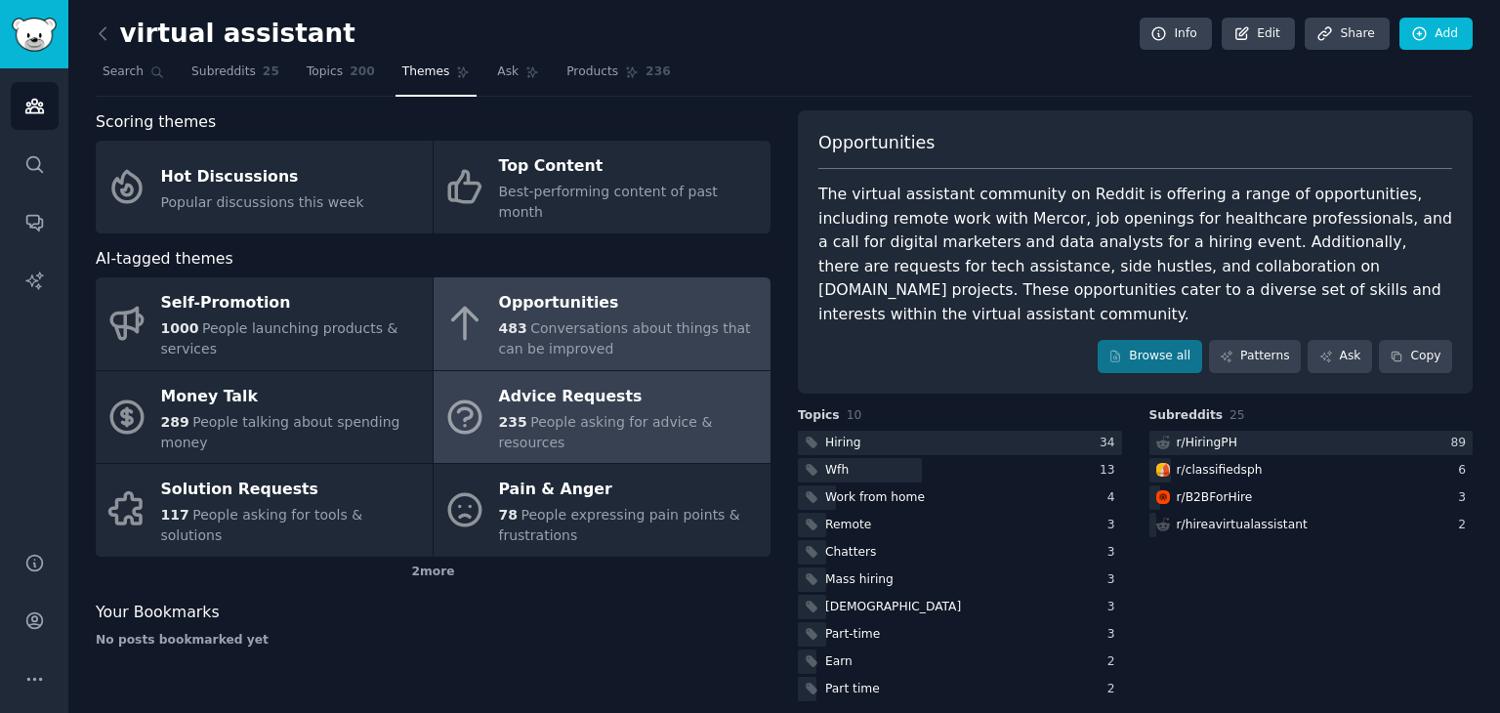
click at [582, 414] on span "People asking for advice & resources" at bounding box center [606, 432] width 214 height 36
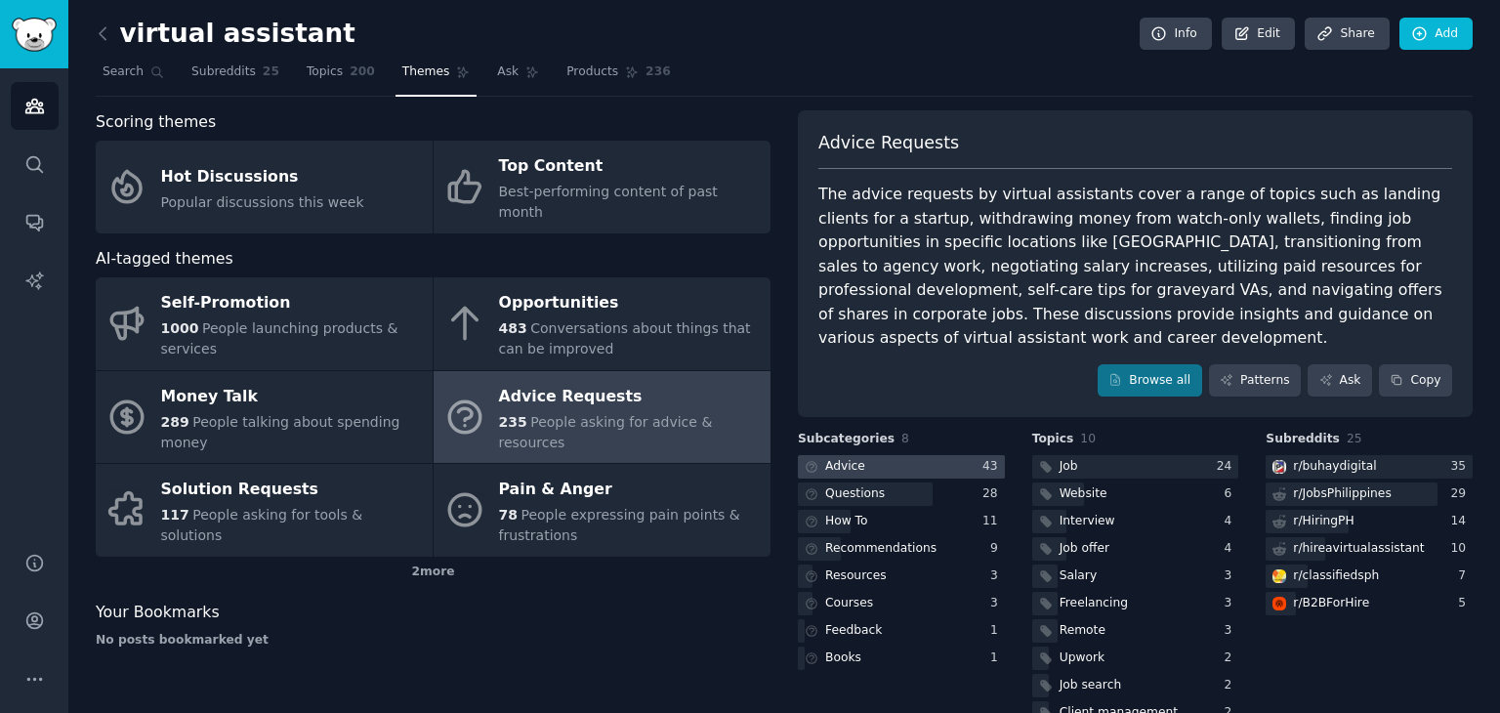
click at [937, 455] on div at bounding box center [901, 467] width 207 height 24
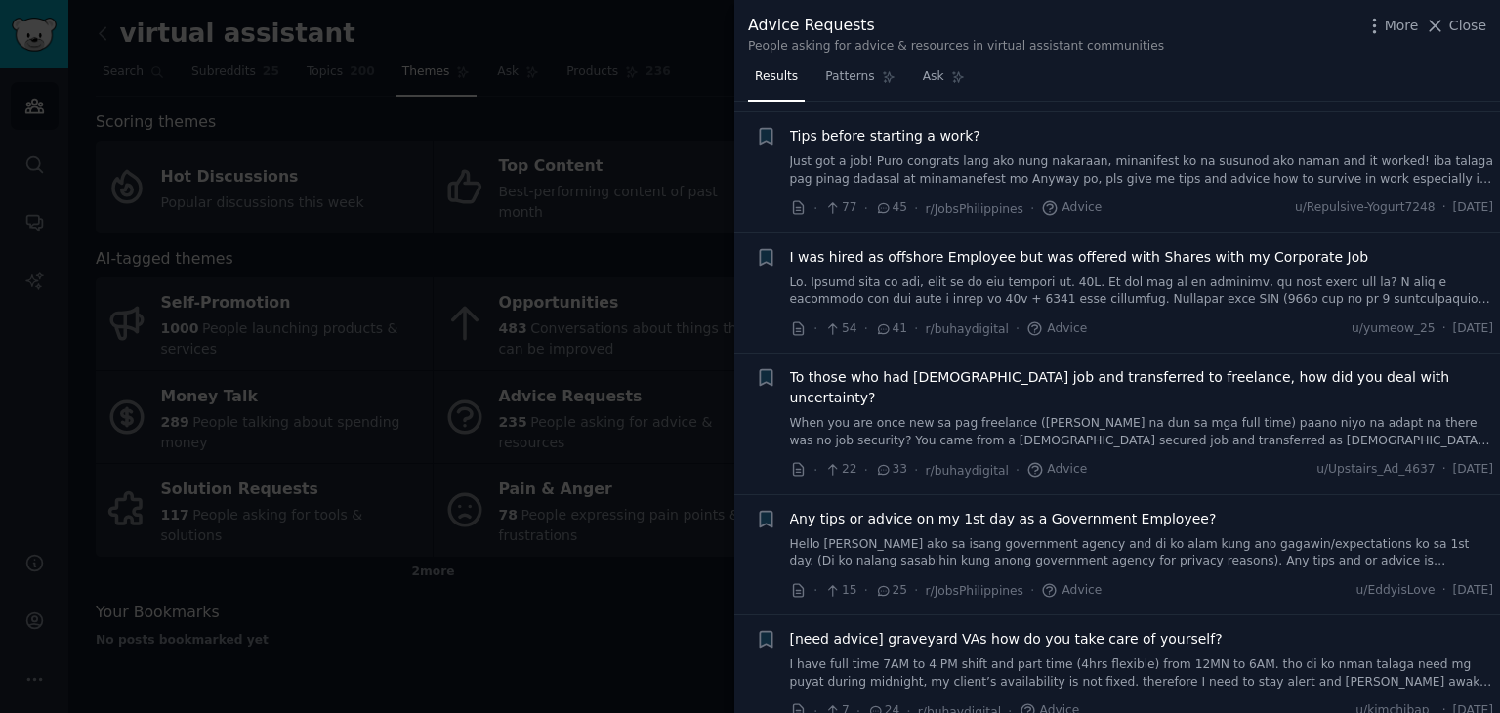
scroll to position [586, 0]
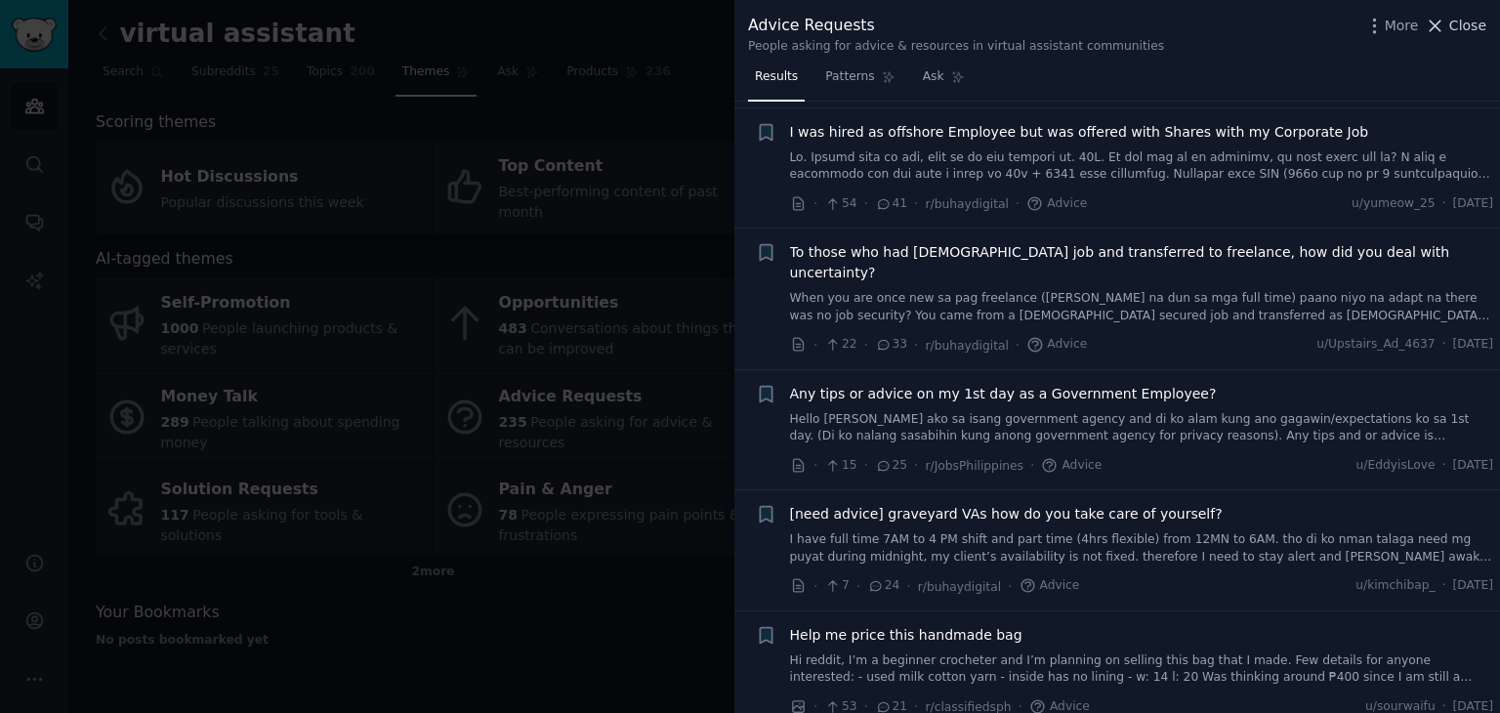
click at [1467, 31] on span "Close" at bounding box center [1467, 26] width 37 height 21
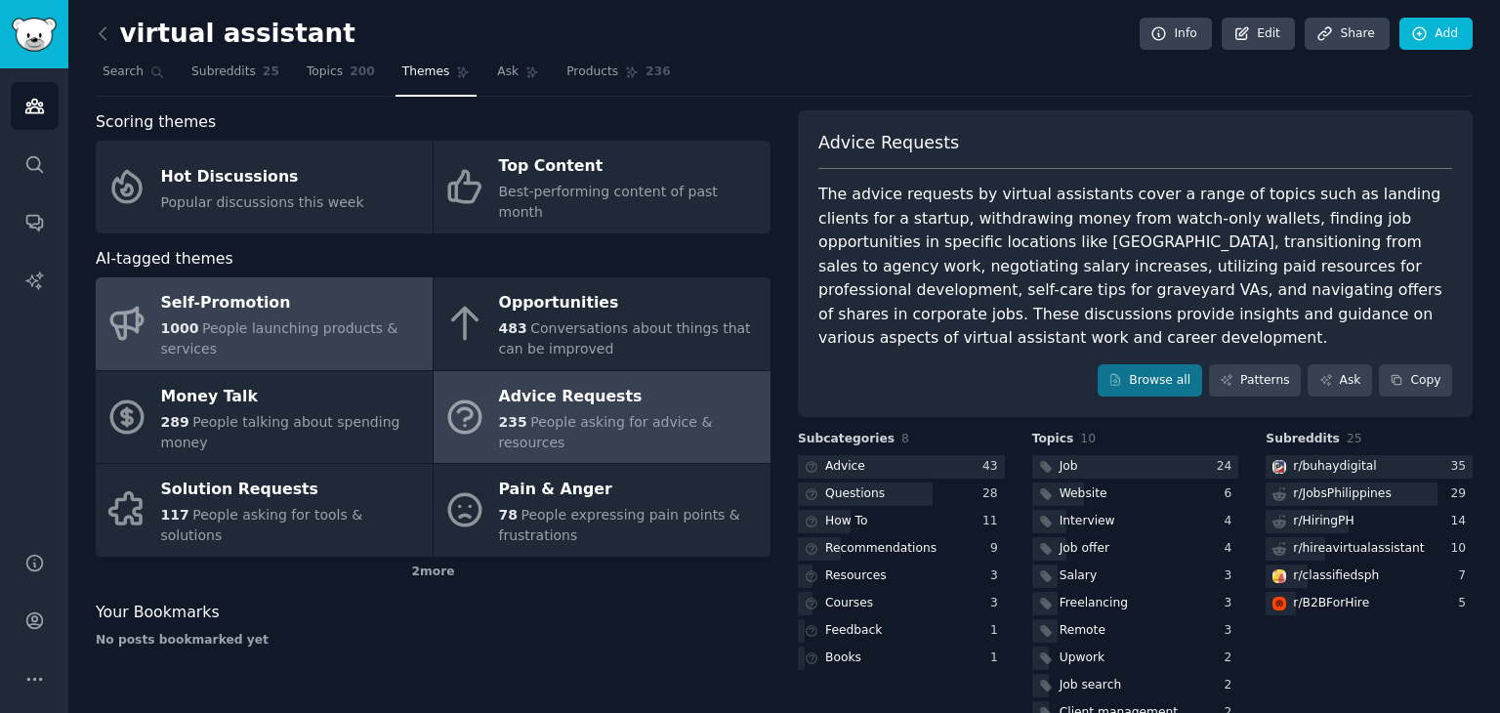
click at [266, 320] on span "People launching products & services" at bounding box center [279, 338] width 237 height 36
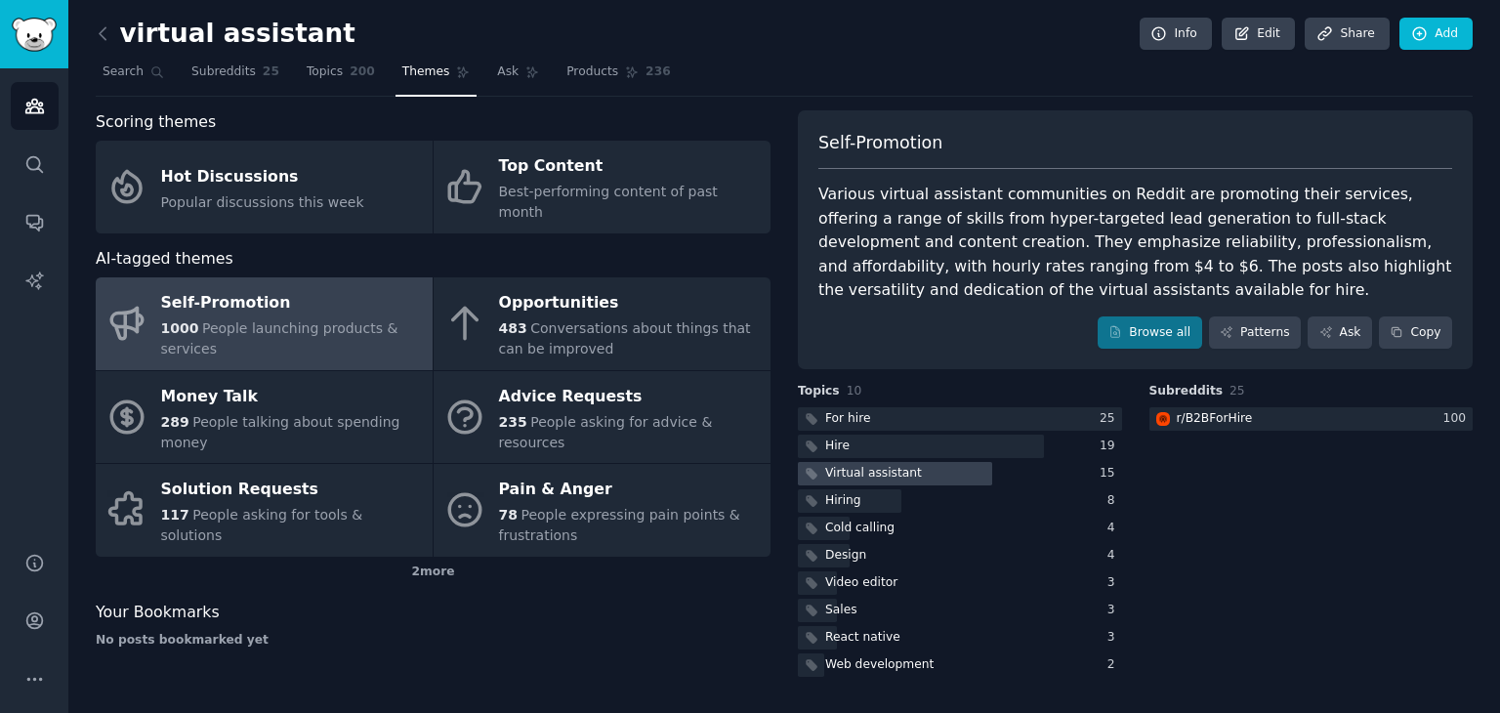
click at [868, 470] on div "Virtual assistant" at bounding box center [873, 474] width 97 height 18
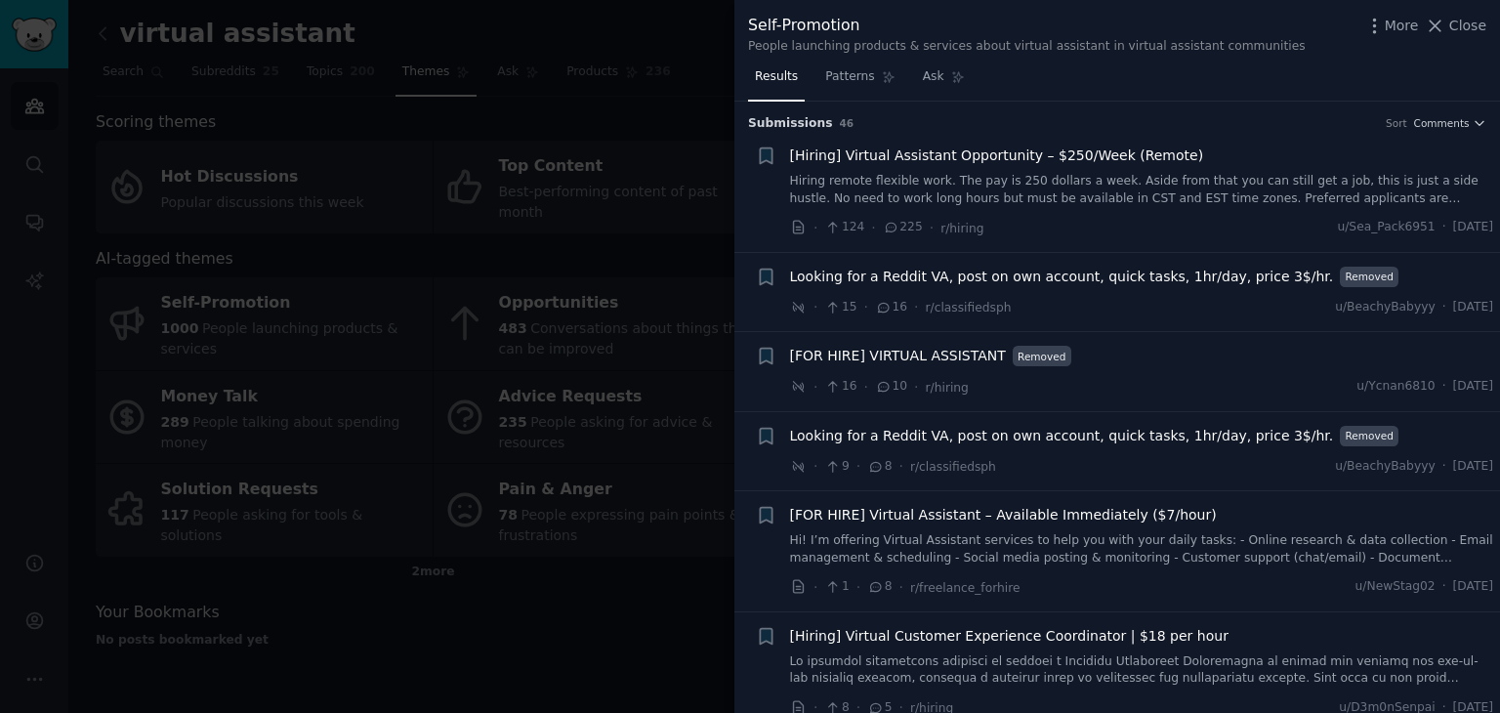
click at [1113, 278] on span "Looking for a Reddit VA, post on own account, quick tasks, 1hr/day, price 3$/hr." at bounding box center [1062, 277] width 544 height 21
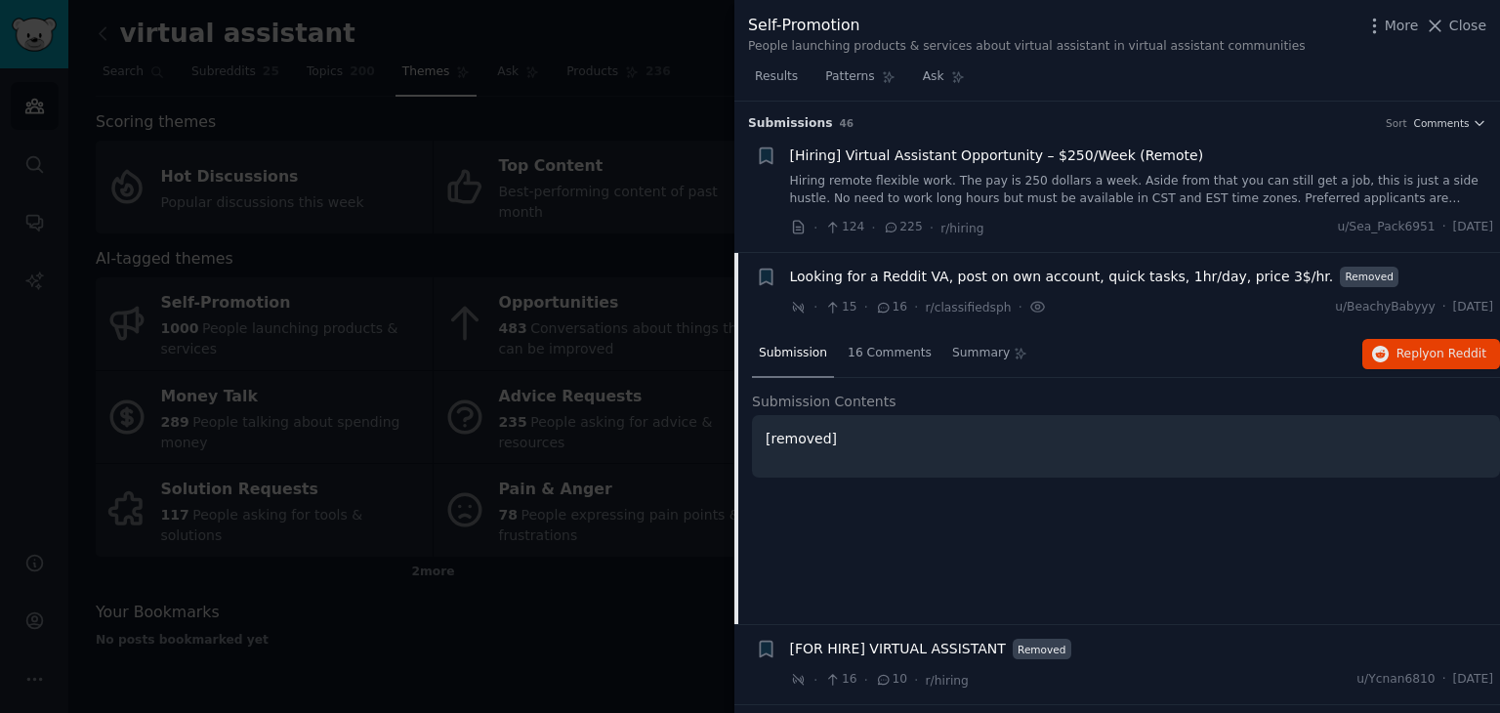
scroll to position [151, 0]
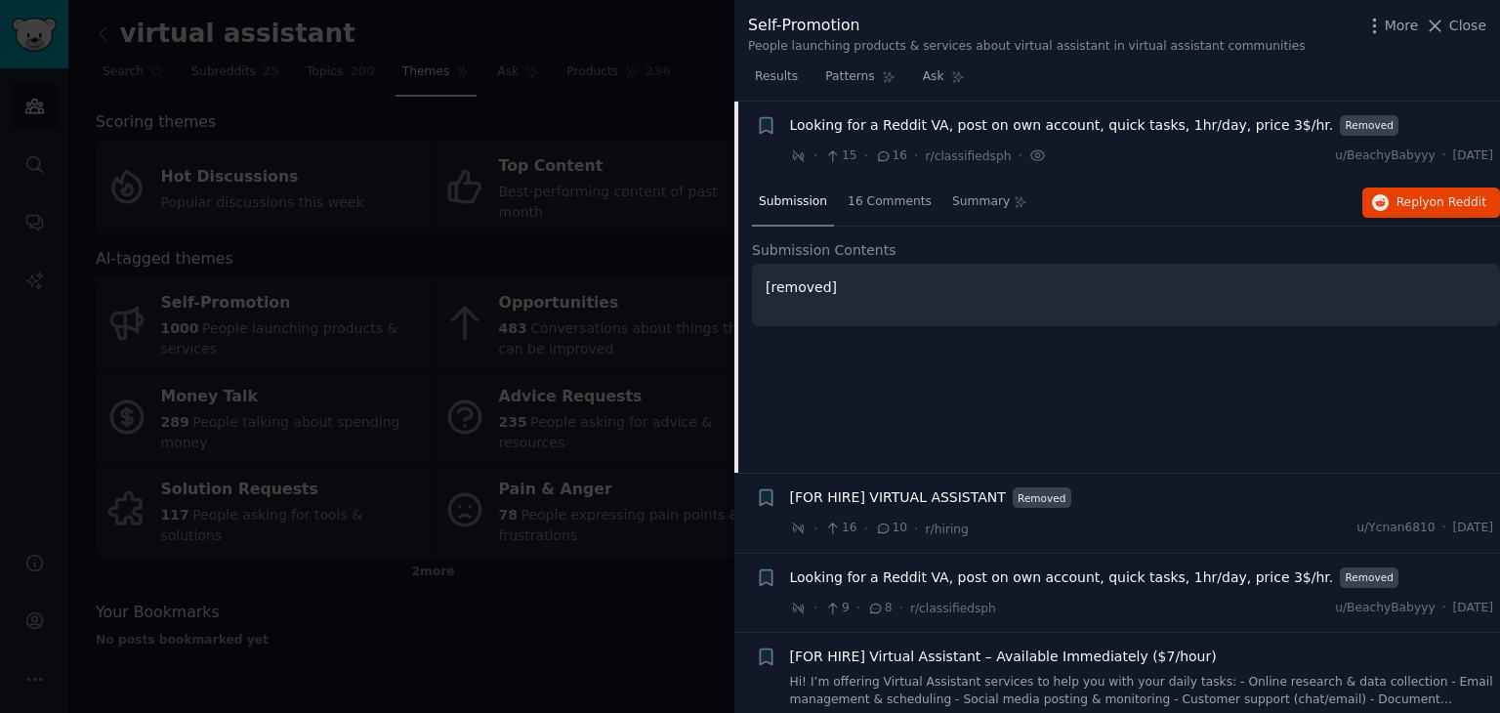
click at [836, 281] on p "[removed]" at bounding box center [1125, 287] width 720 height 21
click at [886, 200] on span "16 Comments" at bounding box center [889, 202] width 84 height 18
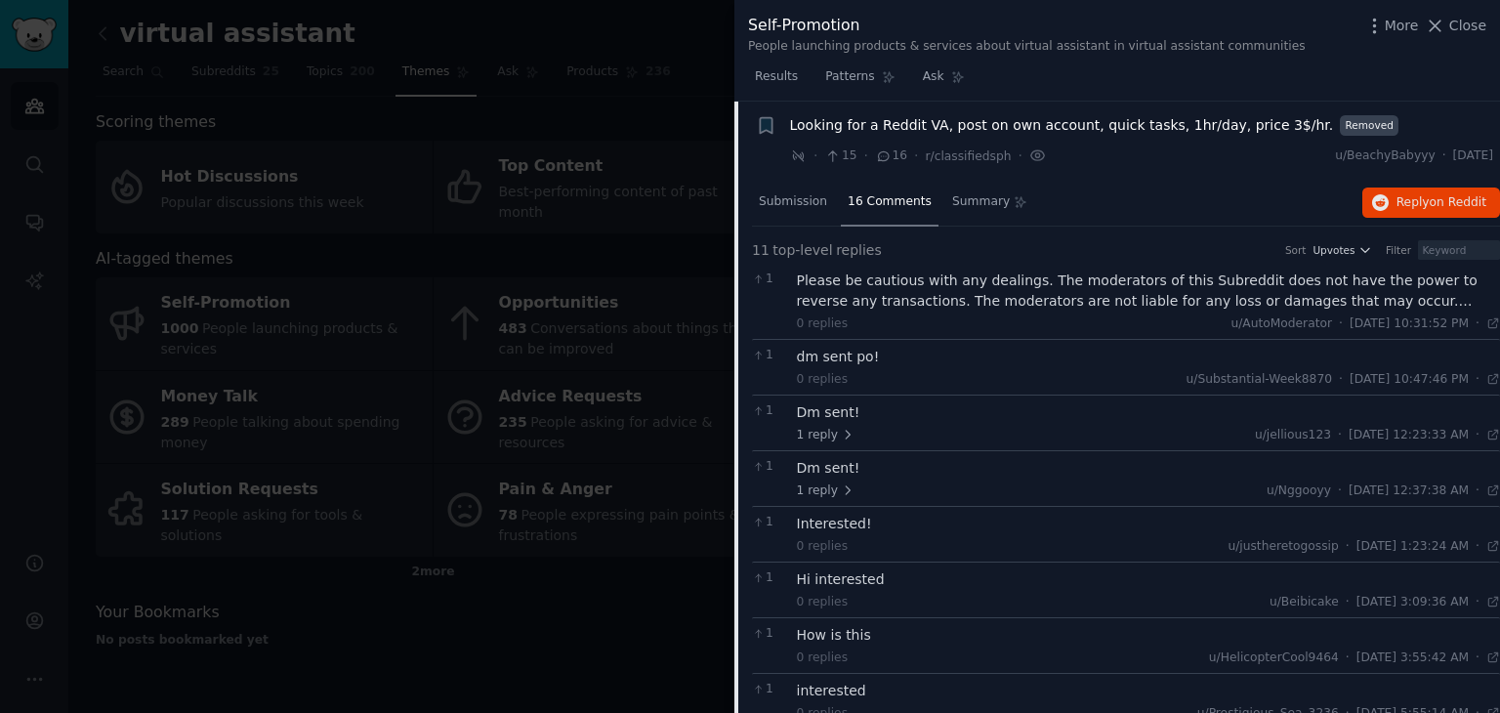
click at [1337, 294] on div "Please be cautious with any dealings. The moderators of this Subreddit does not…" at bounding box center [1149, 290] width 704 height 41
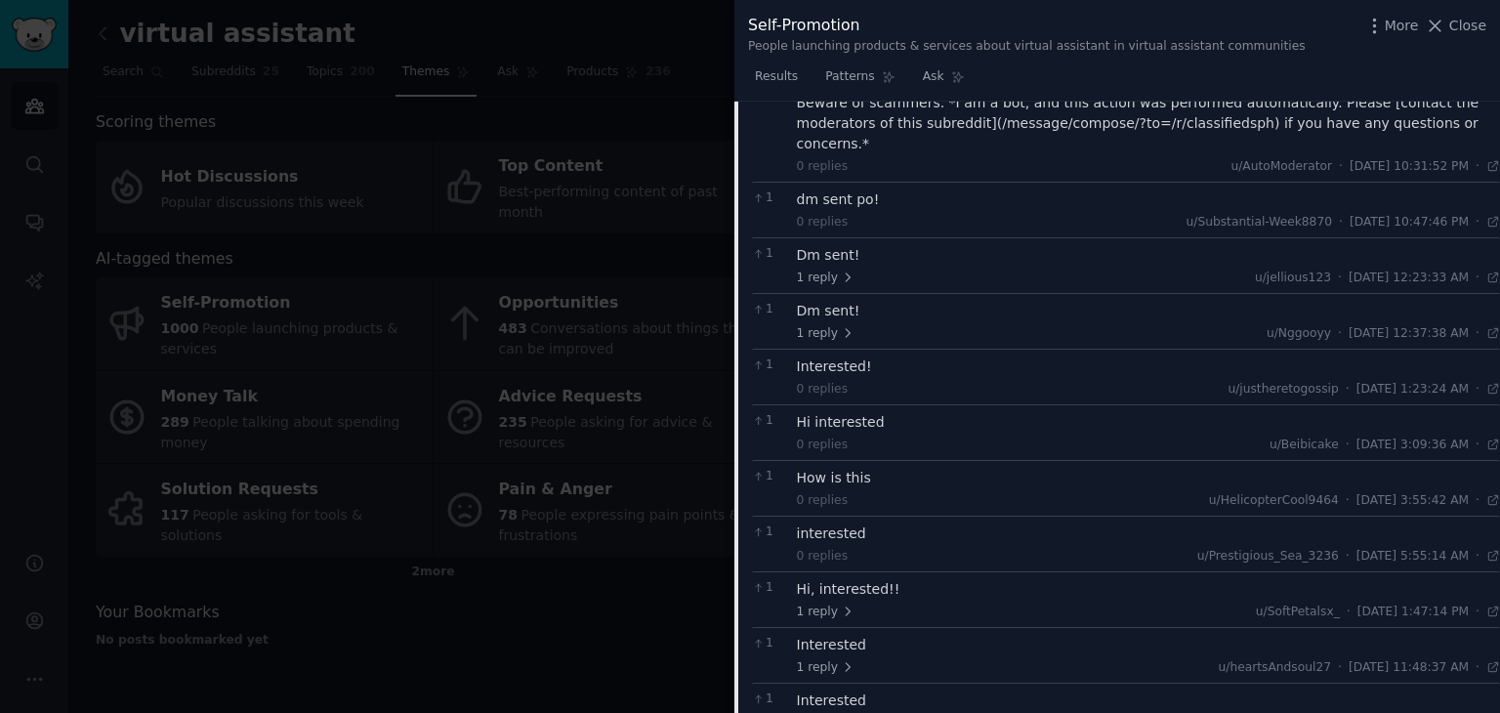
scroll to position [347, 0]
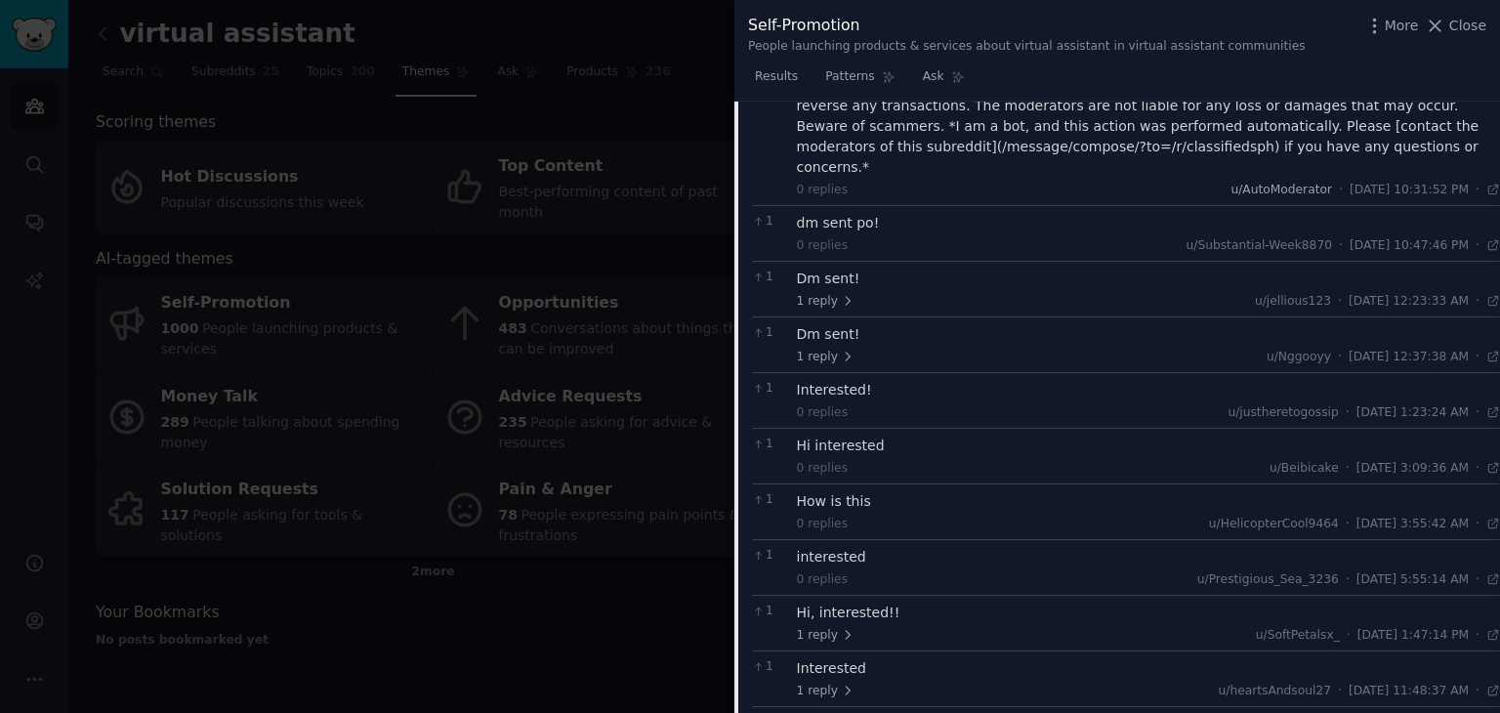
click at [1261, 183] on span "u/AutoModerator" at bounding box center [1281, 190] width 102 height 14
click at [1234, 238] on span "u/Substantial-Week8870" at bounding box center [1258, 245] width 145 height 14
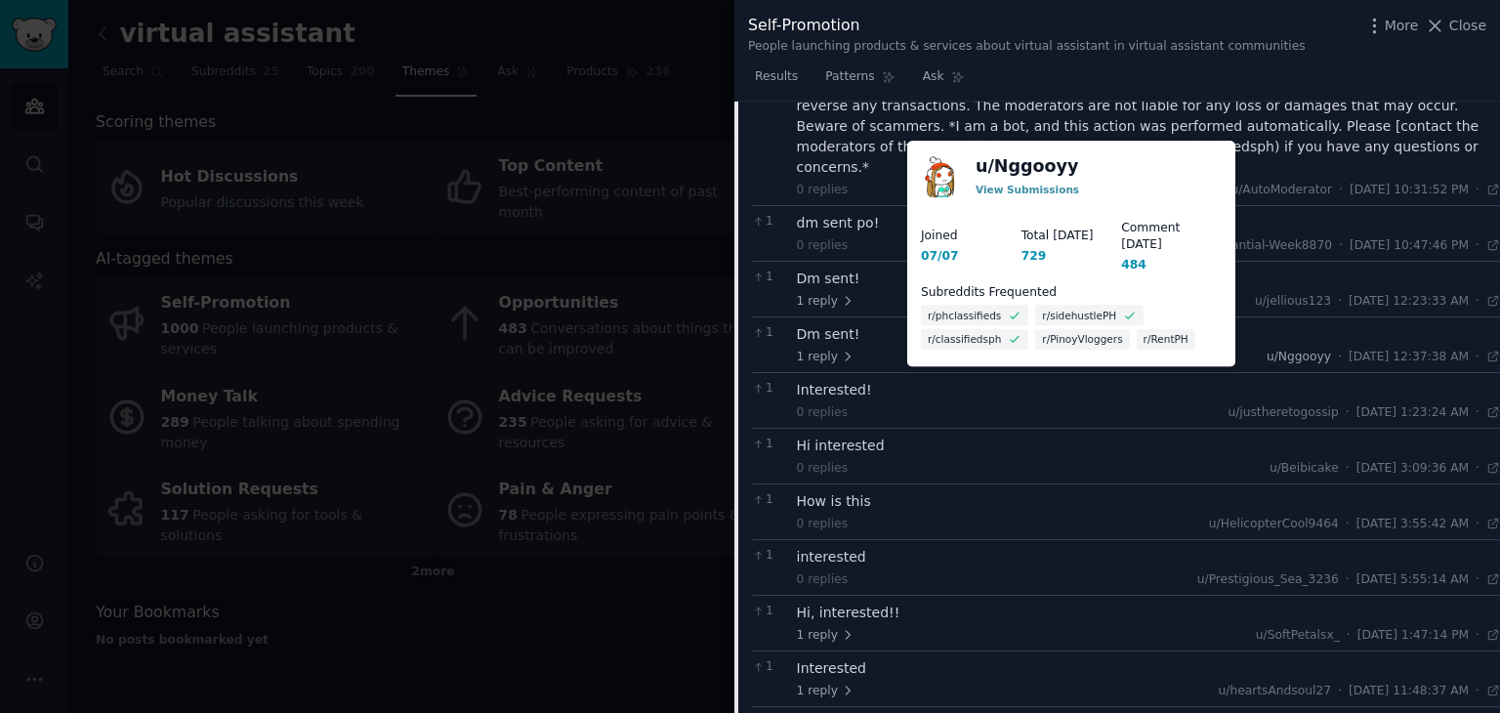
click at [1266, 349] on span "u/Nggooyy" at bounding box center [1298, 356] width 64 height 14
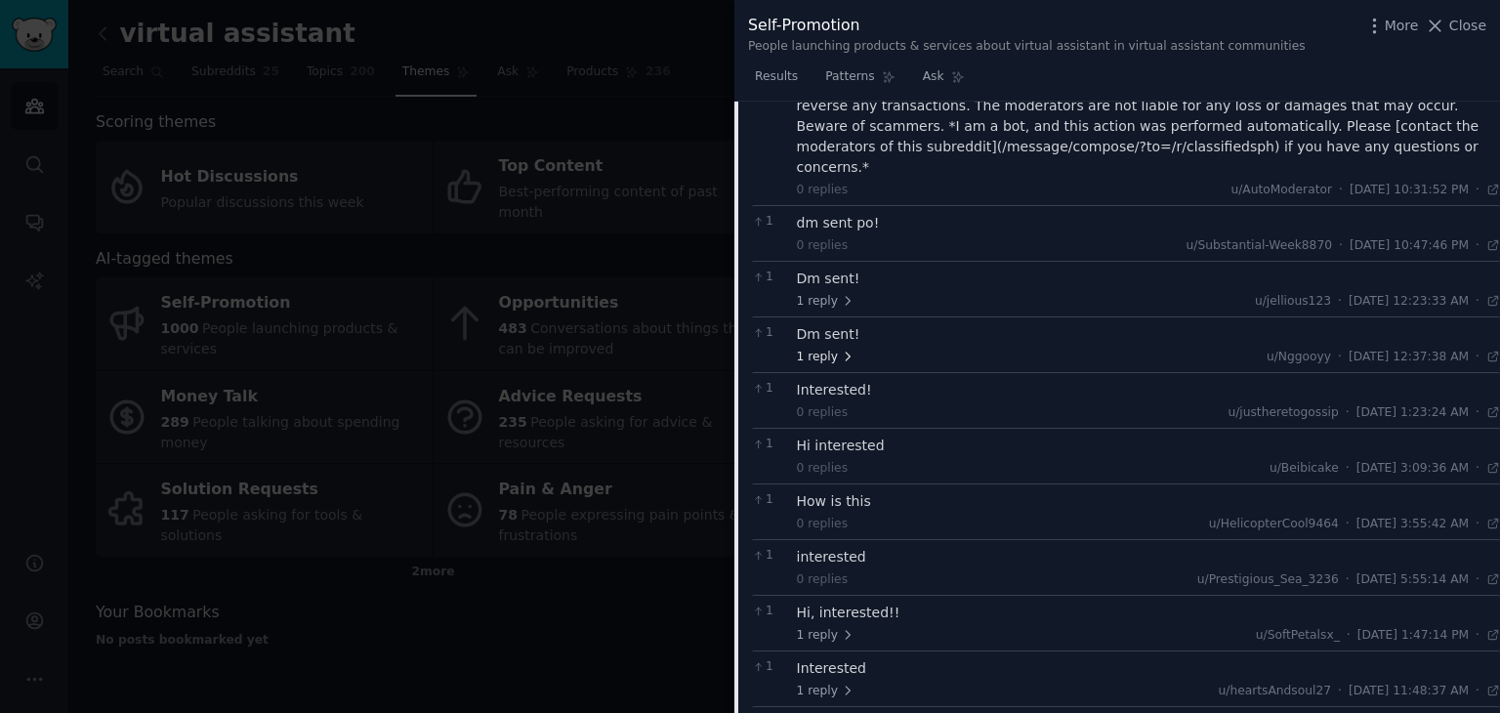
click at [841, 349] on icon at bounding box center [848, 356] width 14 height 14
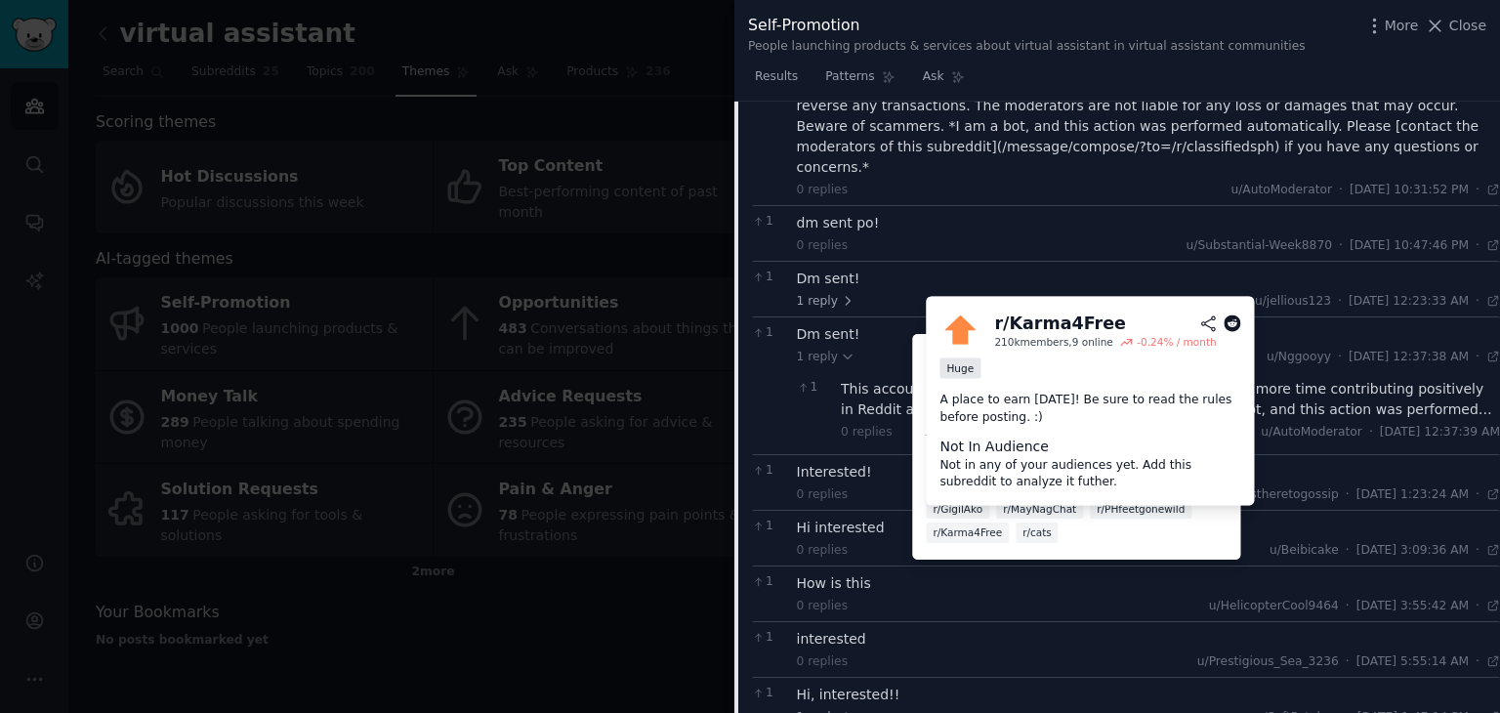
click at [975, 525] on span "r/Karma4Free" at bounding box center [966, 532] width 69 height 14
click at [946, 525] on span "r/Karma4Free" at bounding box center [966, 532] width 69 height 14
drag, startPoint x: 1066, startPoint y: 333, endPoint x: 1145, endPoint y: 328, distance: 79.2
click at [1067, 333] on div "r/ Karma4Free" at bounding box center [1059, 323] width 131 height 24
click at [1212, 320] on icon at bounding box center [1208, 324] width 18 height 18
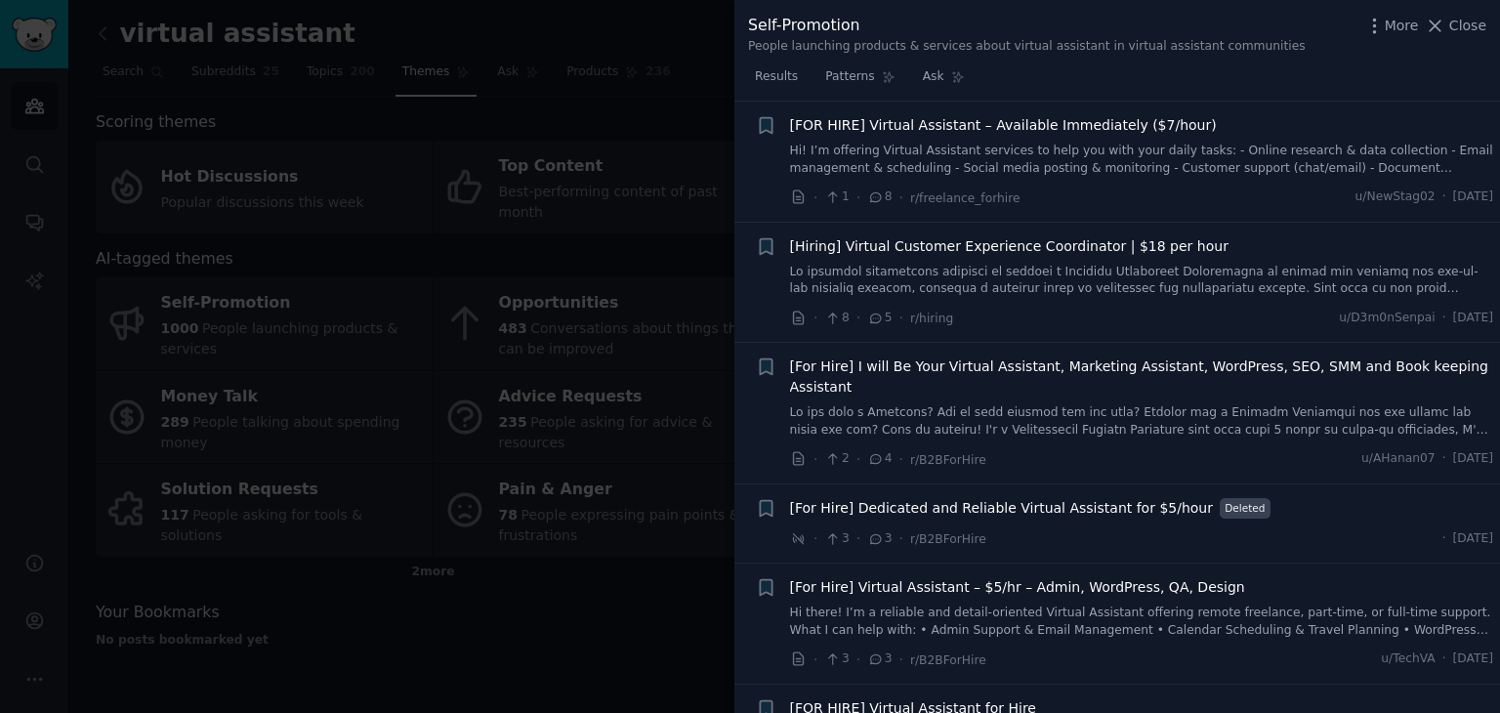
scroll to position [1074, 0]
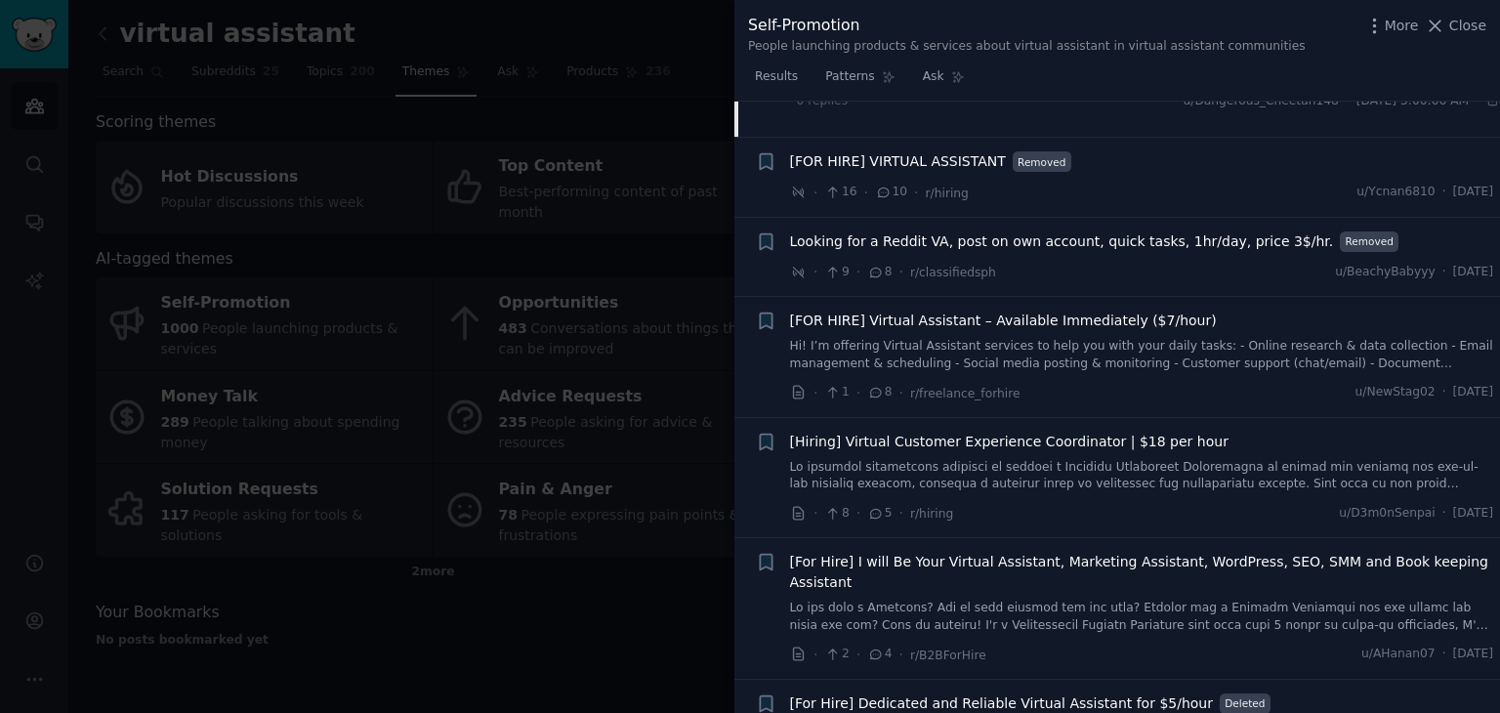
click at [621, 80] on div at bounding box center [750, 356] width 1500 height 713
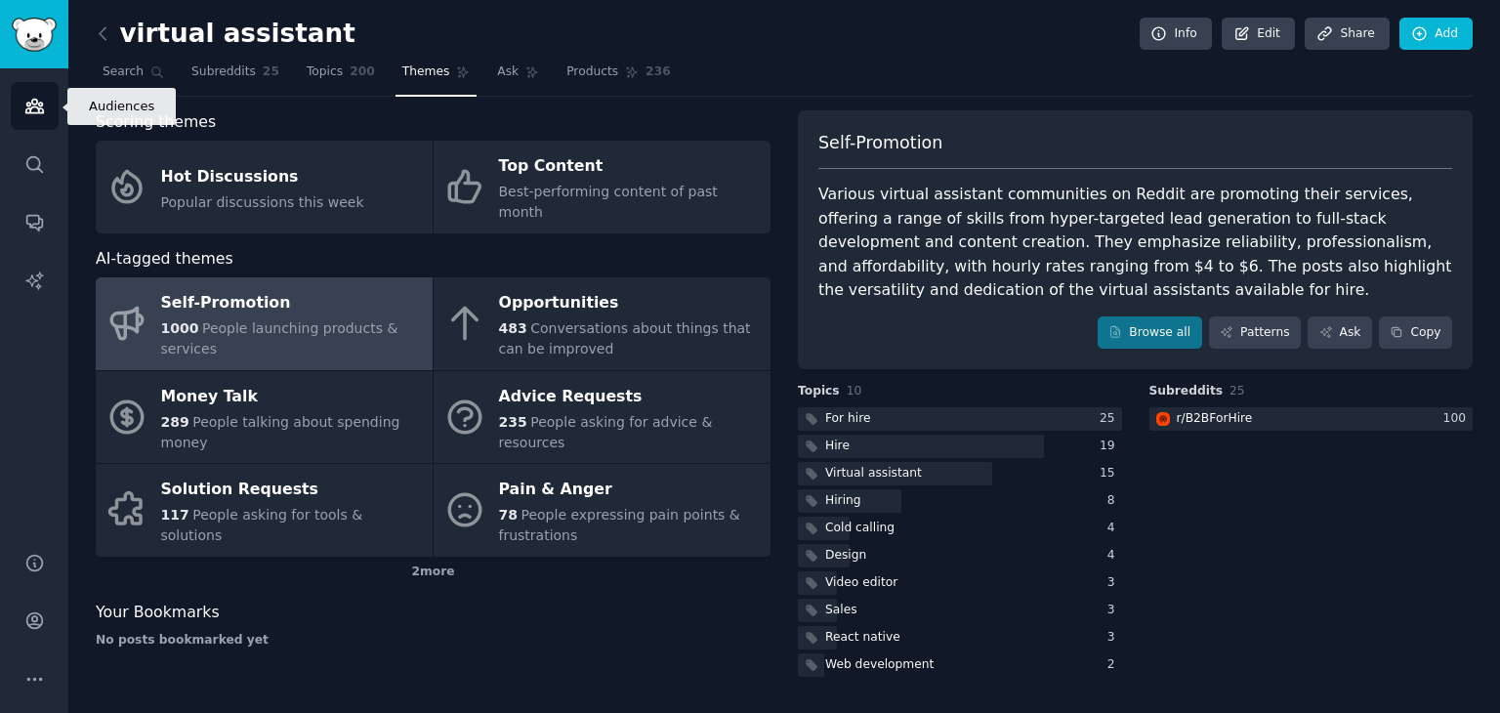
click at [34, 104] on icon "Sidebar" at bounding box center [34, 107] width 18 height 14
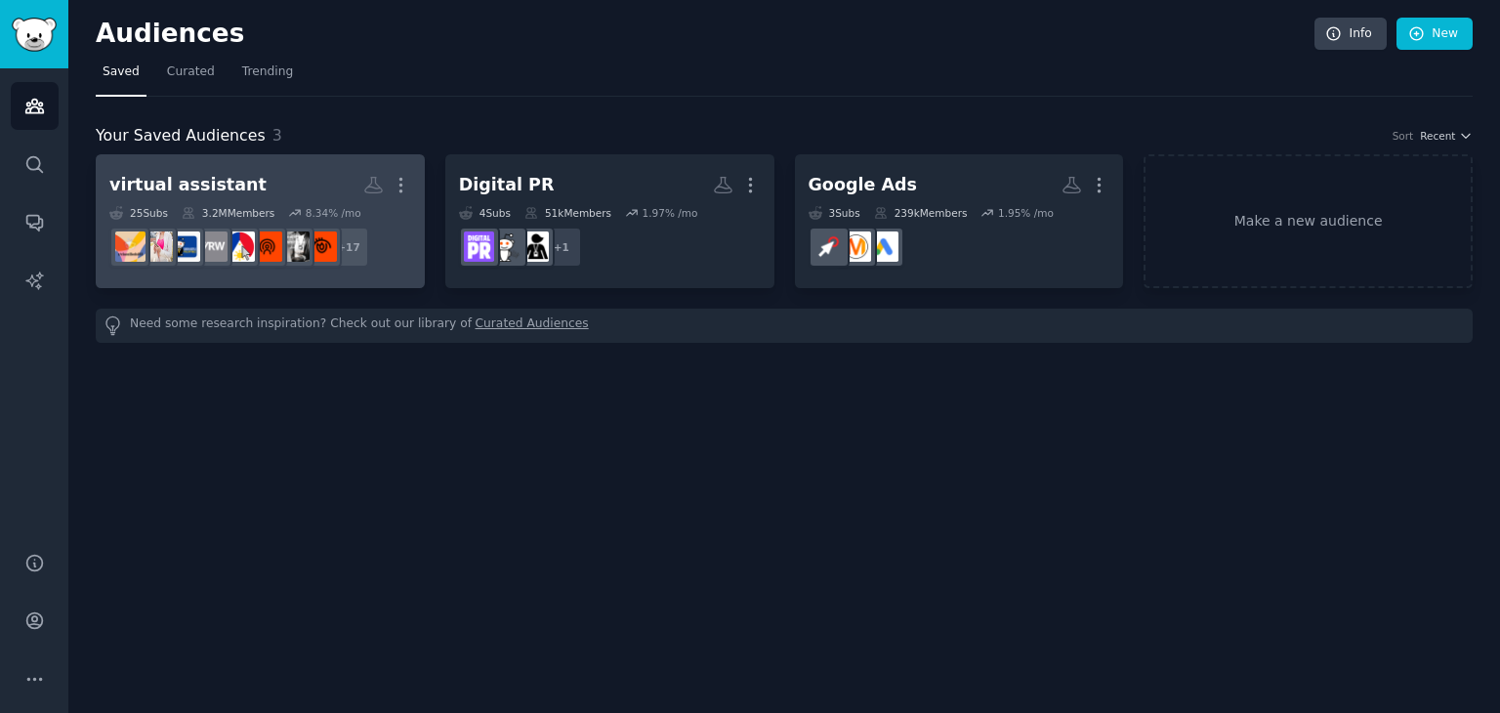
click at [410, 177] on link "virtual assistant Custom Audience More 25 Sub s 3.2M Members 8.34 % /mo + 17" at bounding box center [260, 221] width 329 height 134
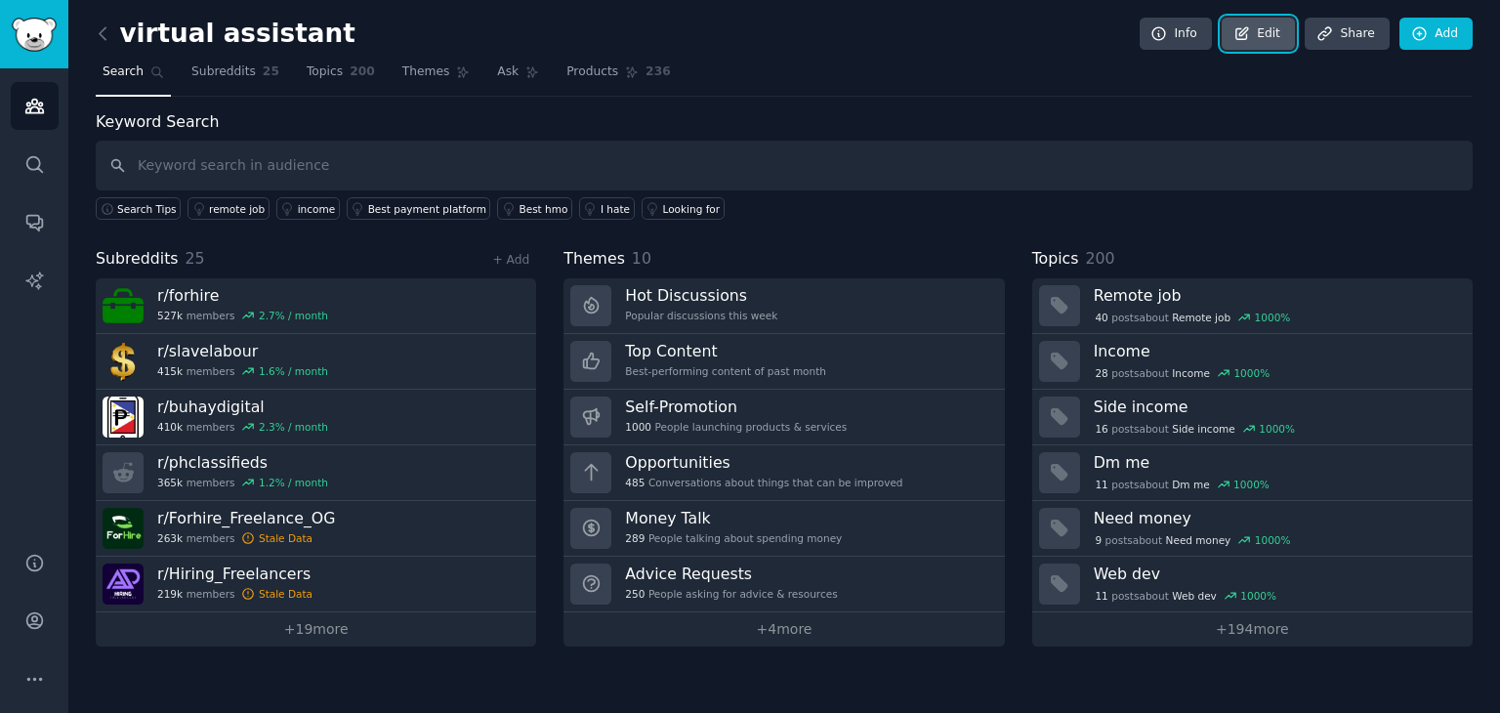
click at [1265, 29] on link "Edit" at bounding box center [1257, 34] width 73 height 33
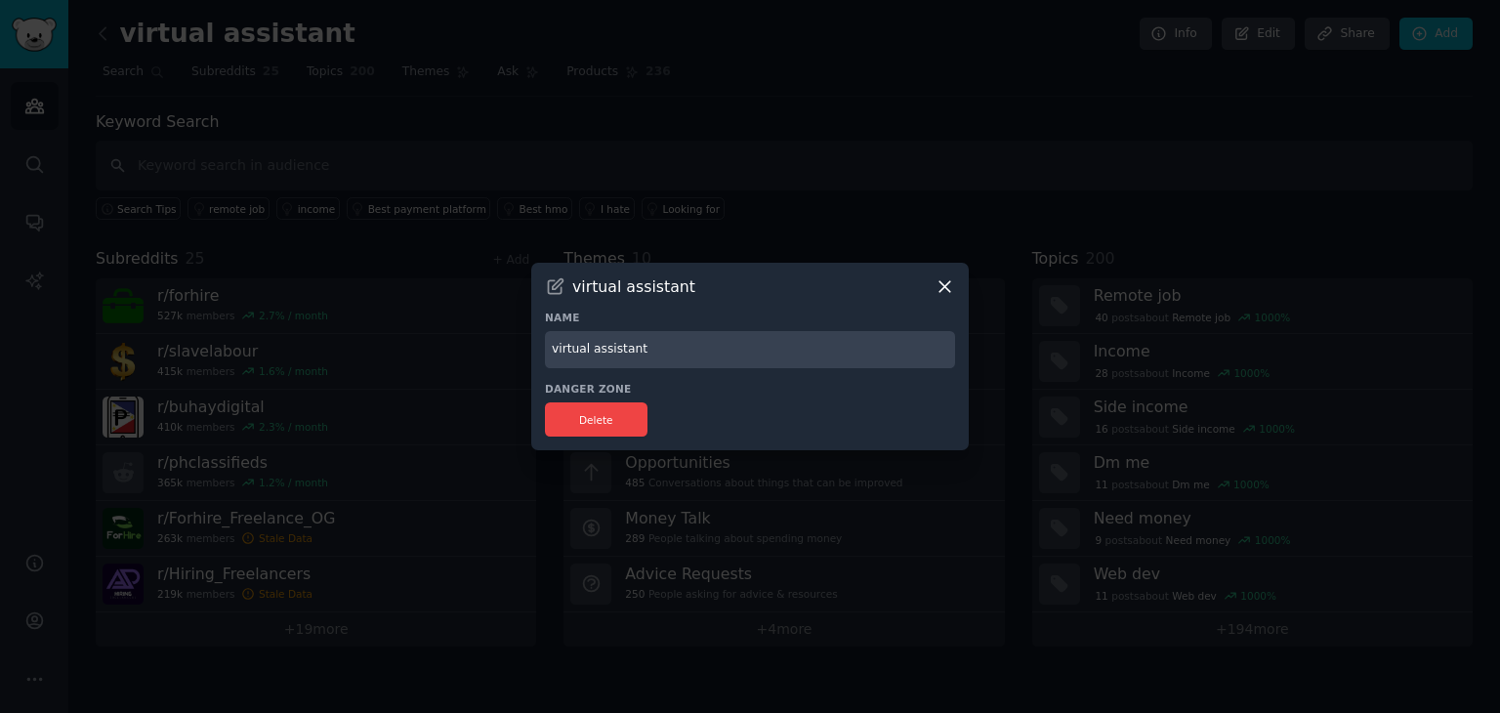
click at [549, 352] on input "virtual assistant" at bounding box center [750, 350] width 410 height 38
click at [592, 353] on input "Virtual assistant" at bounding box center [750, 350] width 410 height 38
click at [803, 332] on input "Virtual Assistant" at bounding box center [750, 350] width 410 height 38
type input "Virtual Assistant"
